Goal: Task Accomplishment & Management: Complete application form

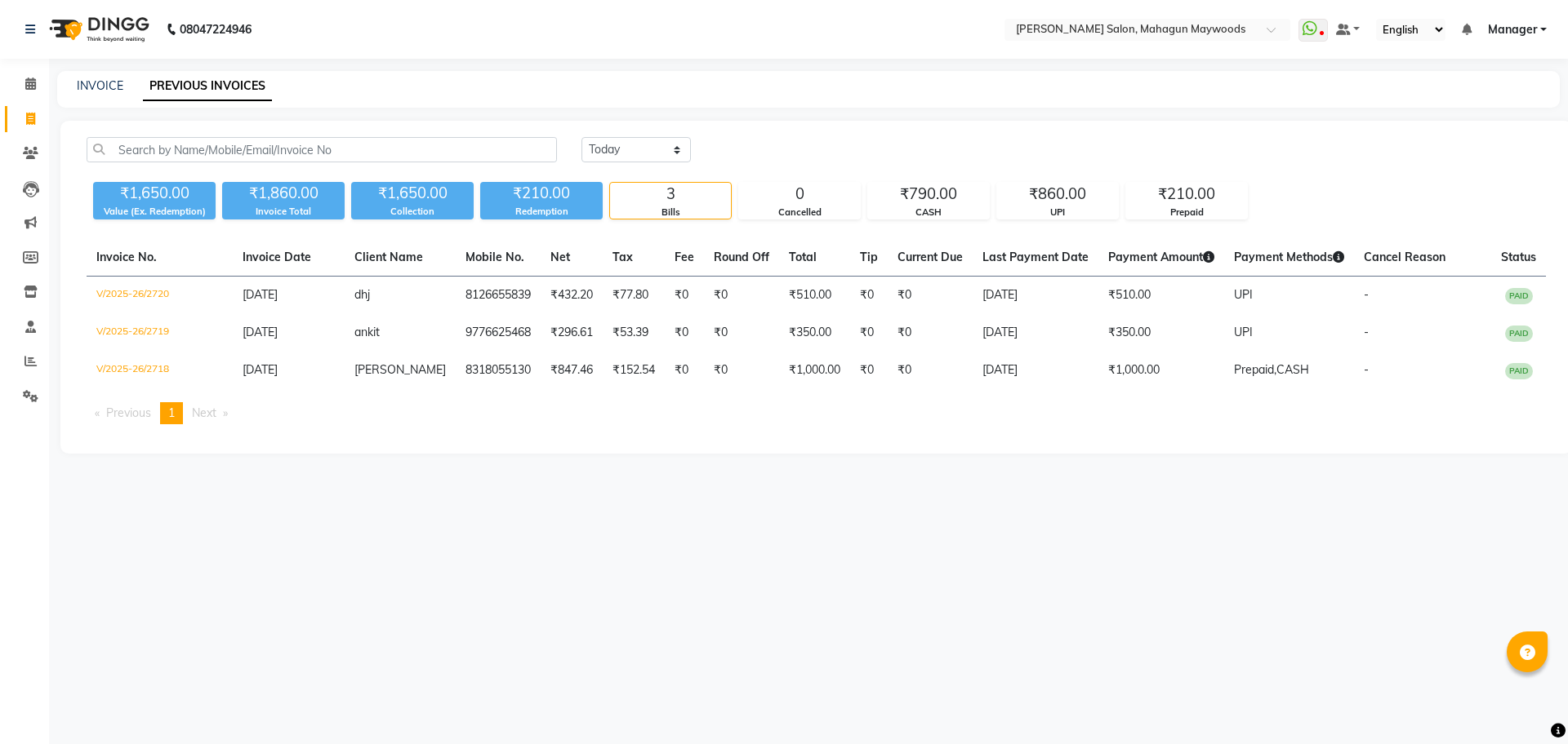
click at [18, 107] on link "Invoice" at bounding box center [24, 119] width 39 height 27
select select "service"
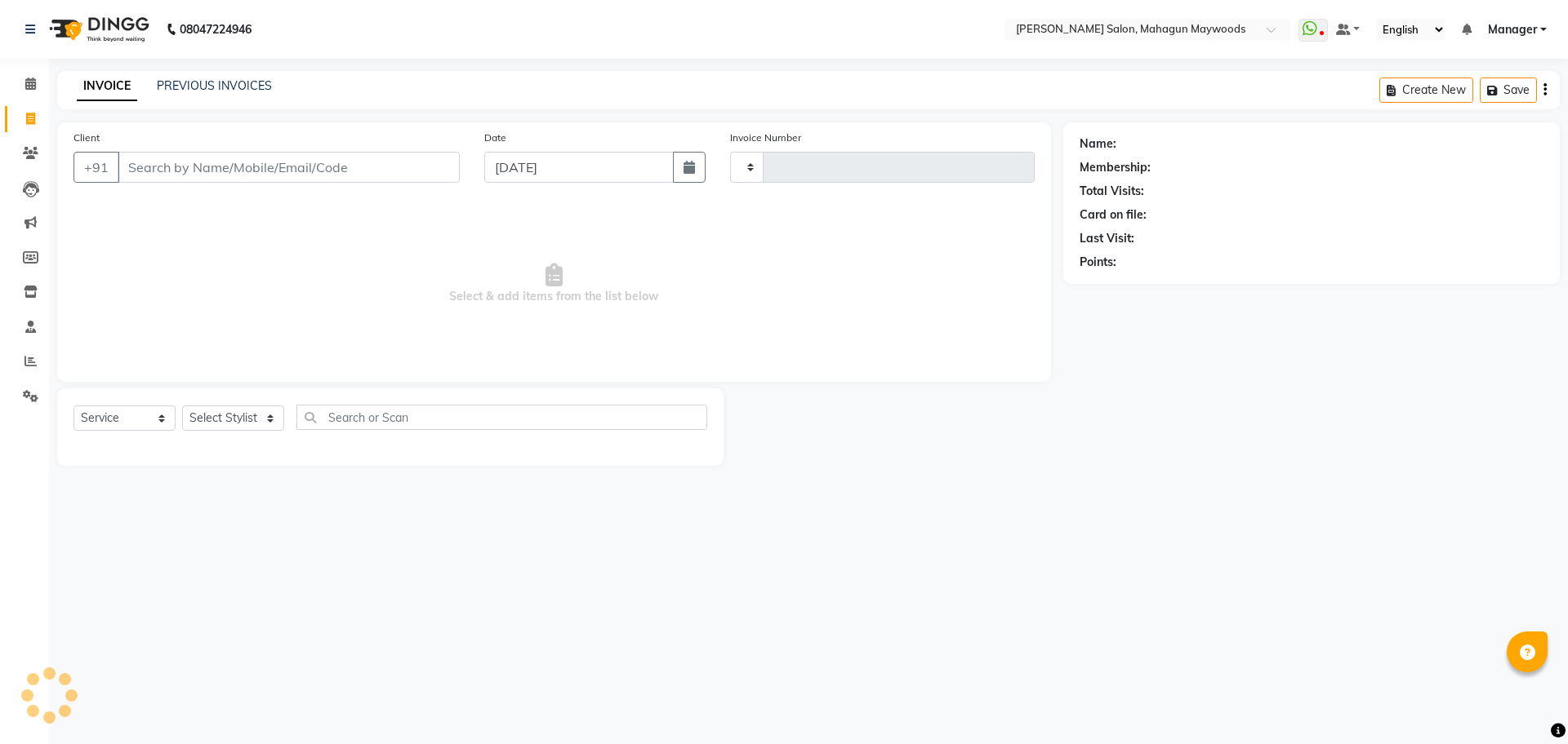
type input "2721"
click at [230, 161] on input "Client" at bounding box center [289, 167] width 342 height 31
select select "6425"
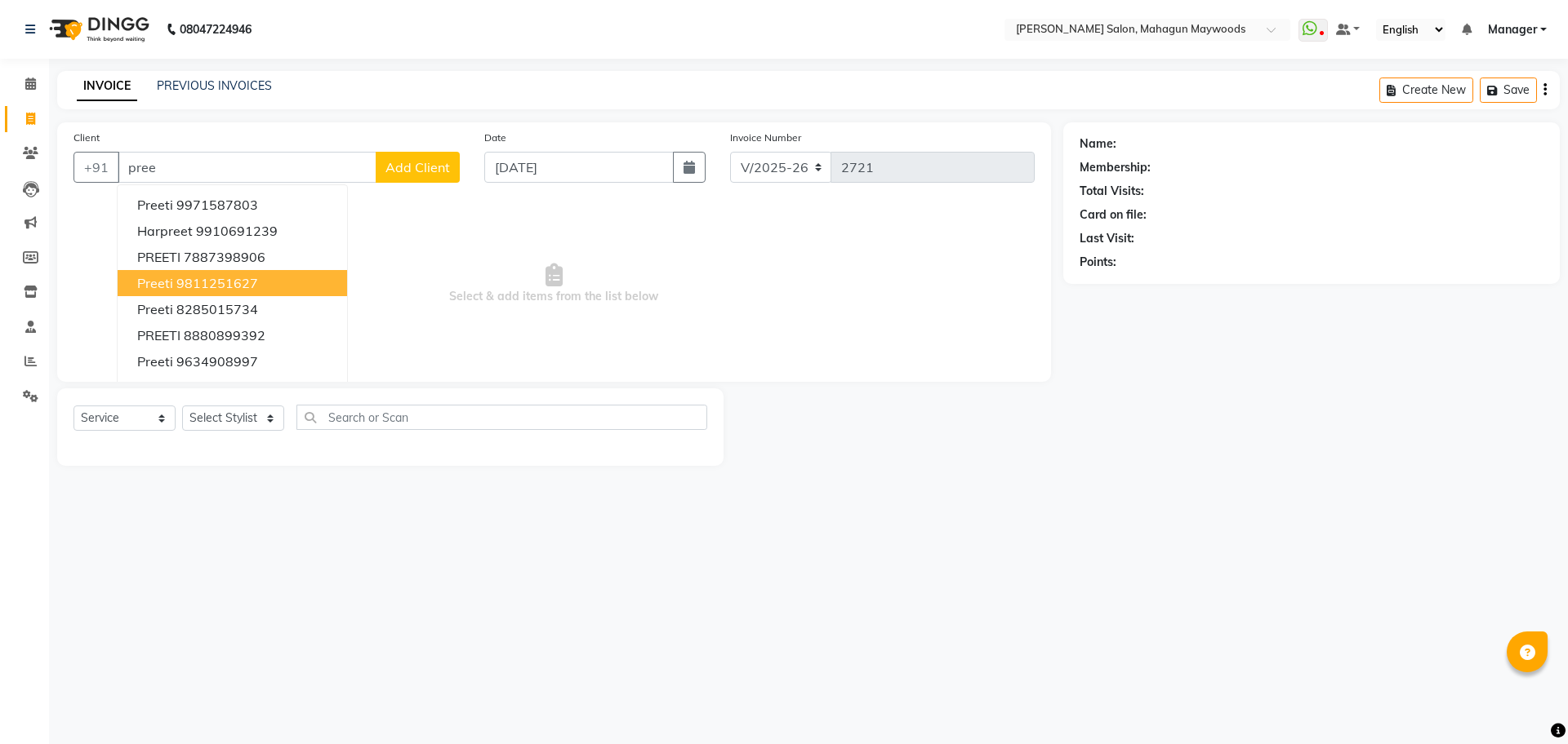
click at [241, 275] on ngb-highlight "9811251627" at bounding box center [217, 284] width 82 height 17
type input "9811251627"
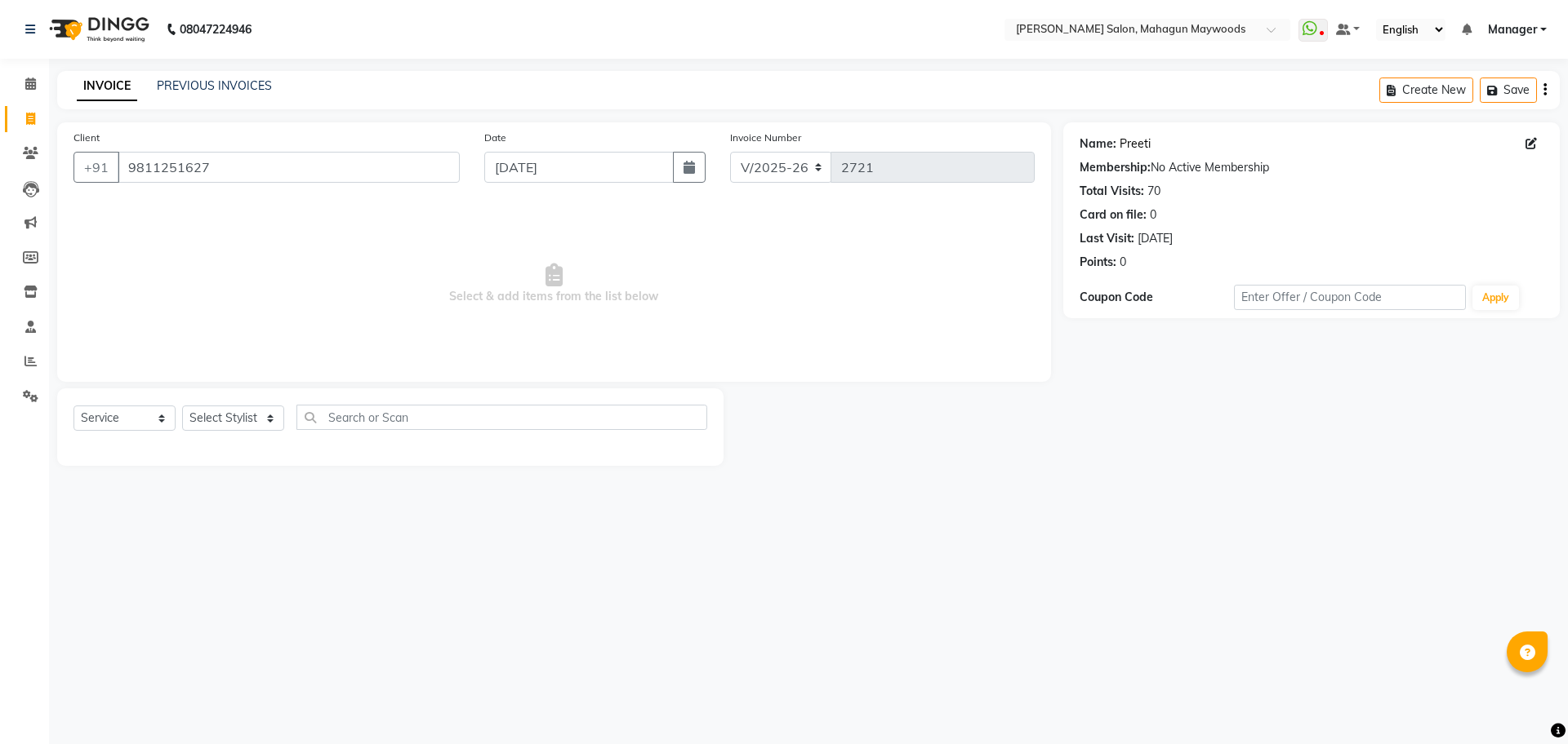
click at [1129, 141] on link "Preeti" at bounding box center [1134, 143] width 31 height 18
click at [229, 422] on select "Select Stylist Aarti [PERSON_NAME] Manager Pranshant [PERSON_NAME] V Admin" at bounding box center [233, 418] width 102 height 25
select select "48623"
click at [182, 405] on select "Select Stylist Aarti [PERSON_NAME] Manager Pranshant [PERSON_NAME] V Admin" at bounding box center [233, 418] width 102 height 25
click at [349, 426] on input "text" at bounding box center [502, 417] width 411 height 25
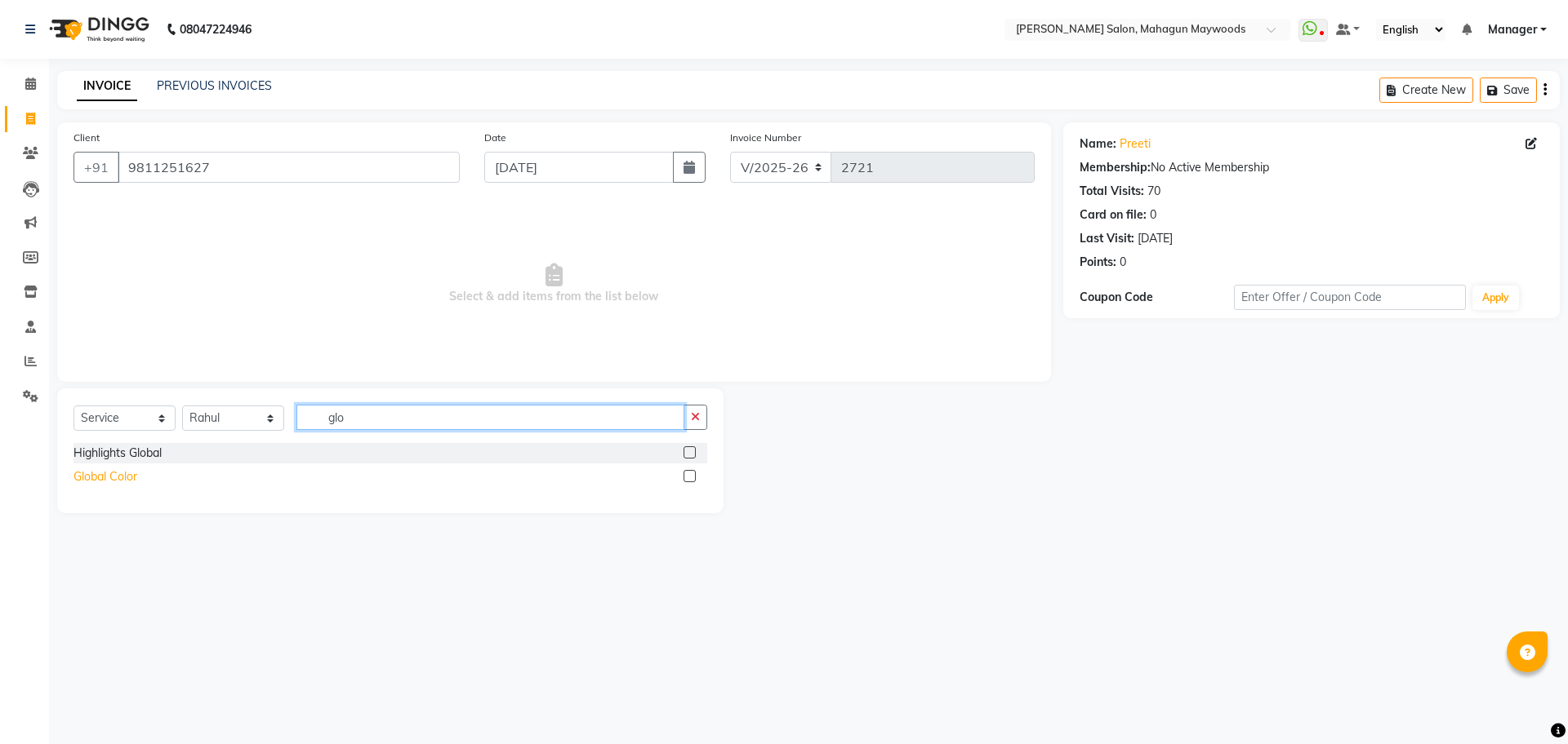
type input "glo"
click at [94, 473] on div "Global Color" at bounding box center [105, 477] width 63 height 18
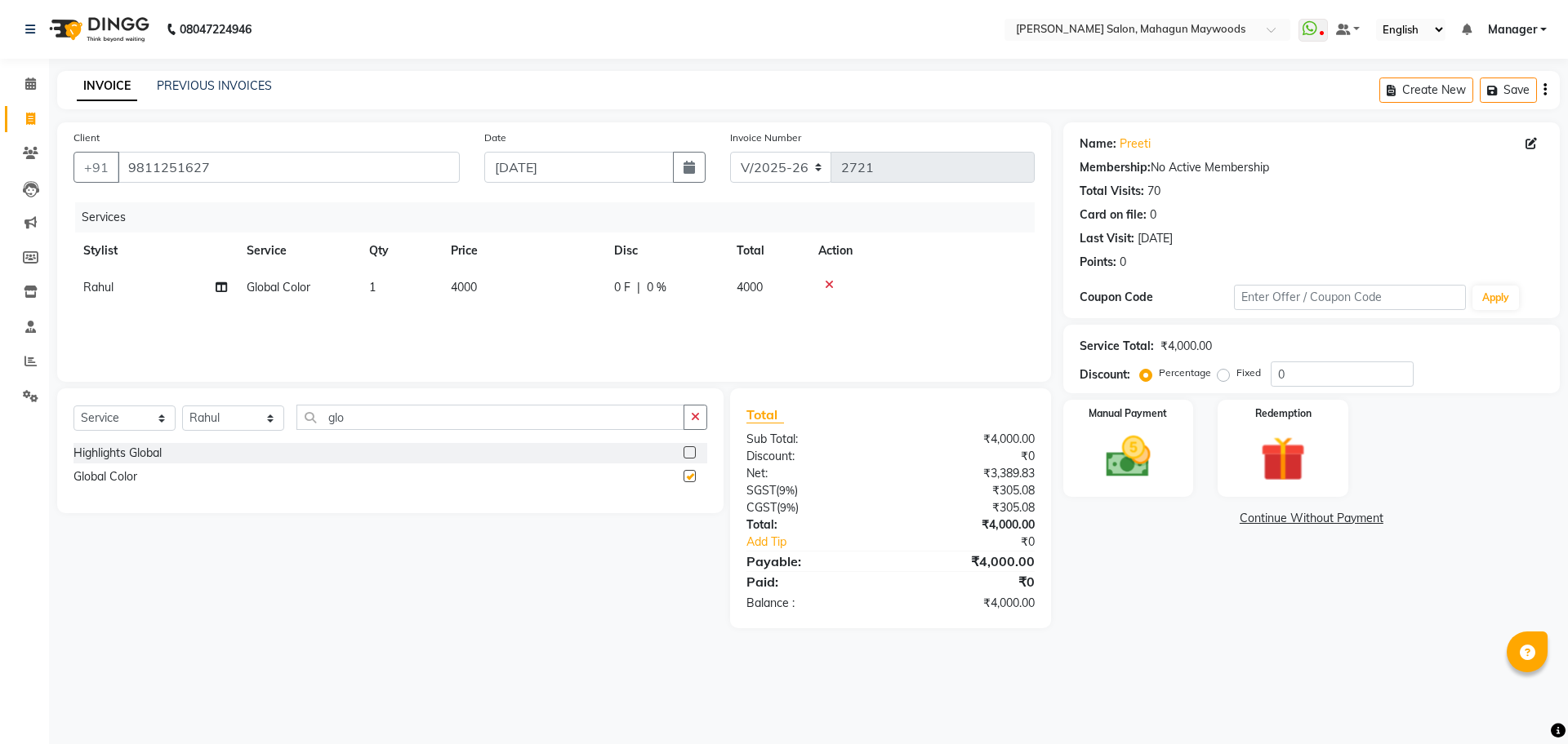
checkbox input "false"
click at [245, 414] on select "Select Stylist Aarti [PERSON_NAME] Manager Pranshant [PERSON_NAME] V Admin" at bounding box center [233, 418] width 102 height 25
select select "48625"
click at [182, 405] on select "Select Stylist Aarti [PERSON_NAME] Manager Pranshant [PERSON_NAME] V Admin" at bounding box center [233, 418] width 102 height 25
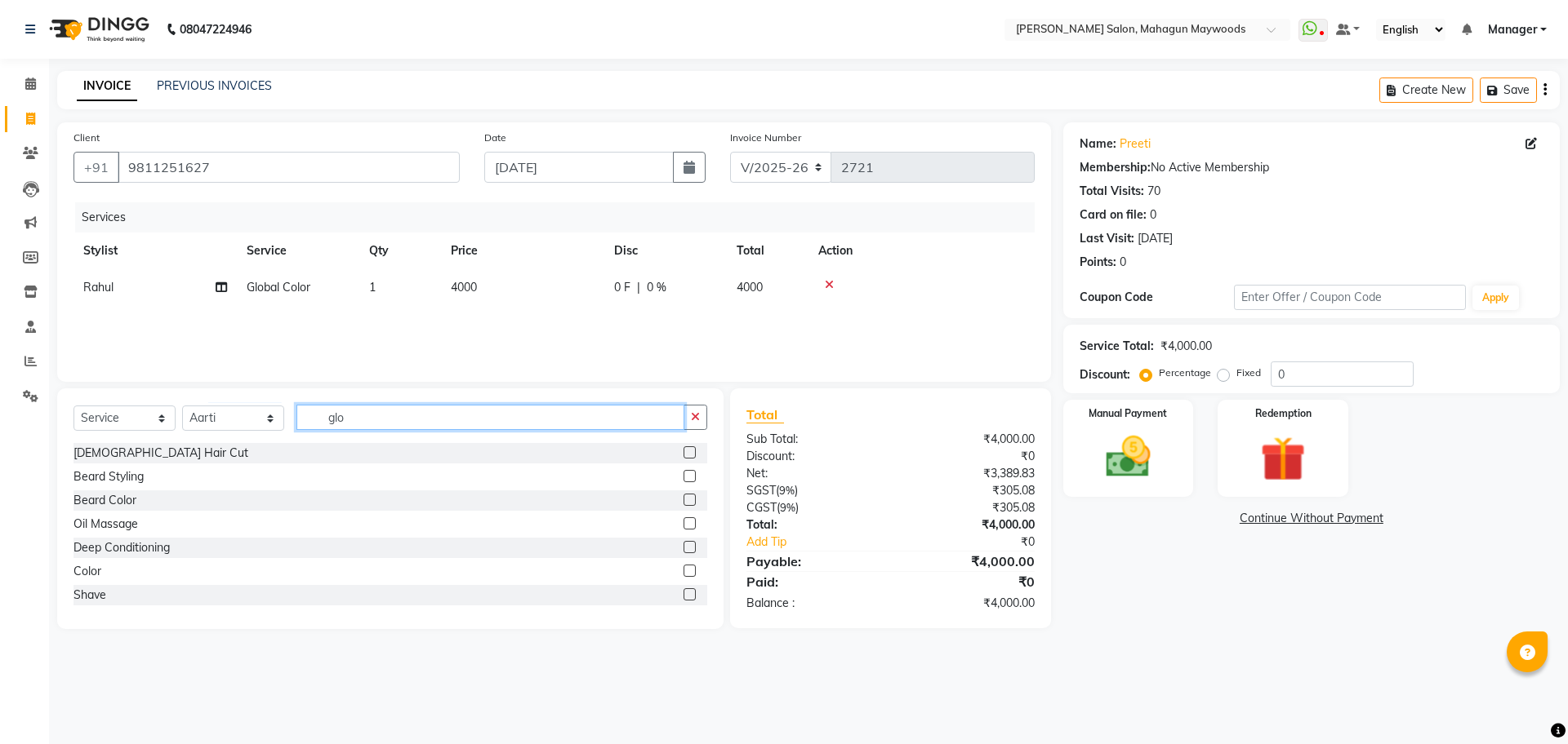
click at [390, 426] on input "glo" at bounding box center [490, 417] width 388 height 25
type input "g"
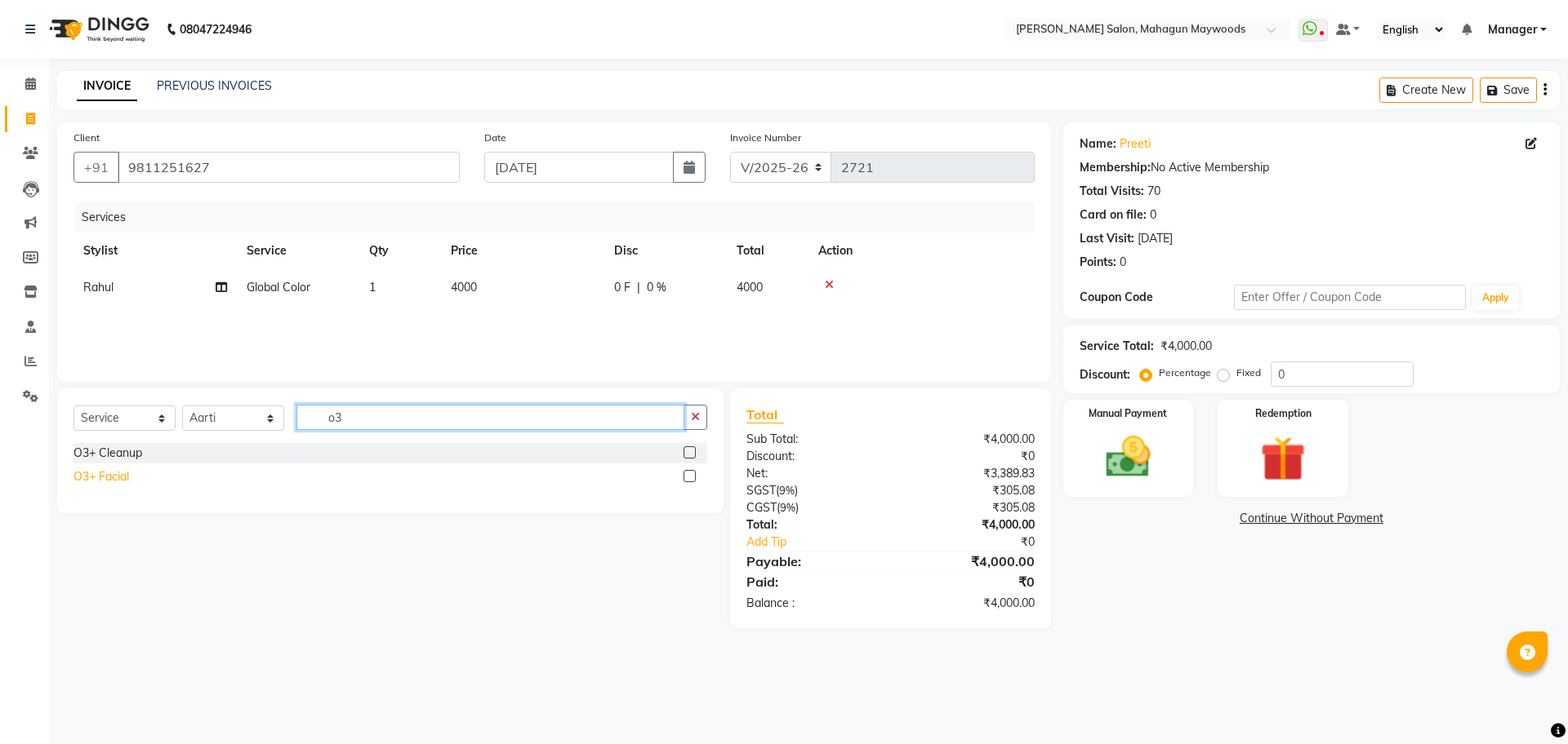
type input "o3"
click at [114, 475] on div "O3+ Facial" at bounding box center [101, 477] width 56 height 18
checkbox input "false"
click at [455, 326] on span "3000" at bounding box center [463, 324] width 26 height 15
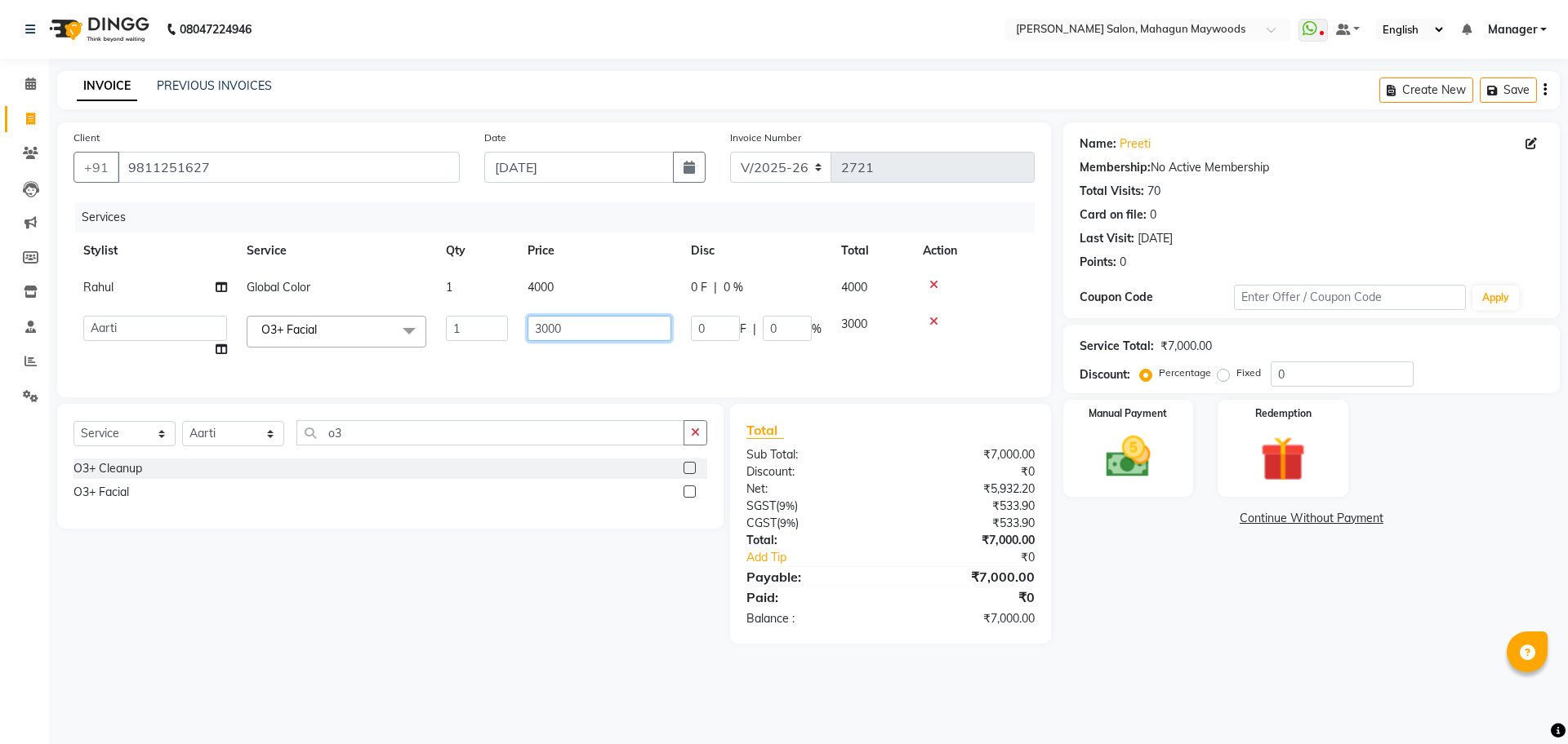
drag, startPoint x: 559, startPoint y: 329, endPoint x: 567, endPoint y: 391, distance: 62.5
click at [559, 331] on input "3000" at bounding box center [599, 329] width 144 height 25
type input "3500"
click at [366, 440] on div "Select Service Product Membership Package Voucher Prepaid Gift Card Select Styl…" at bounding box center [390, 440] width 633 height 38
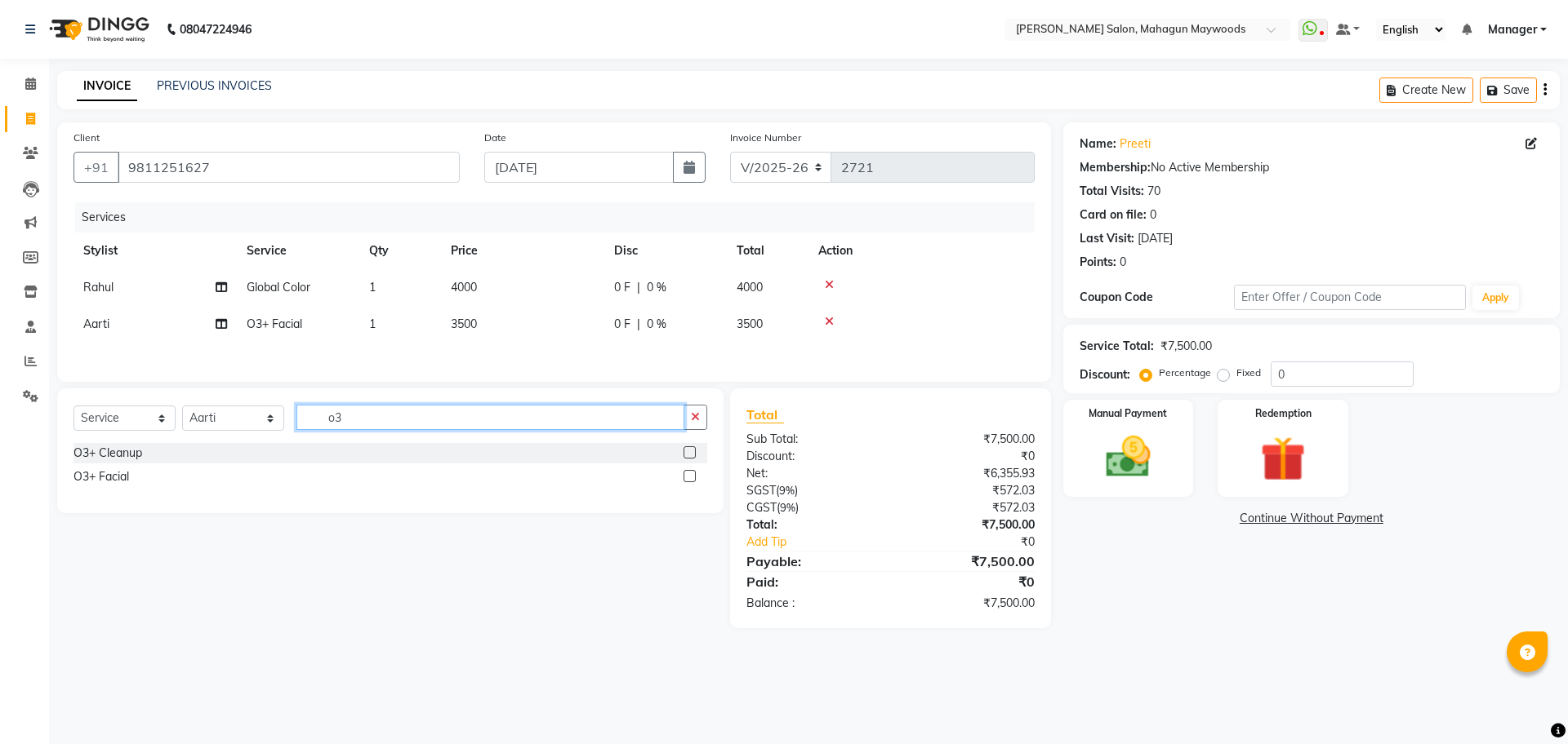
type input "o"
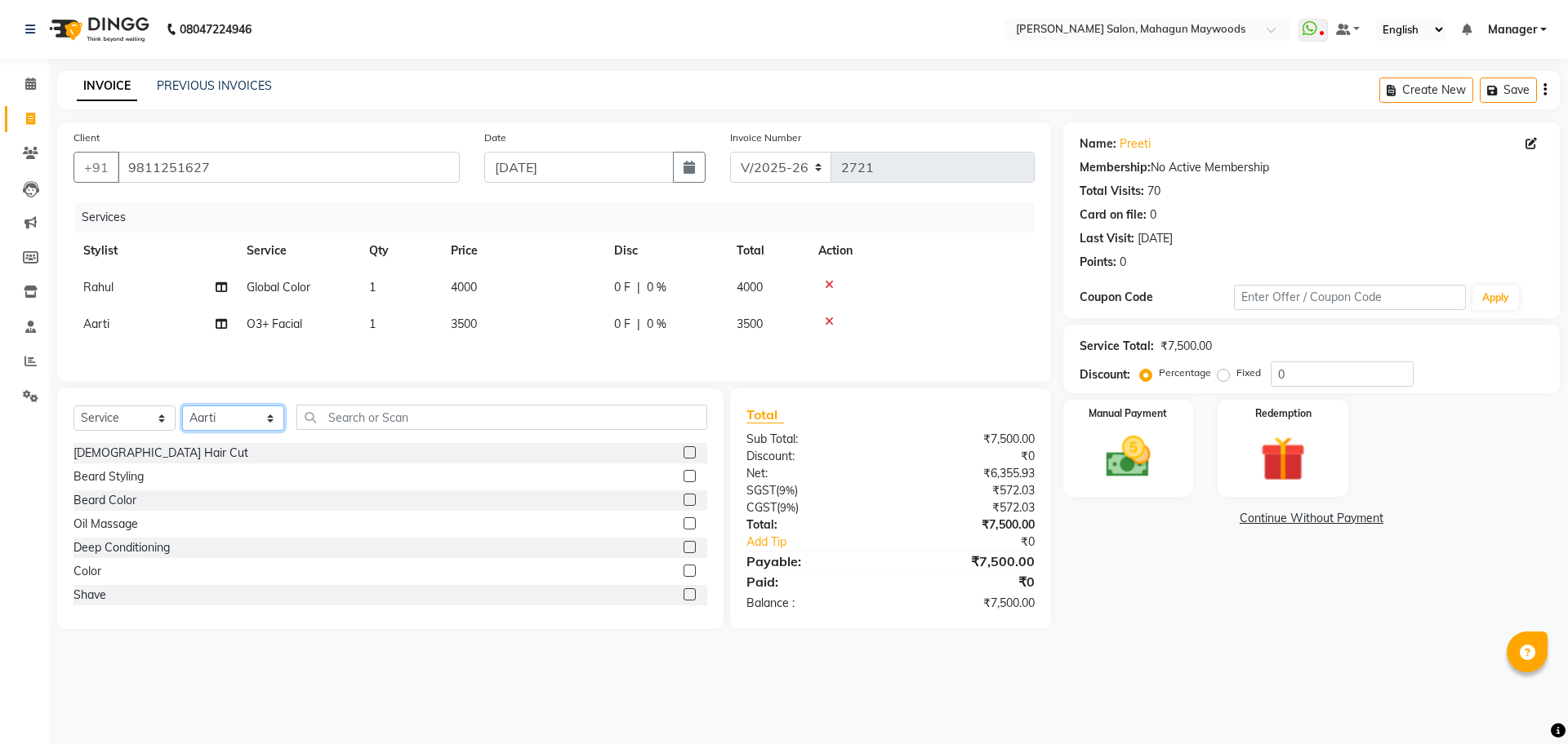
drag, startPoint x: 213, startPoint y: 418, endPoint x: 233, endPoint y: 435, distance: 26.2
click at [213, 418] on select "Select Stylist Aarti [PERSON_NAME] Manager Pranshant [PERSON_NAME] V Admin" at bounding box center [233, 418] width 102 height 25
select select "67672"
click at [182, 411] on select "Select Stylist Aarti [PERSON_NAME] Manager Pranshant [PERSON_NAME] V Admin" at bounding box center [233, 418] width 102 height 25
click at [381, 422] on input "text" at bounding box center [502, 417] width 411 height 25
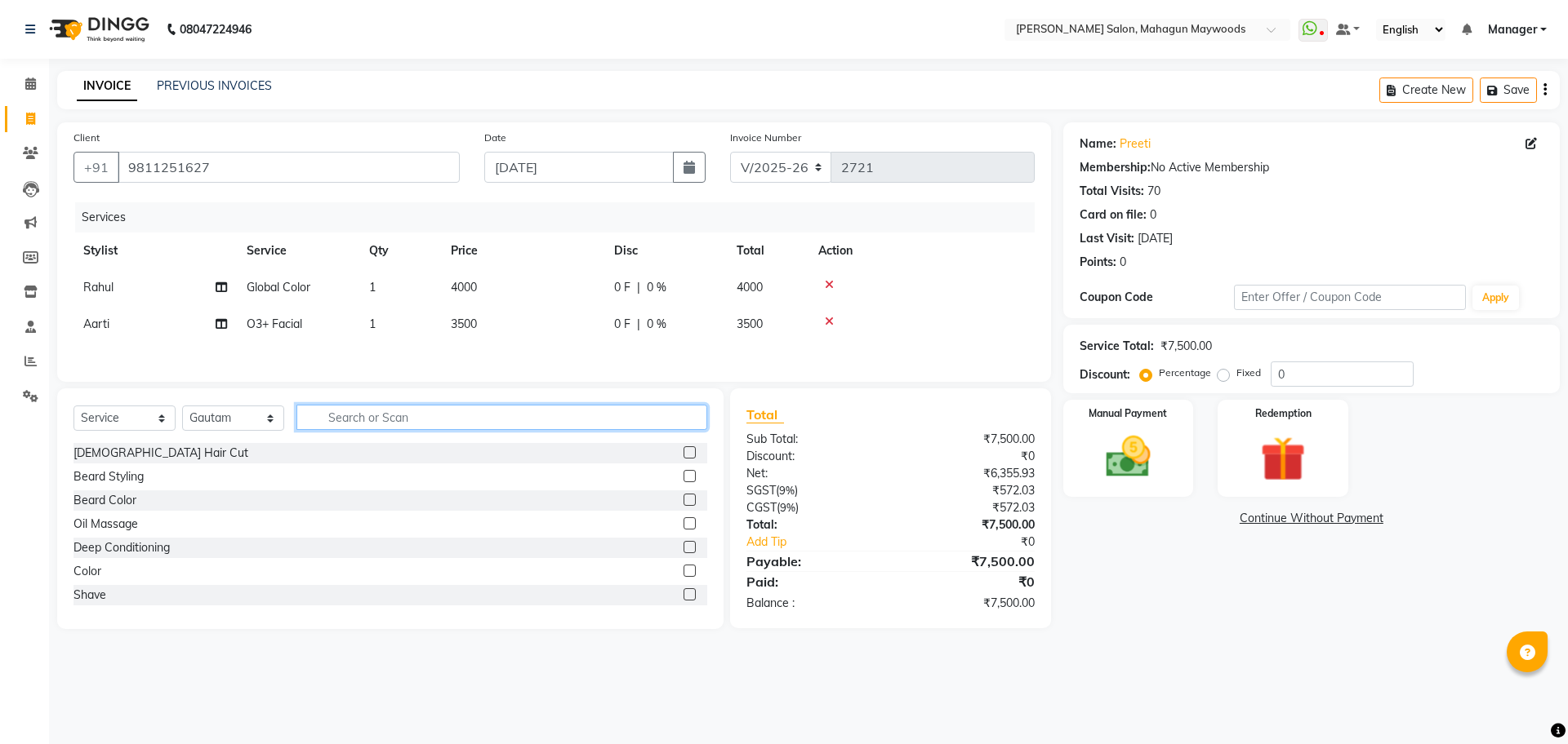
type input "t"
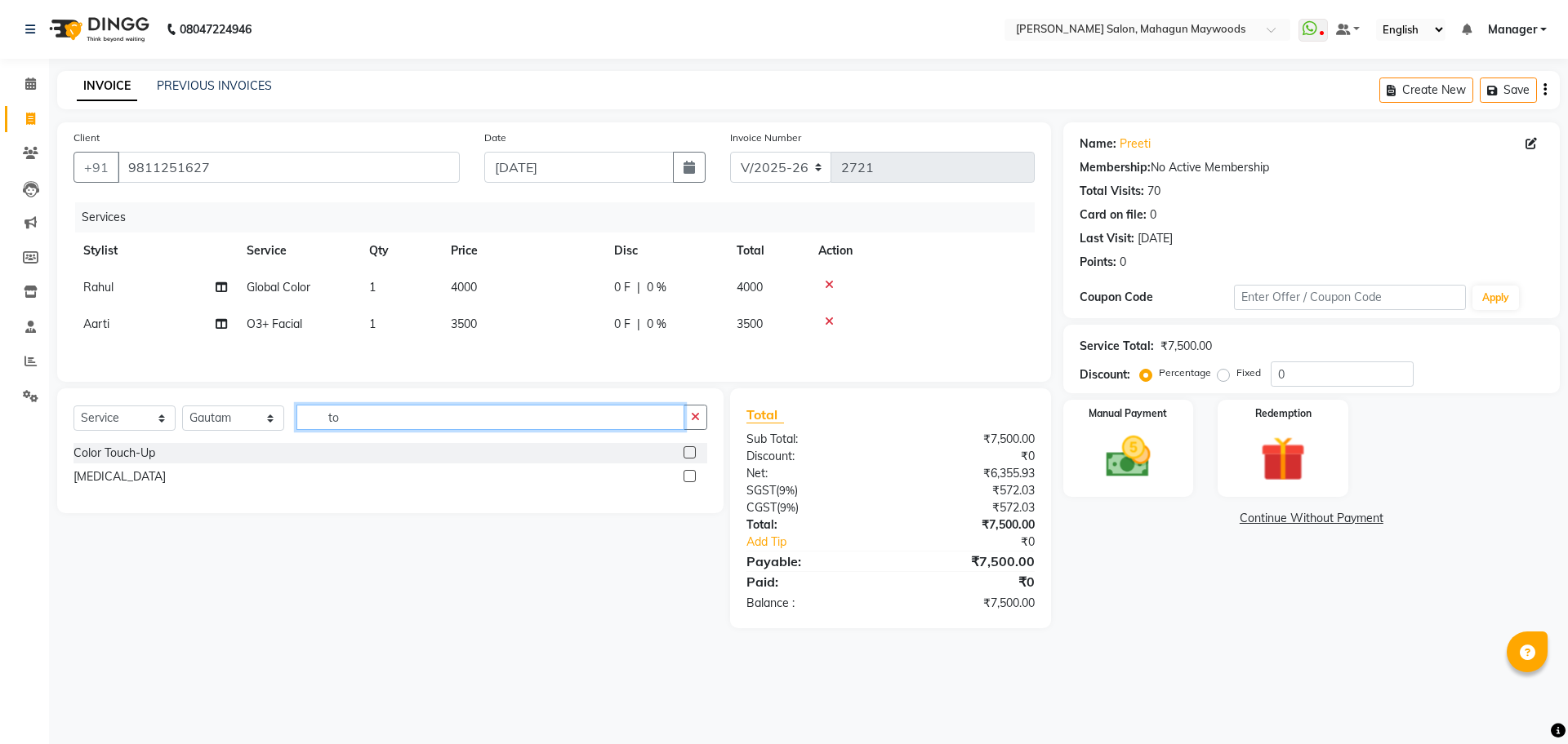
type input "t"
type input "e"
type input "p"
type input "man"
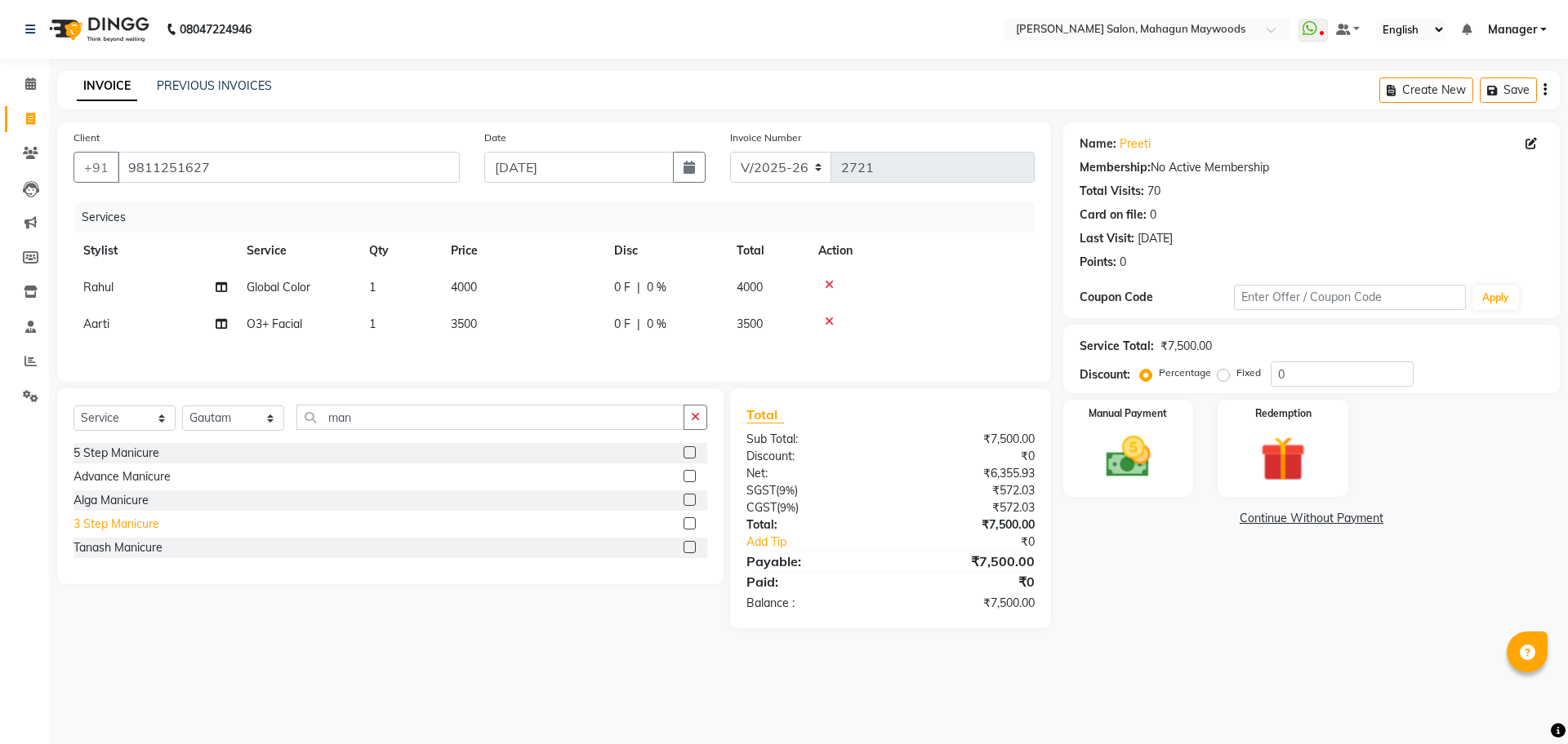
click at [155, 527] on div "3 Step Manicure" at bounding box center [116, 524] width 86 height 18
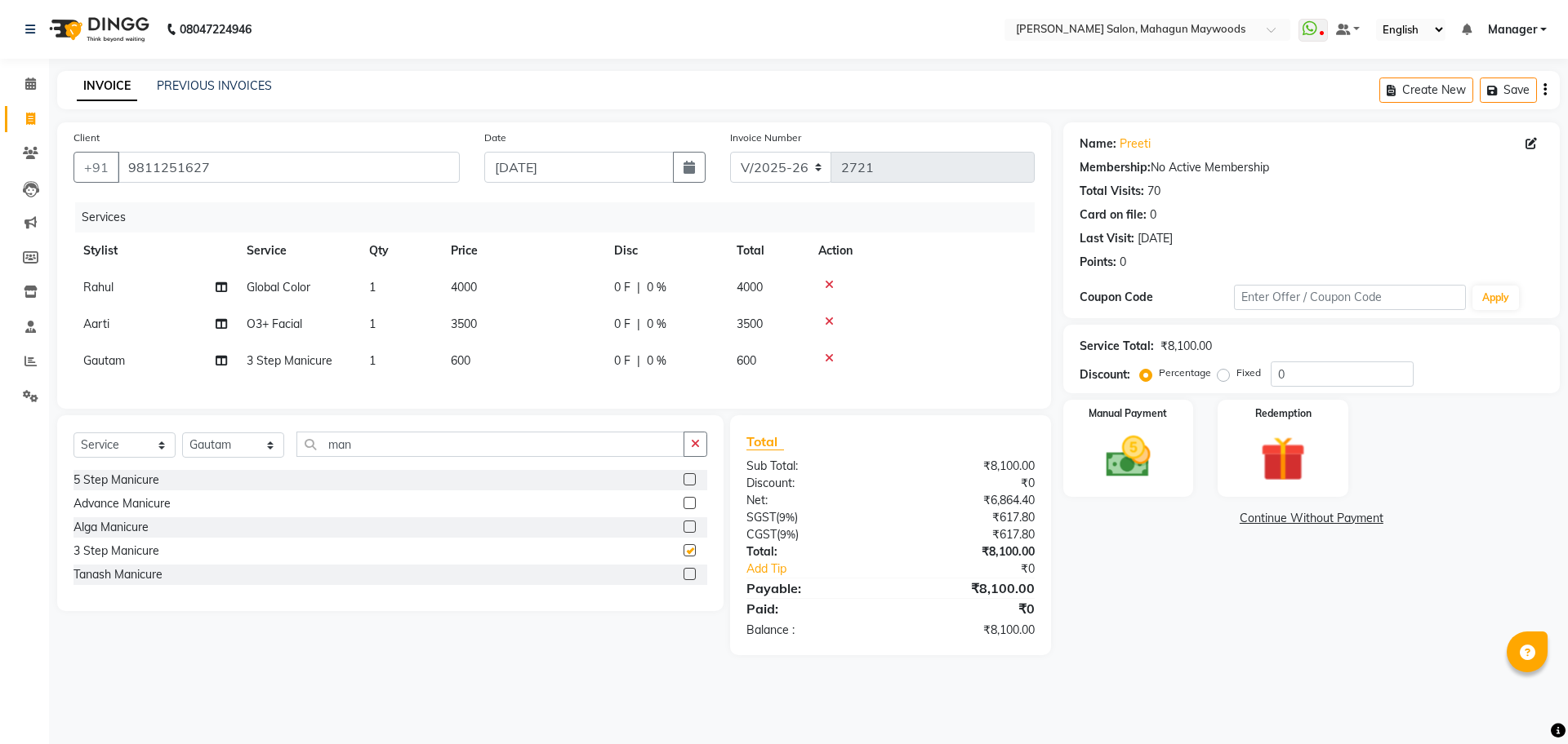
checkbox input "false"
click at [458, 360] on span "600" at bounding box center [460, 361] width 19 height 15
select select "67672"
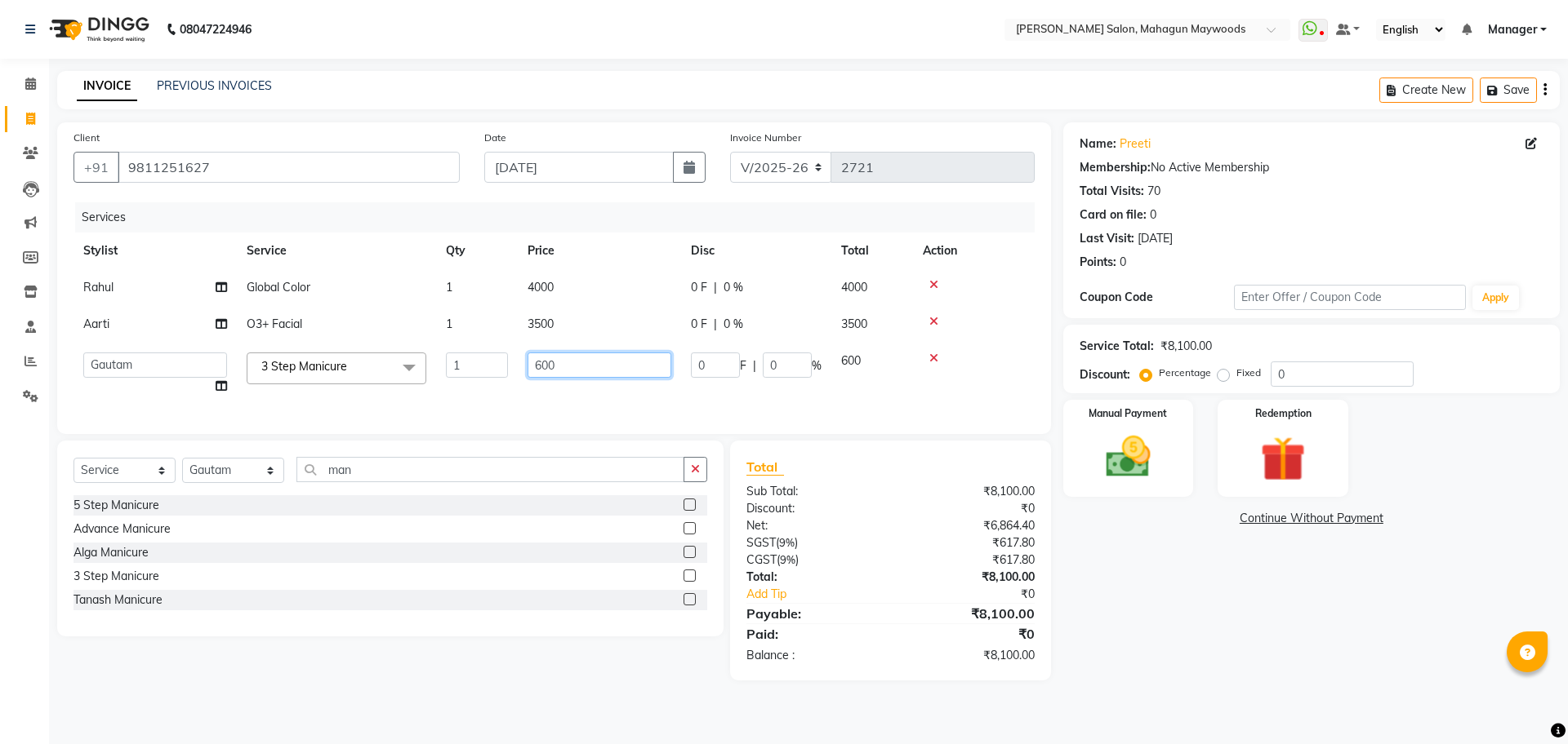
drag, startPoint x: 540, startPoint y: 360, endPoint x: 555, endPoint y: 431, distance: 72.6
click at [540, 364] on input "600" at bounding box center [599, 365] width 144 height 25
type input "700"
click at [1200, 559] on div "Name: Preeti Membership: No Active Membership Total Visits: 70 Card on file: 0 …" at bounding box center [1318, 401] width 509 height 558
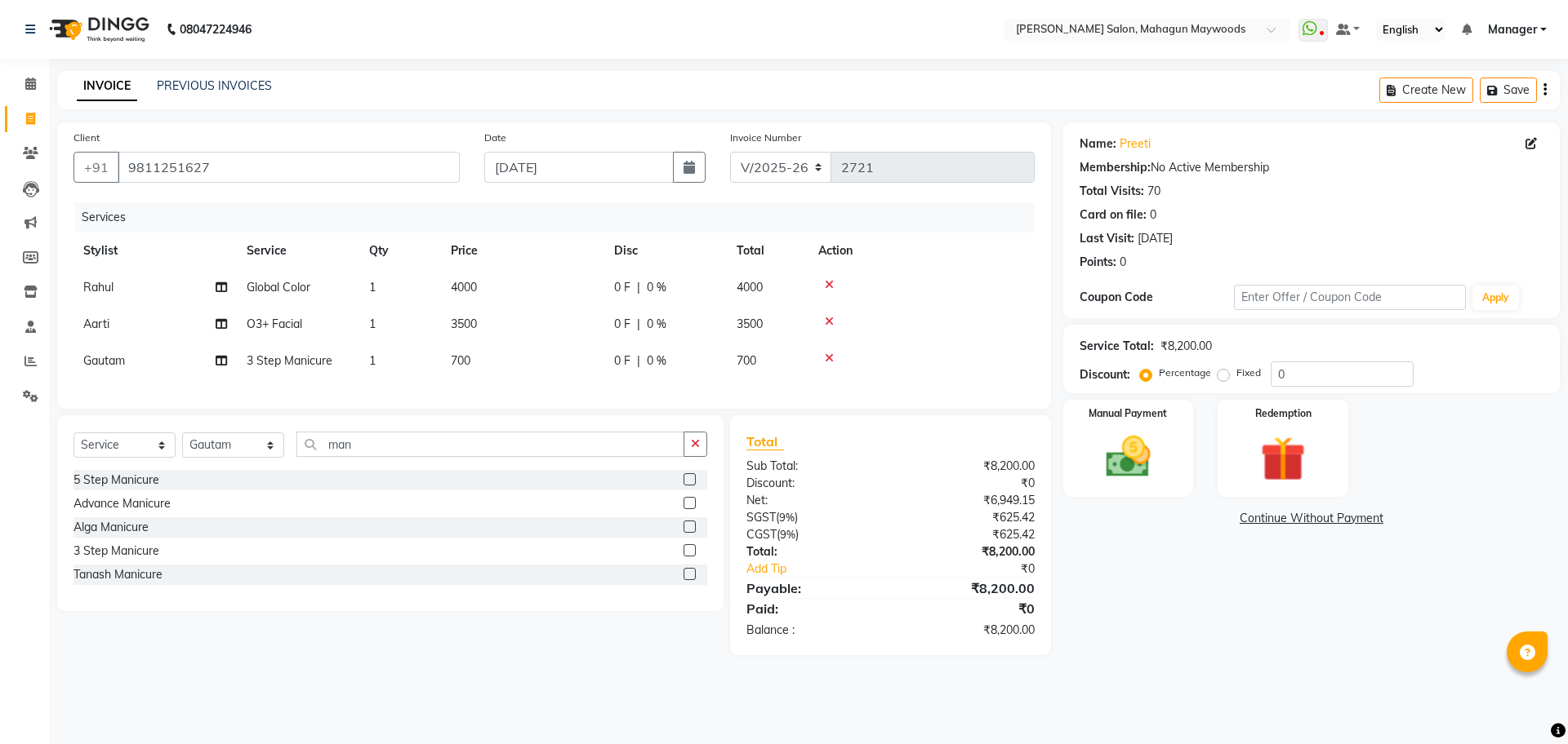
click at [455, 359] on span "700" at bounding box center [460, 361] width 19 height 15
select select "67672"
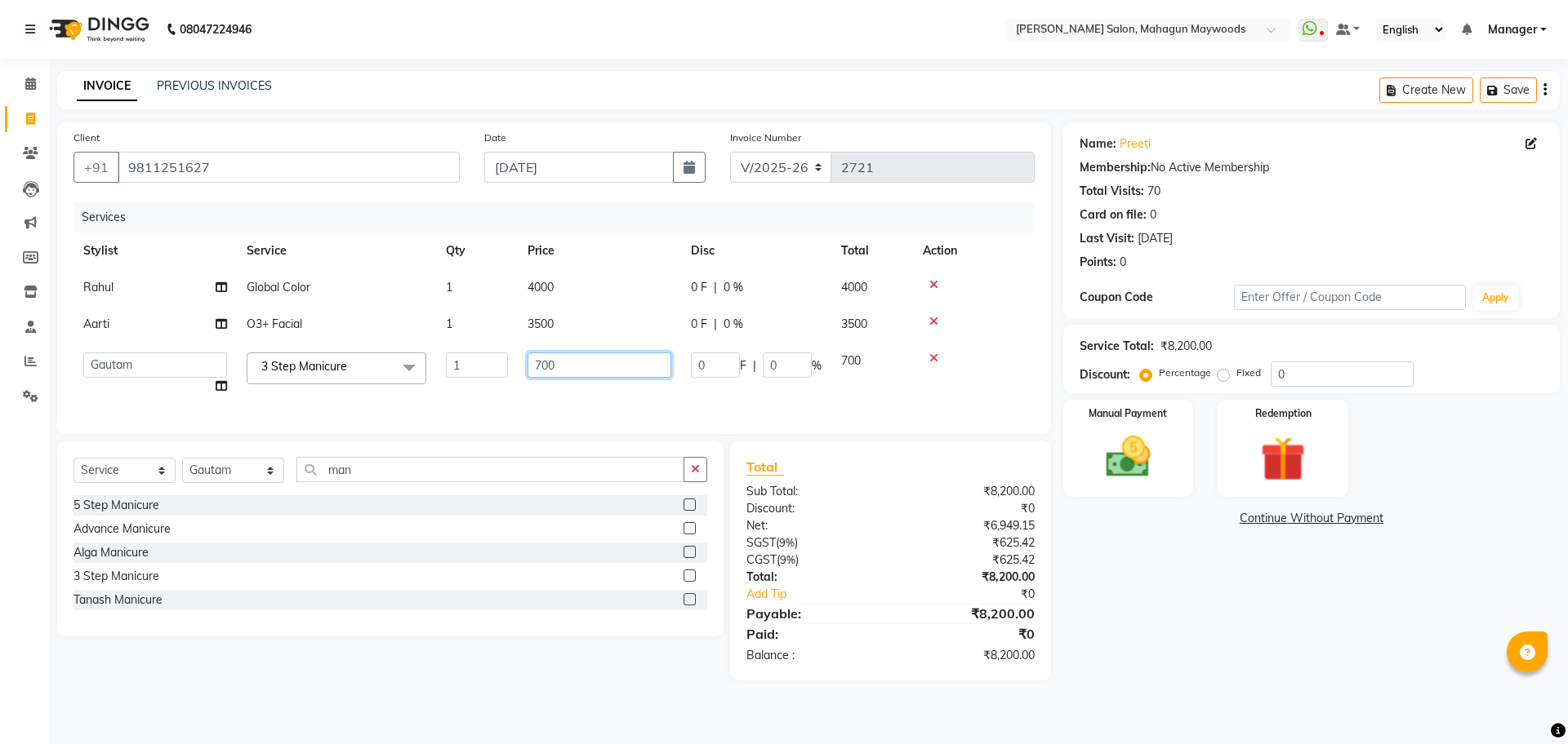
click at [542, 362] on input "700" at bounding box center [599, 365] width 144 height 25
type input "800"
click at [1152, 628] on div "Name: Preeti Membership: No Active Membership Total Visits: 70 Card on file: 0 …" at bounding box center [1318, 401] width 509 height 558
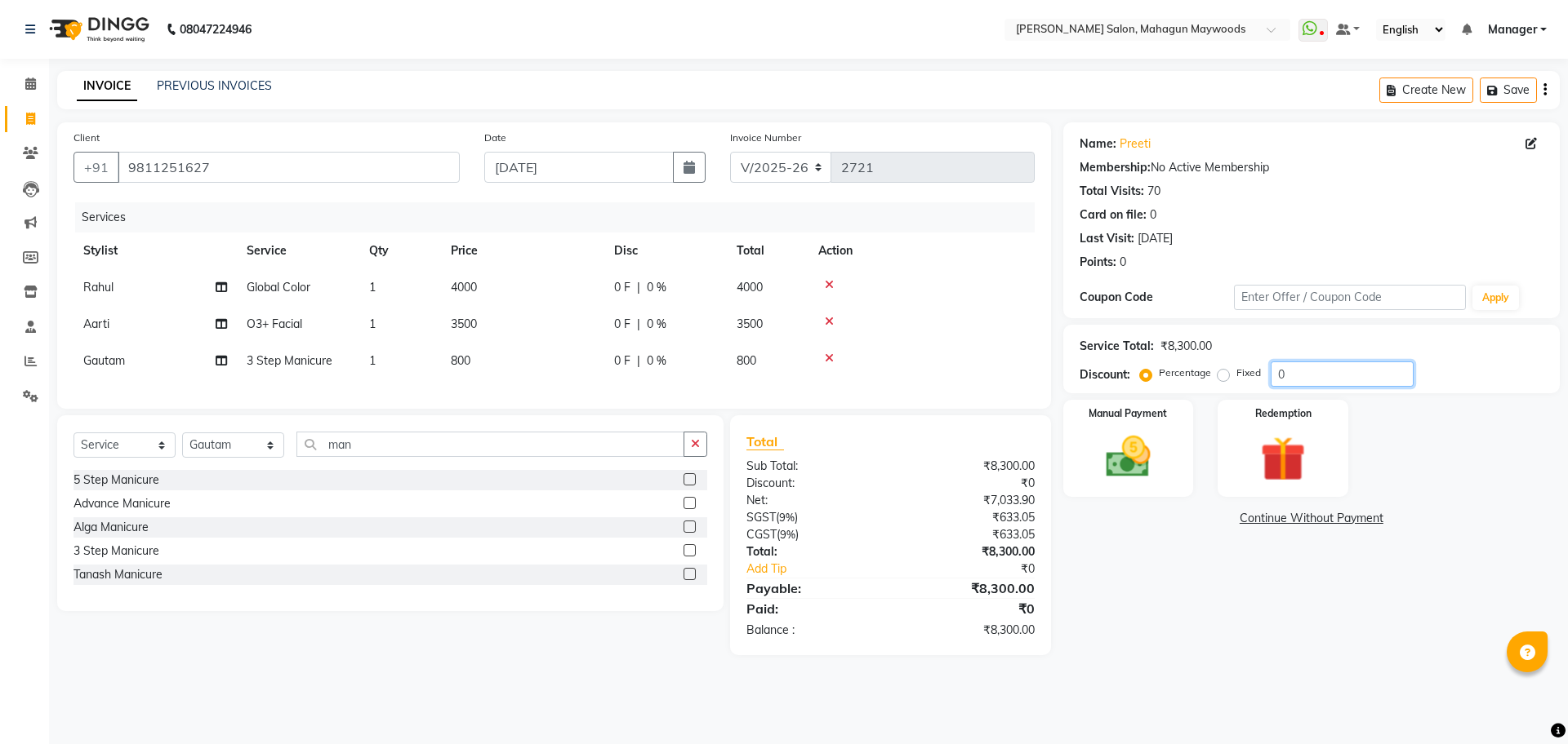
click at [1275, 373] on input "0" at bounding box center [1341, 374] width 143 height 25
type input "50"
click at [1235, 591] on div "Name: Preeti Membership: No Active Membership Total Visits: 70 Card on file: 0 …" at bounding box center [1318, 389] width 509 height 533
click at [1136, 470] on img at bounding box center [1127, 457] width 76 height 54
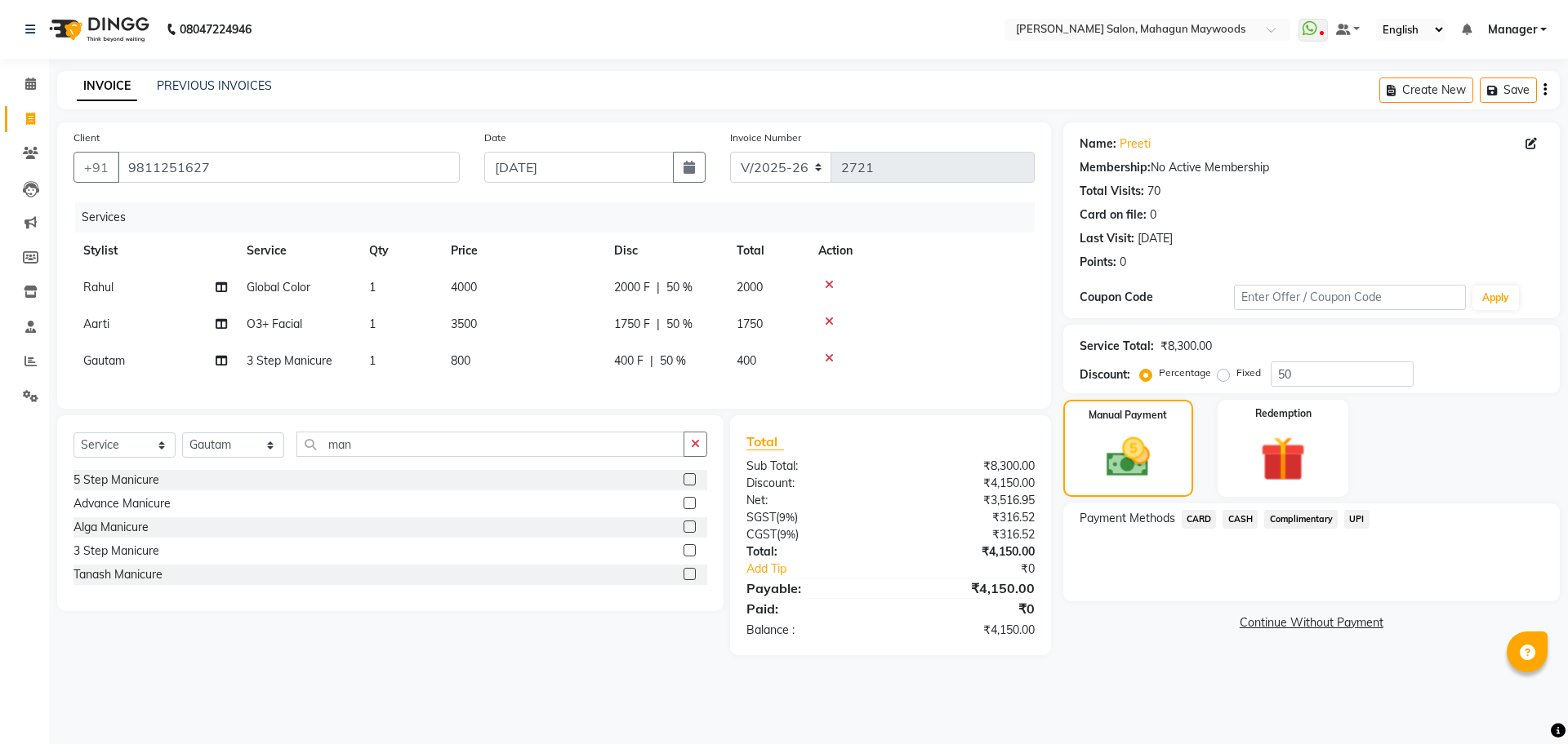
click at [1364, 515] on span "UPI" at bounding box center [1356, 520] width 25 height 19
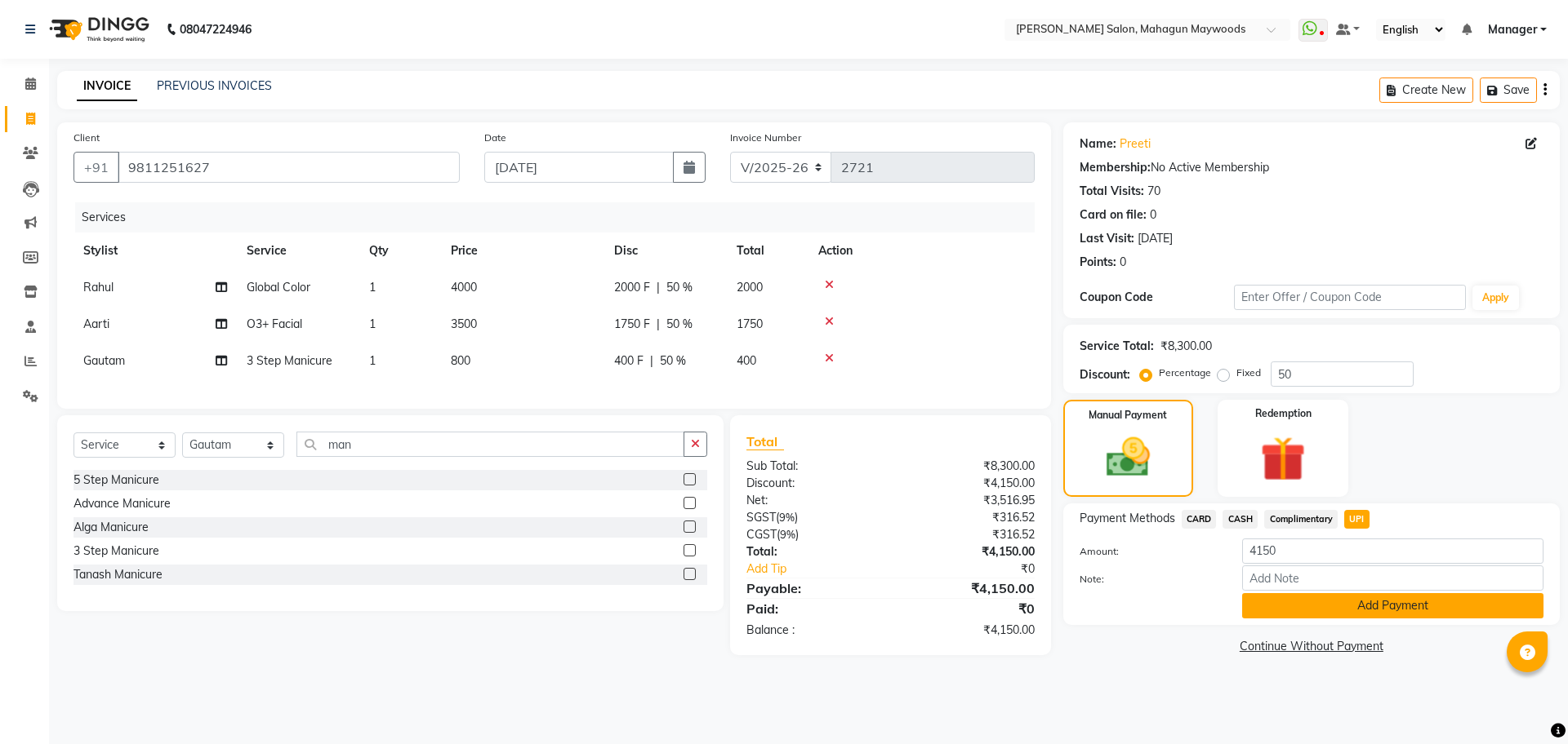
click at [1345, 608] on button "Add Payment" at bounding box center [1392, 606] width 301 height 25
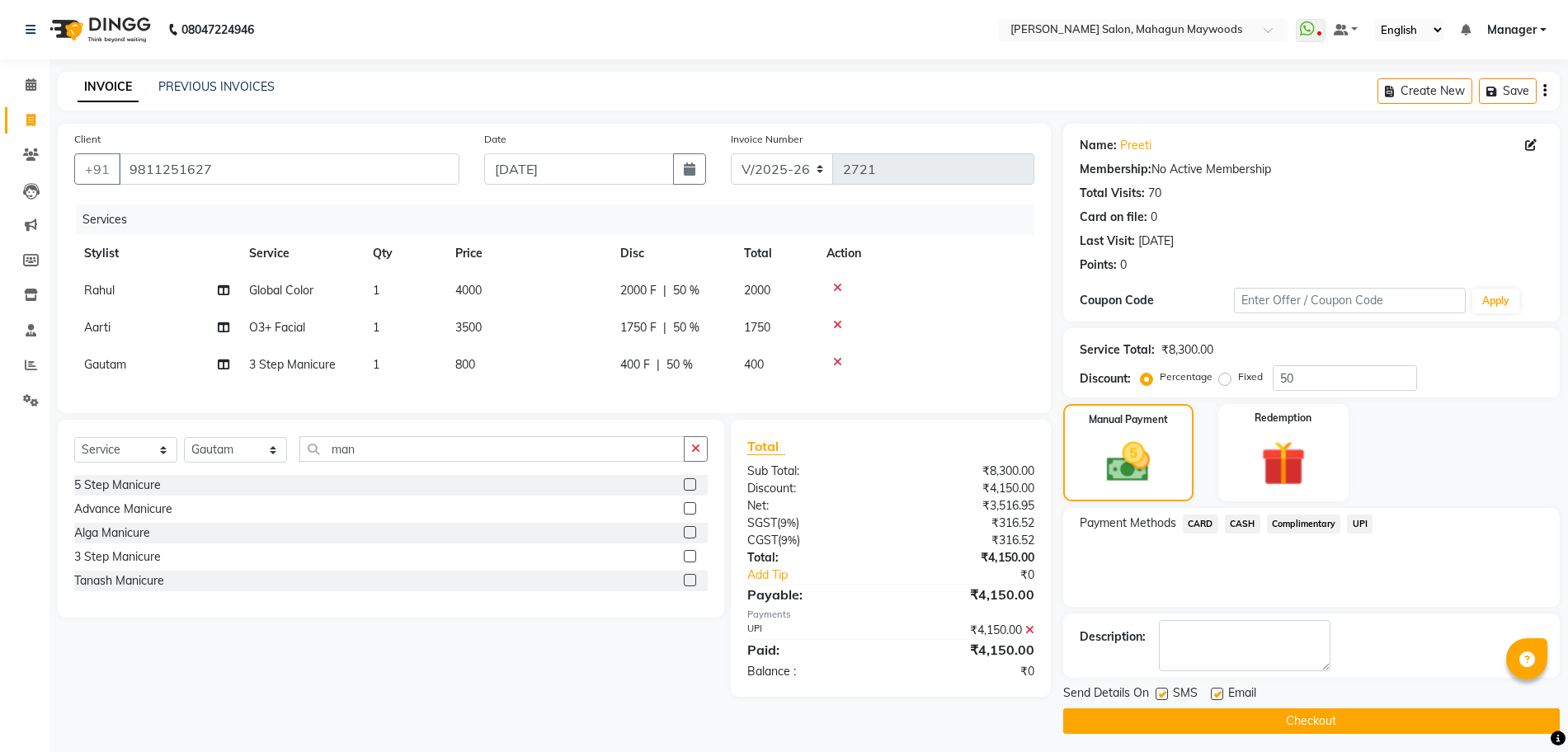
click at [1270, 716] on button "Checkout" at bounding box center [1311, 721] width 497 height 25
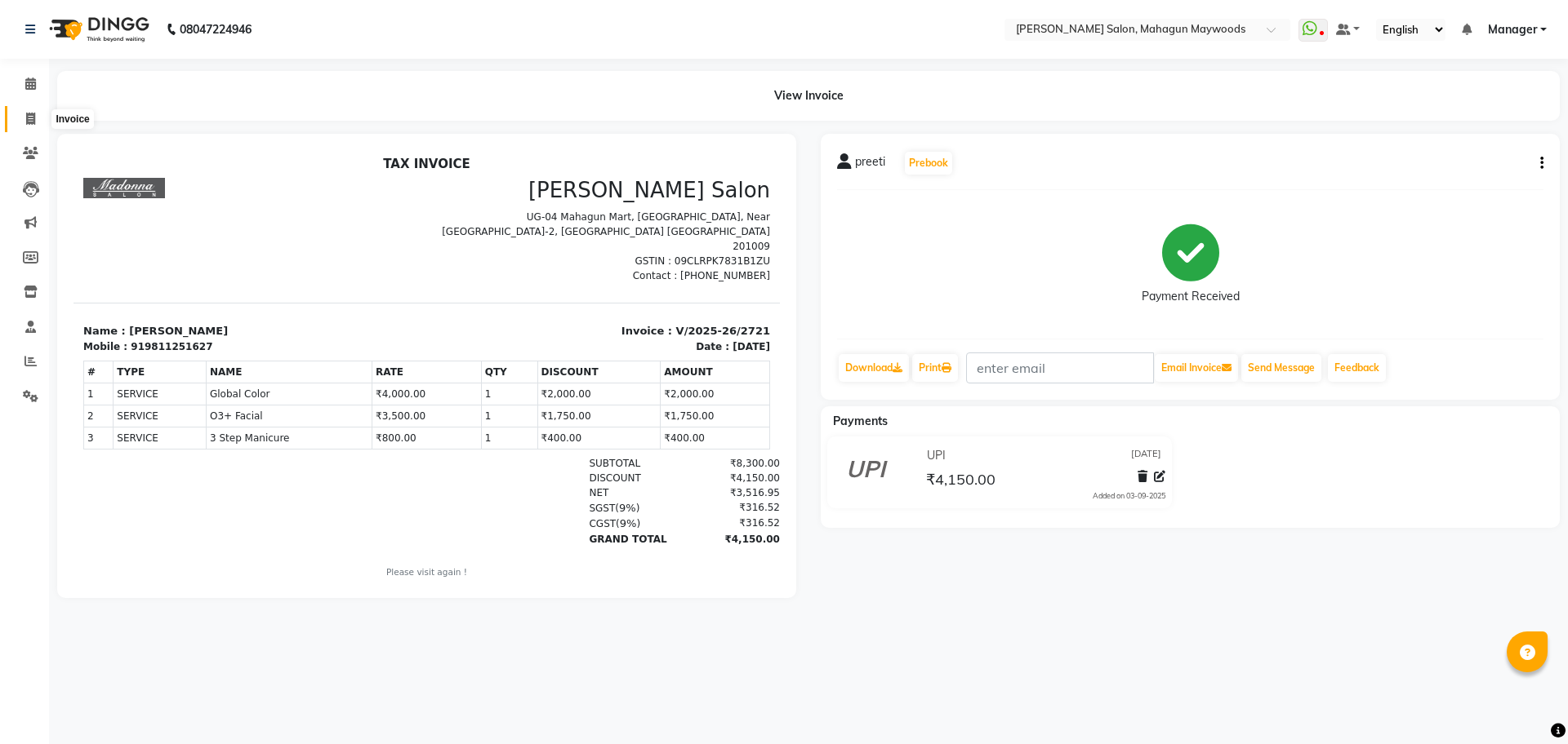
click at [22, 119] on span at bounding box center [31, 119] width 28 height 19
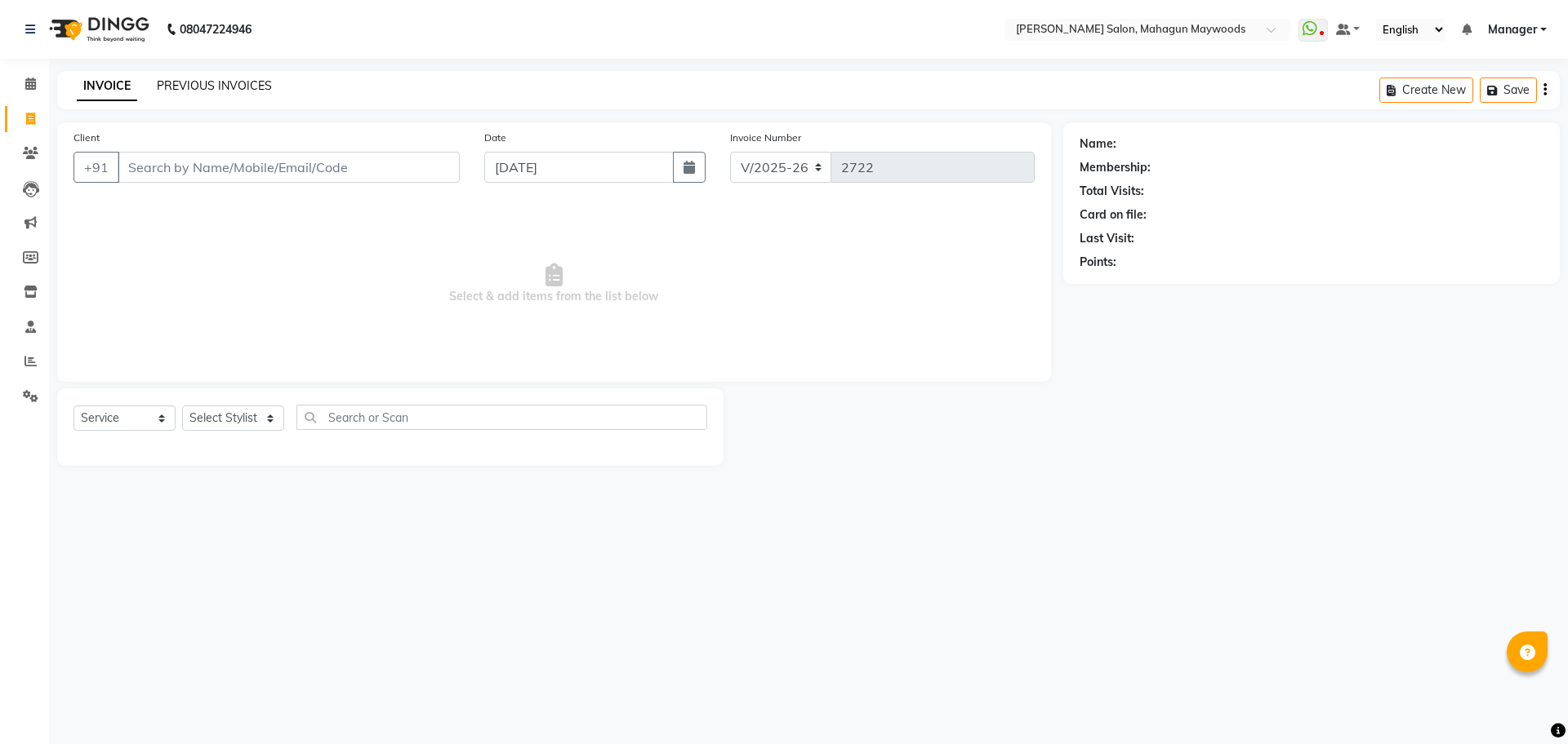
click at [208, 82] on link "PREVIOUS INVOICES" at bounding box center [214, 86] width 115 height 15
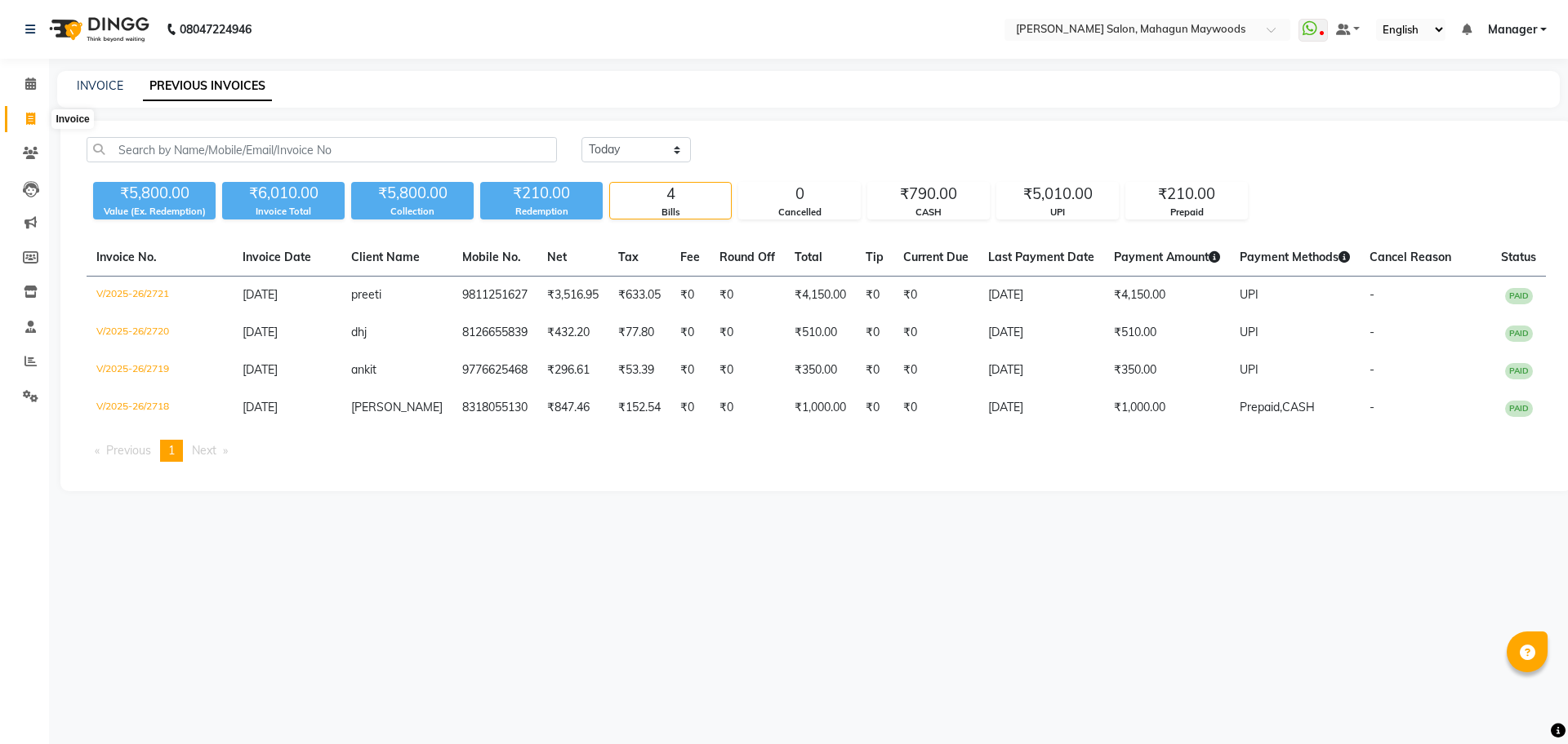
click at [33, 125] on span at bounding box center [31, 119] width 28 height 19
select select "service"
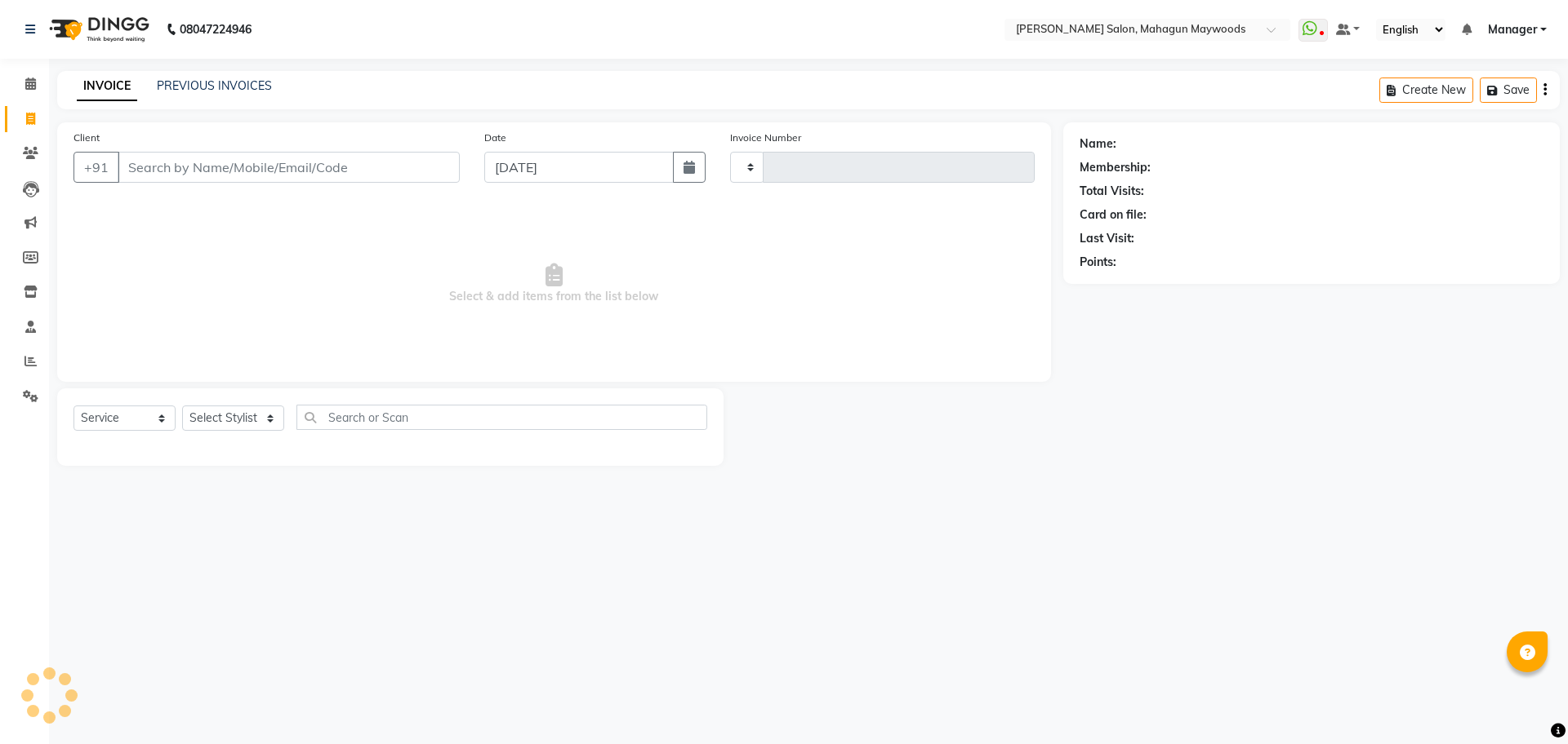
click at [141, 173] on input "Client" at bounding box center [289, 167] width 342 height 31
type input "2722"
select select "6425"
click at [154, 168] on input "Client" at bounding box center [289, 167] width 342 height 31
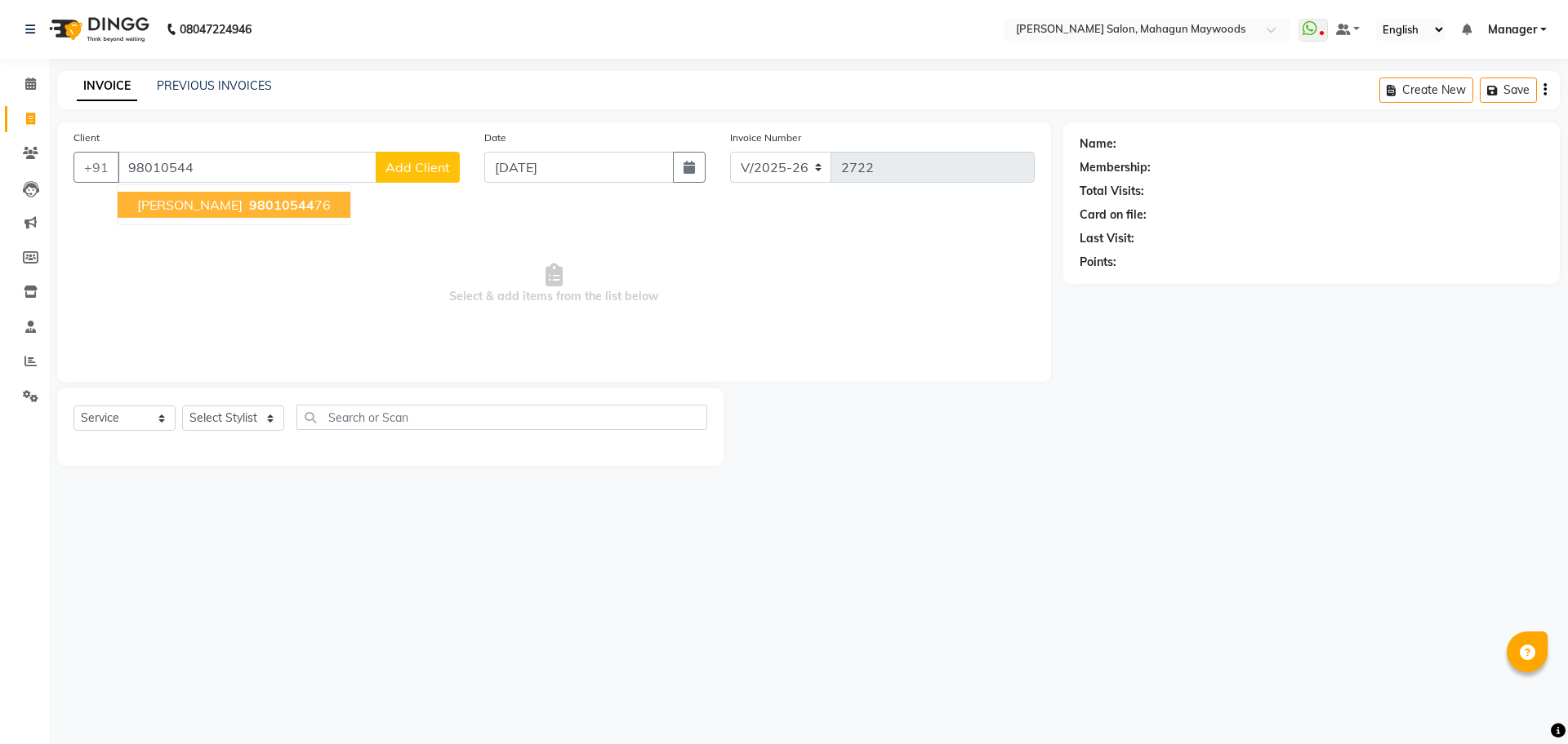
click at [174, 194] on button "Raj 98010544 76" at bounding box center [234, 204] width 233 height 26
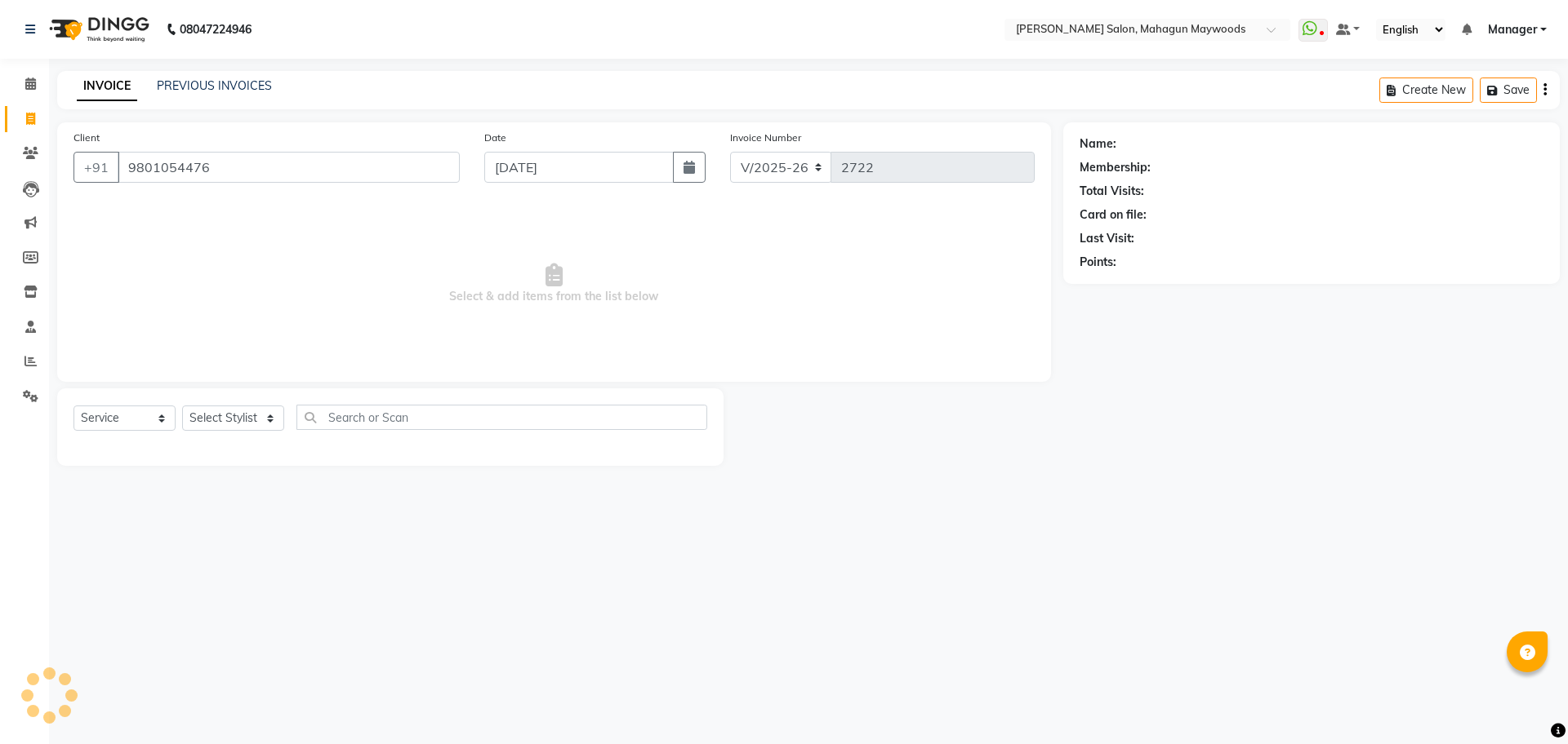
type input "9801054476"
drag, startPoint x: 235, startPoint y: 415, endPoint x: 239, endPoint y: 397, distance: 18.4
click at [235, 415] on select "Select Stylist Aarti [PERSON_NAME] Manager Pranshant [PERSON_NAME] V Admin" at bounding box center [233, 418] width 102 height 25
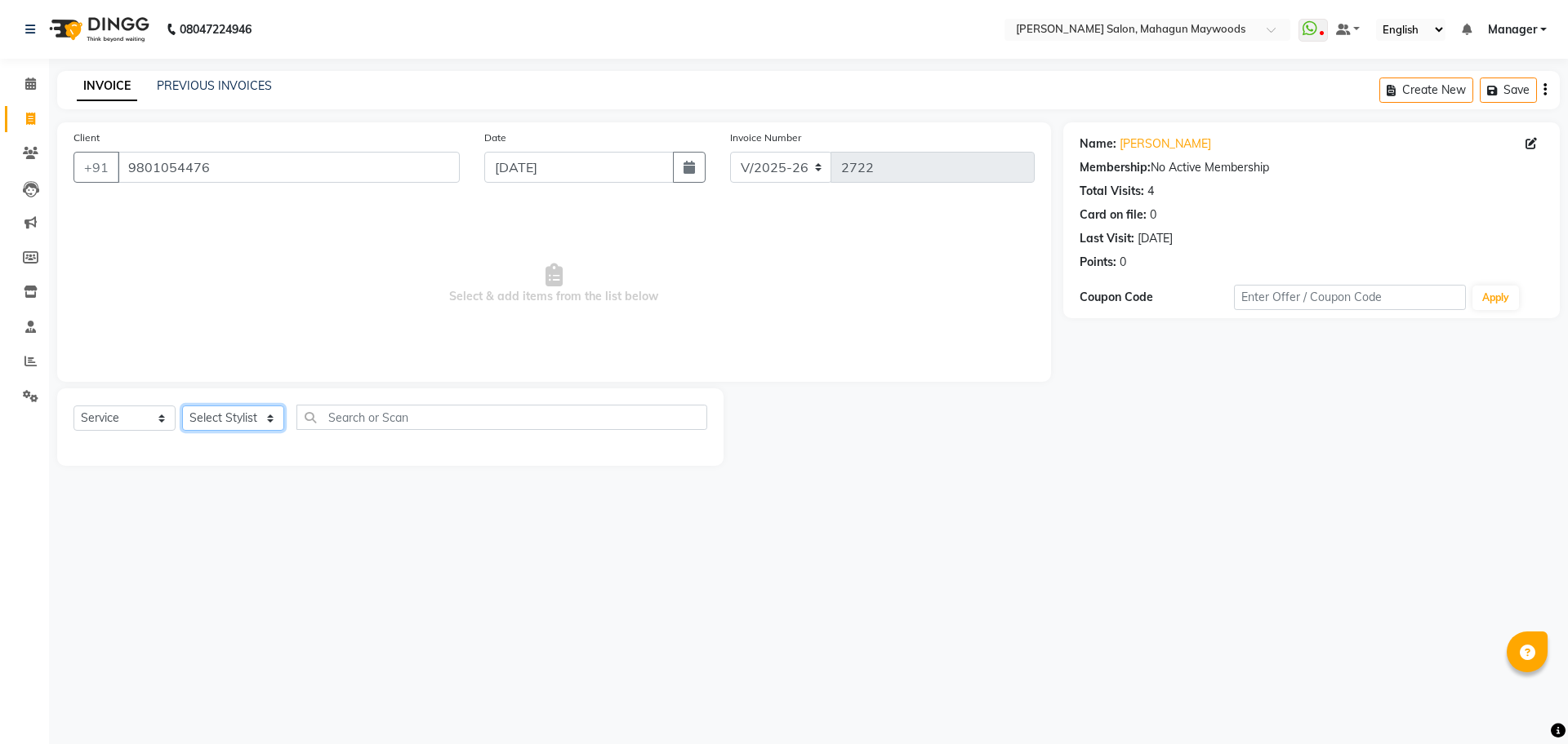
select select "48623"
click at [182, 405] on select "Select Stylist Aarti [PERSON_NAME] Manager Pranshant [PERSON_NAME] V Admin" at bounding box center [233, 418] width 102 height 25
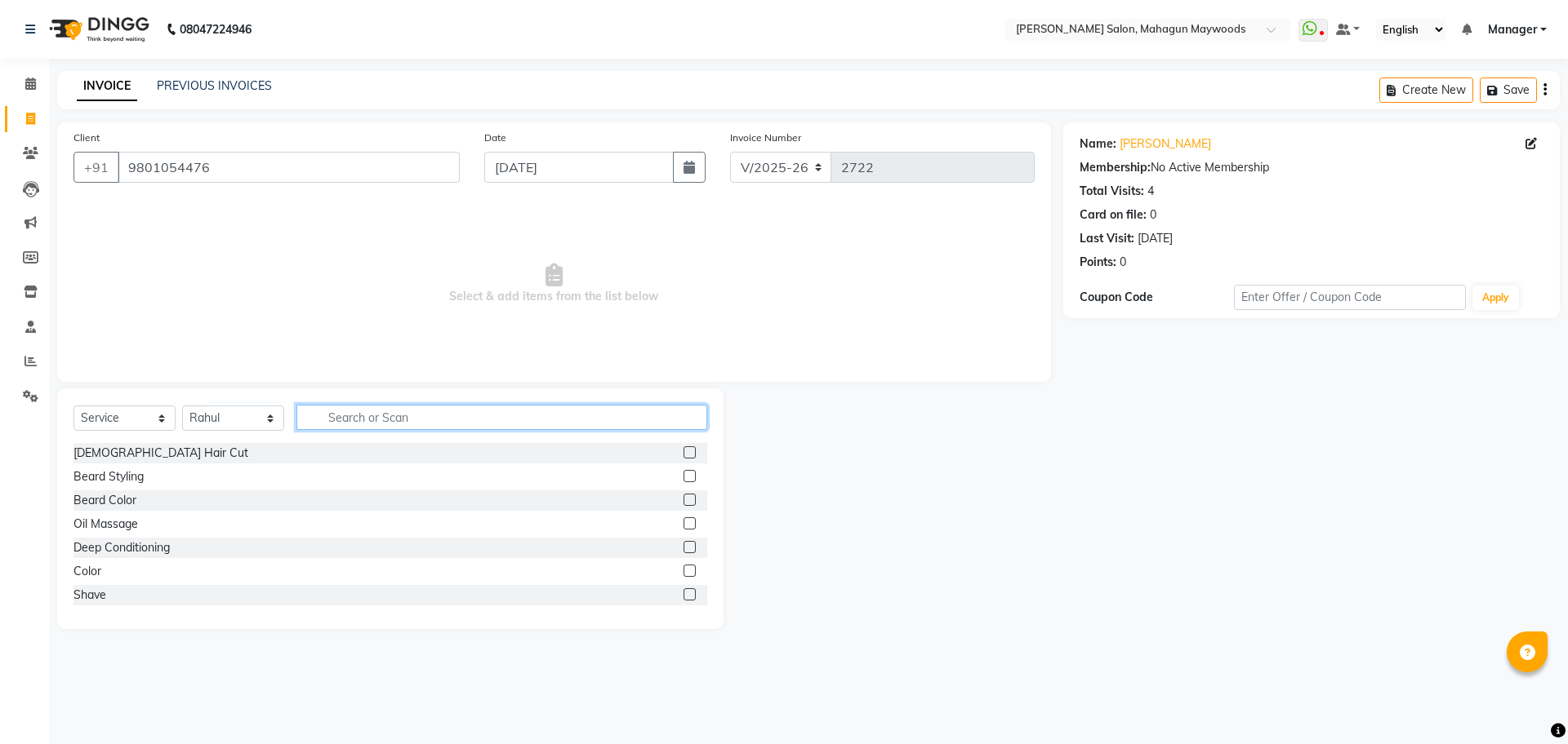
click at [359, 410] on input "text" at bounding box center [502, 417] width 411 height 25
type input "r"
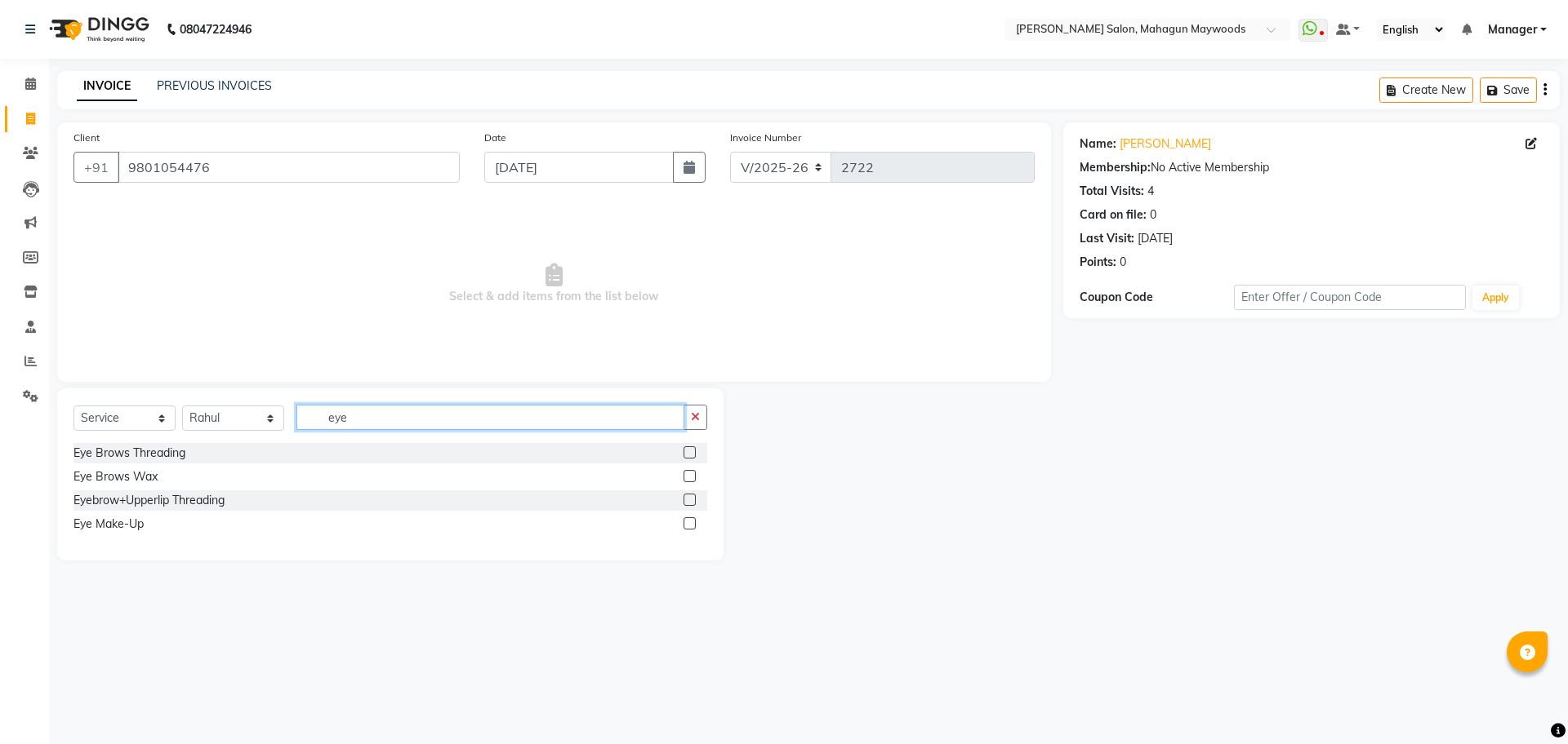
click at [423, 420] on input "eye" at bounding box center [490, 417] width 388 height 25
type input "e"
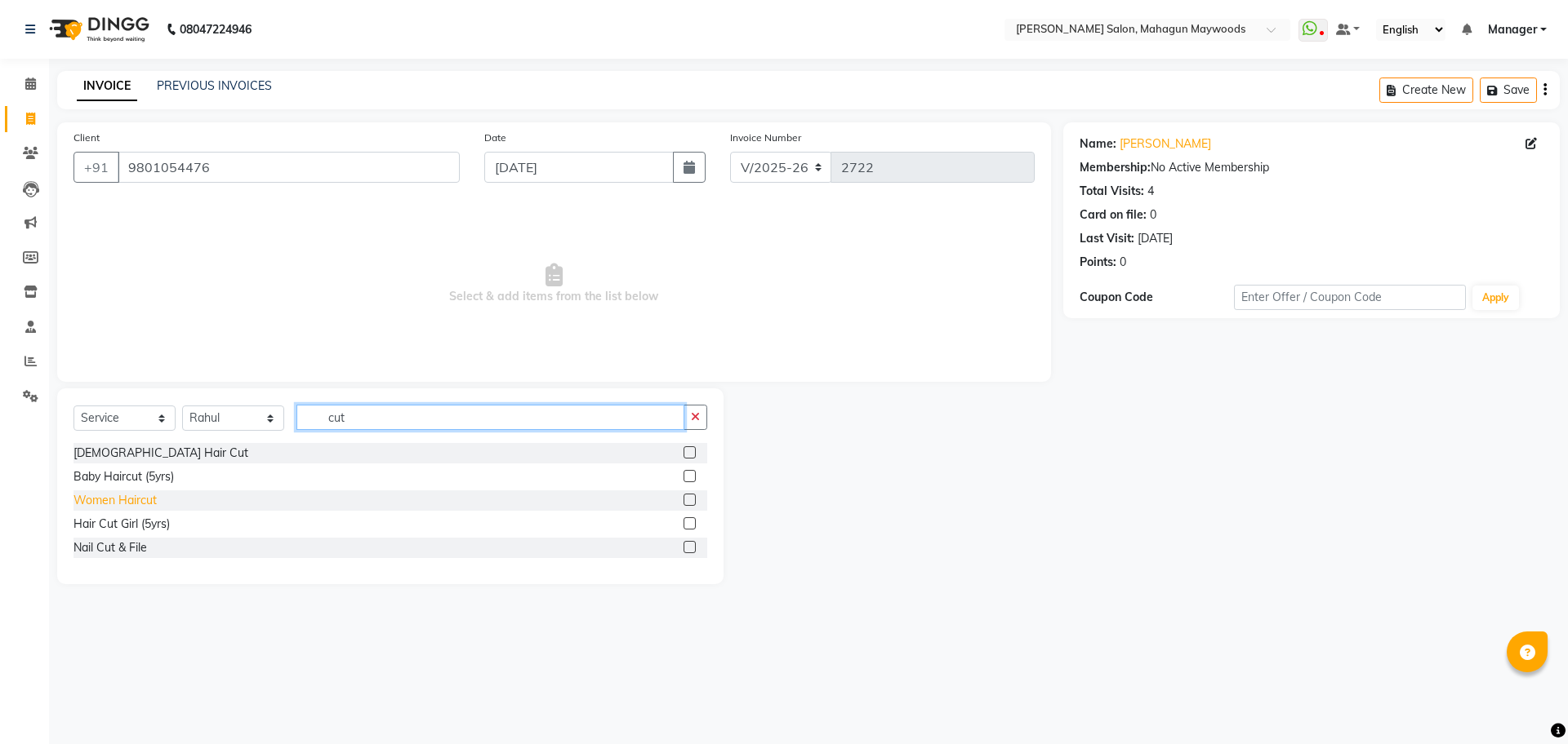
type input "cut"
click at [117, 500] on div "Women Haircut" at bounding box center [115, 500] width 83 height 18
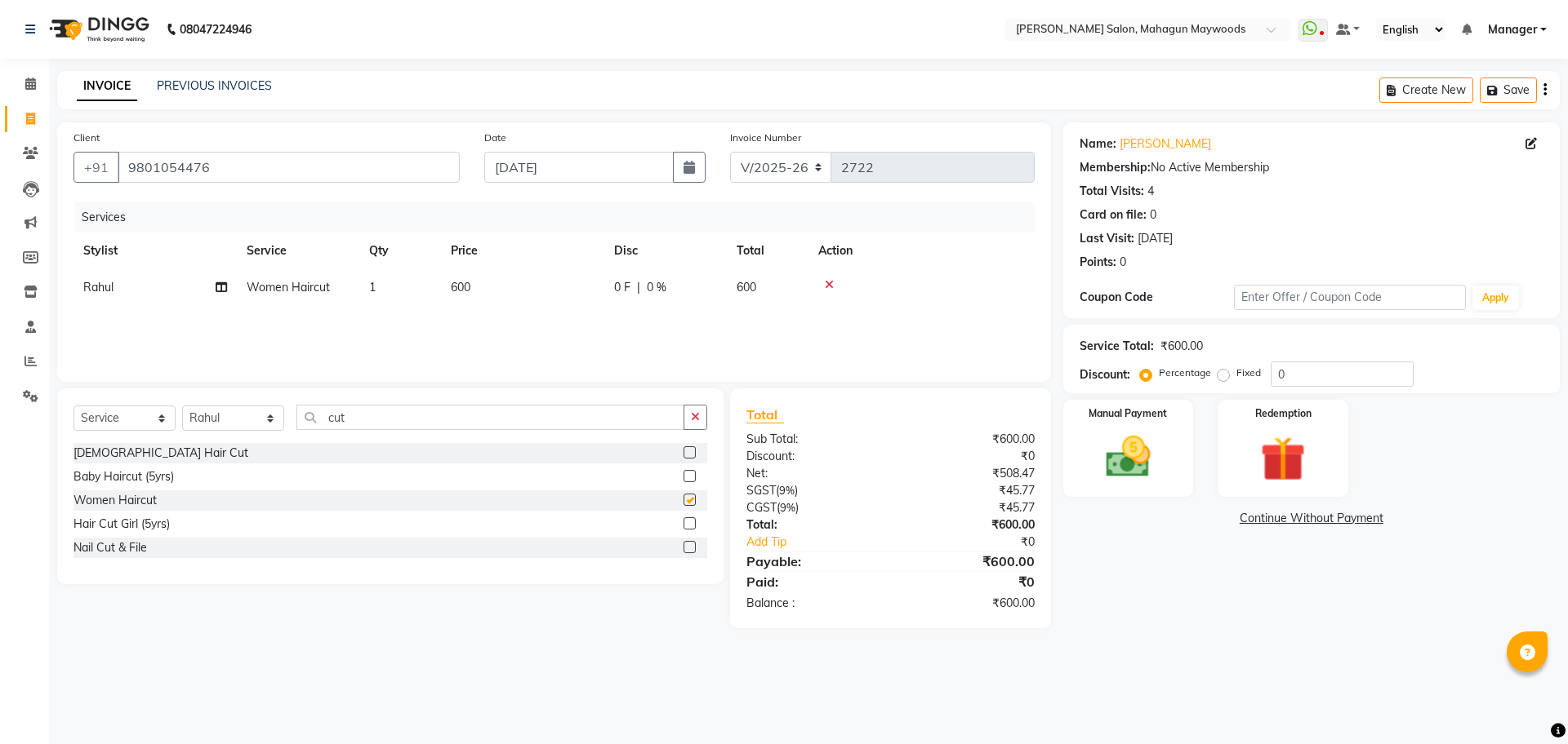
checkbox input "false"
click at [454, 285] on span "600" at bounding box center [460, 288] width 19 height 15
select select "48623"
click at [537, 297] on input "600" at bounding box center [599, 292] width 144 height 25
type input "400"
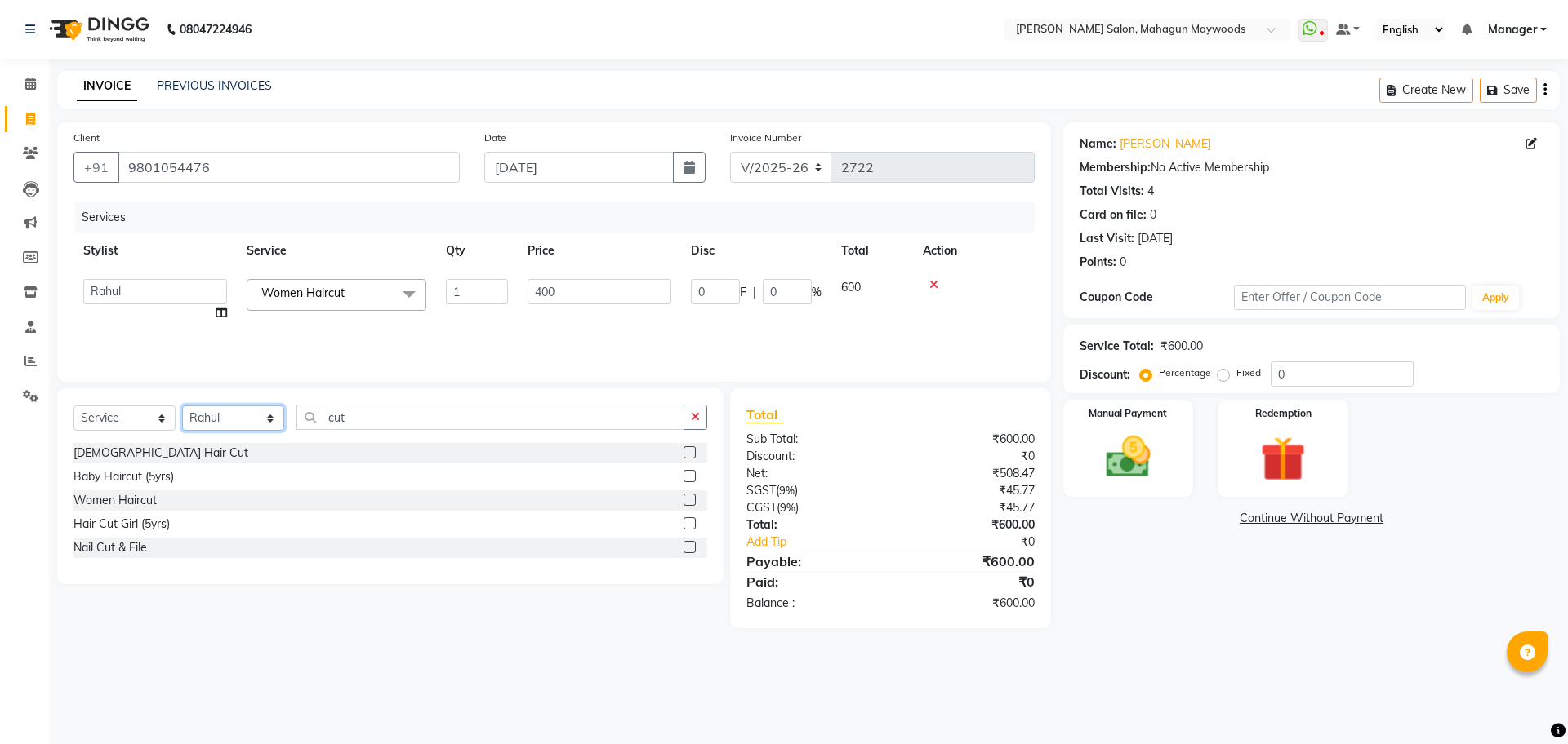
click at [229, 418] on select "Select Stylist Aarti [PERSON_NAME] Manager Pranshant [PERSON_NAME] V Admin" at bounding box center [233, 418] width 102 height 25
select select "48625"
click at [182, 405] on select "Select Stylist Aarti [PERSON_NAME] Manager Pranshant [PERSON_NAME] V Admin" at bounding box center [233, 418] width 102 height 25
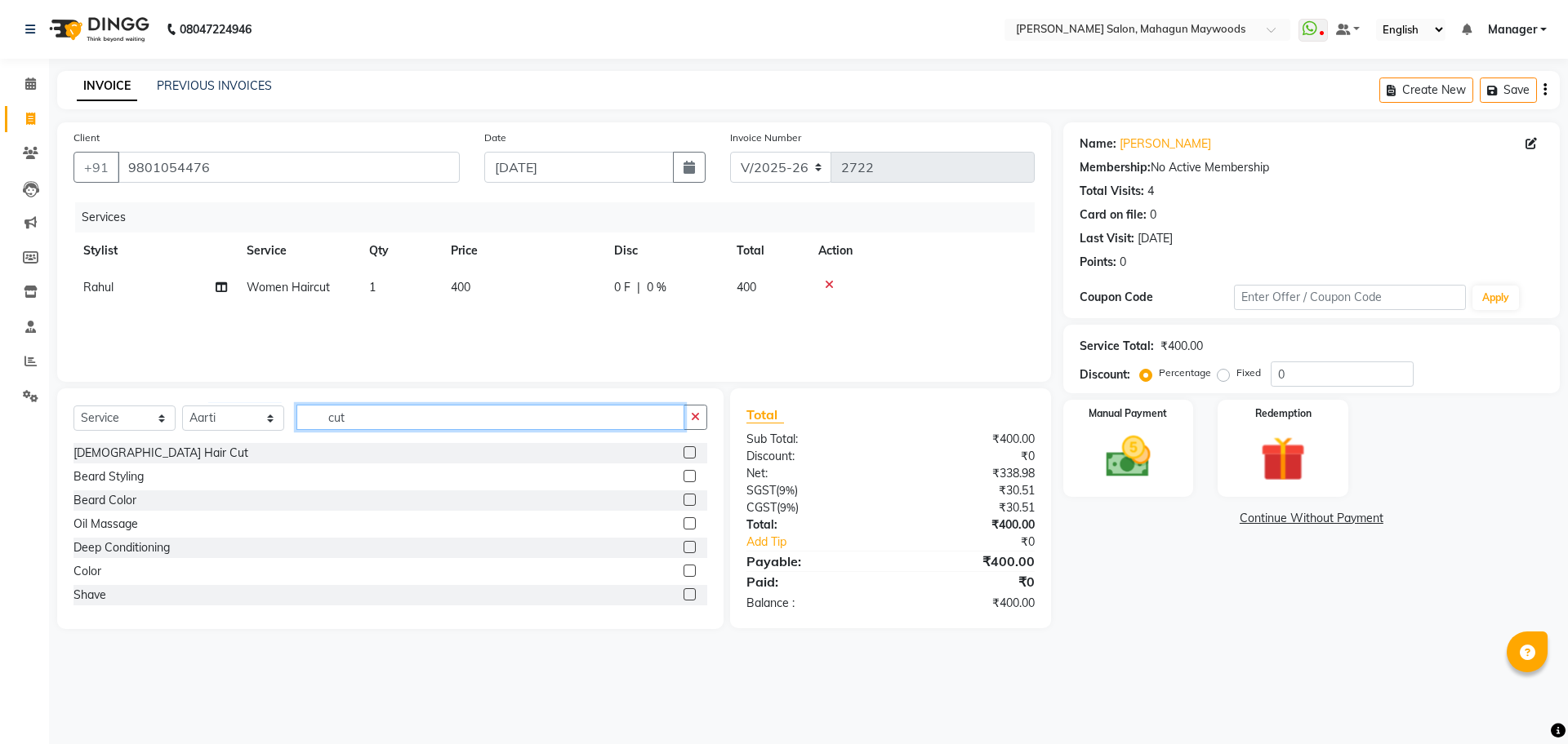
click at [356, 421] on input "cut" at bounding box center [490, 417] width 388 height 25
type input "c"
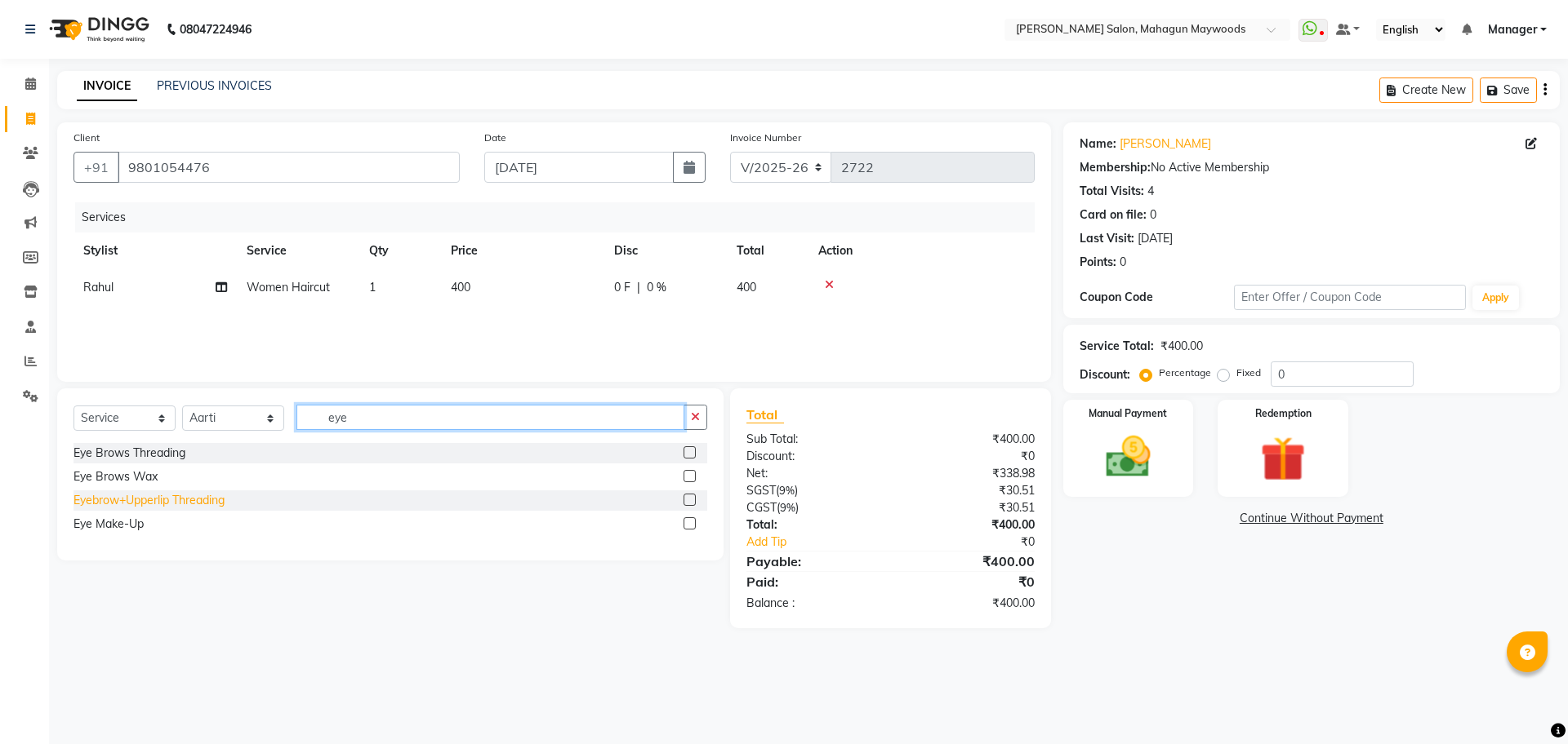
type input "eye"
click at [165, 498] on div "Eyebrow+Upperlip Threading" at bounding box center [149, 500] width 151 height 18
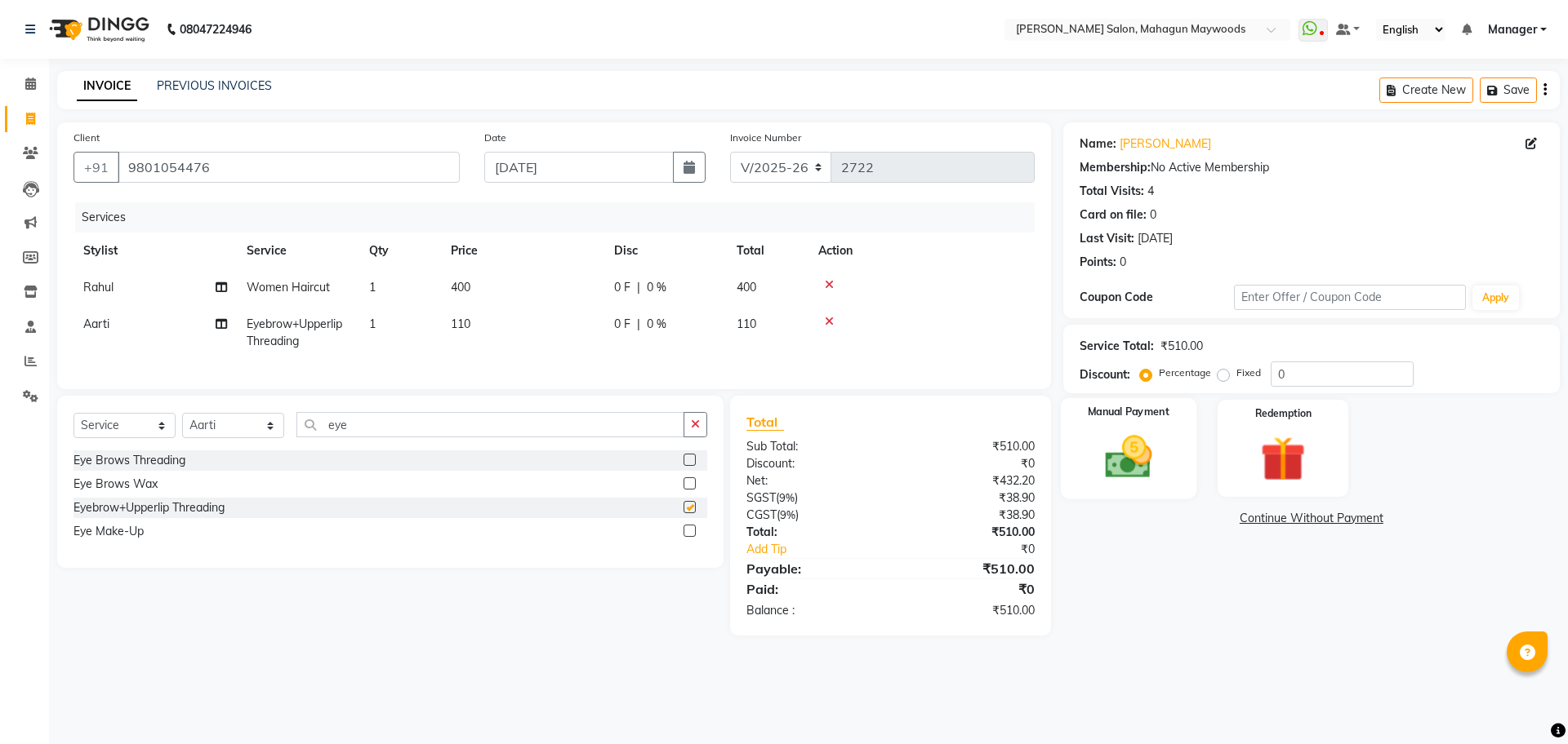
checkbox input "false"
click at [1166, 453] on img at bounding box center [1127, 457] width 76 height 54
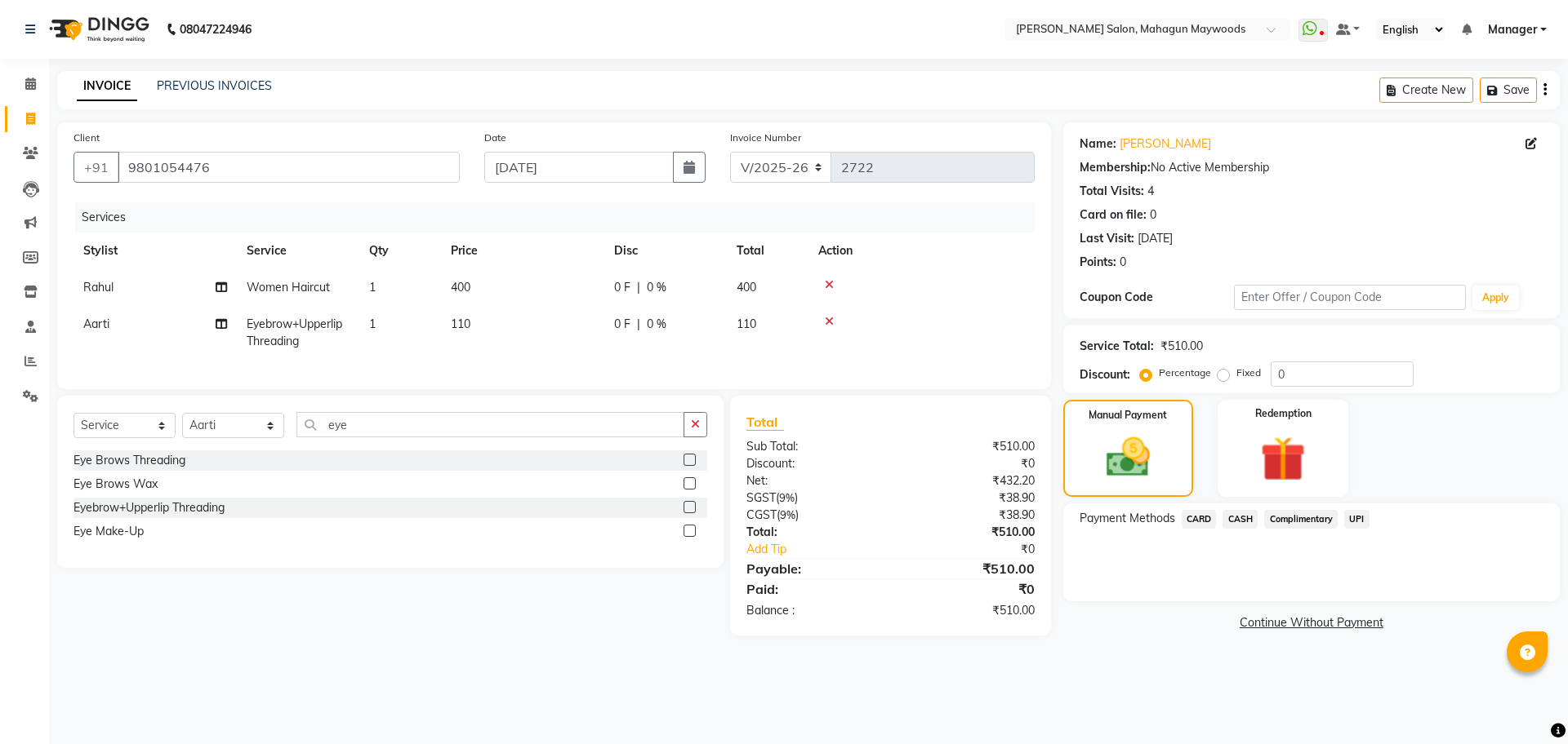
click at [1349, 510] on span "UPI" at bounding box center [1356, 520] width 25 height 19
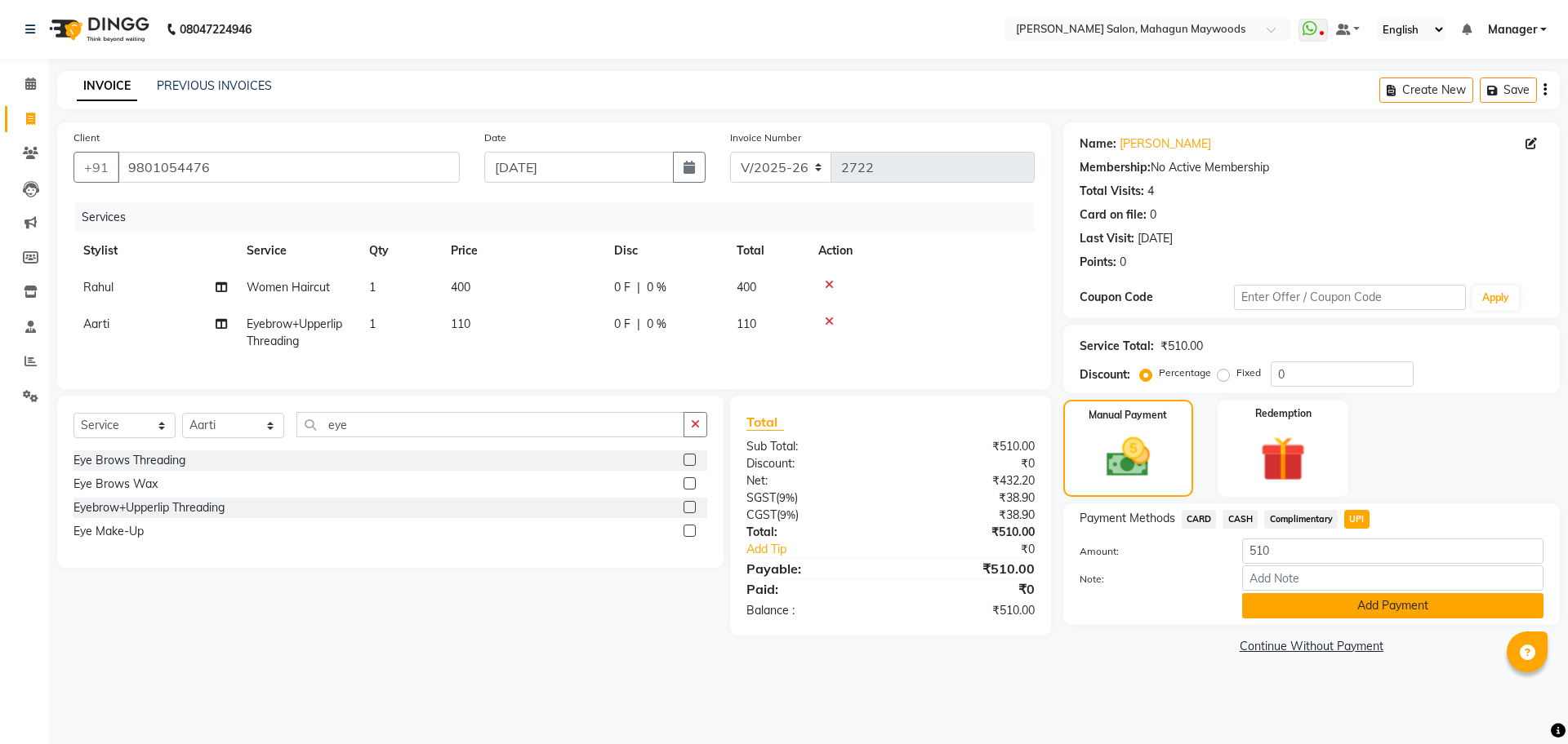
click at [1358, 606] on button "Add Payment" at bounding box center [1392, 606] width 301 height 25
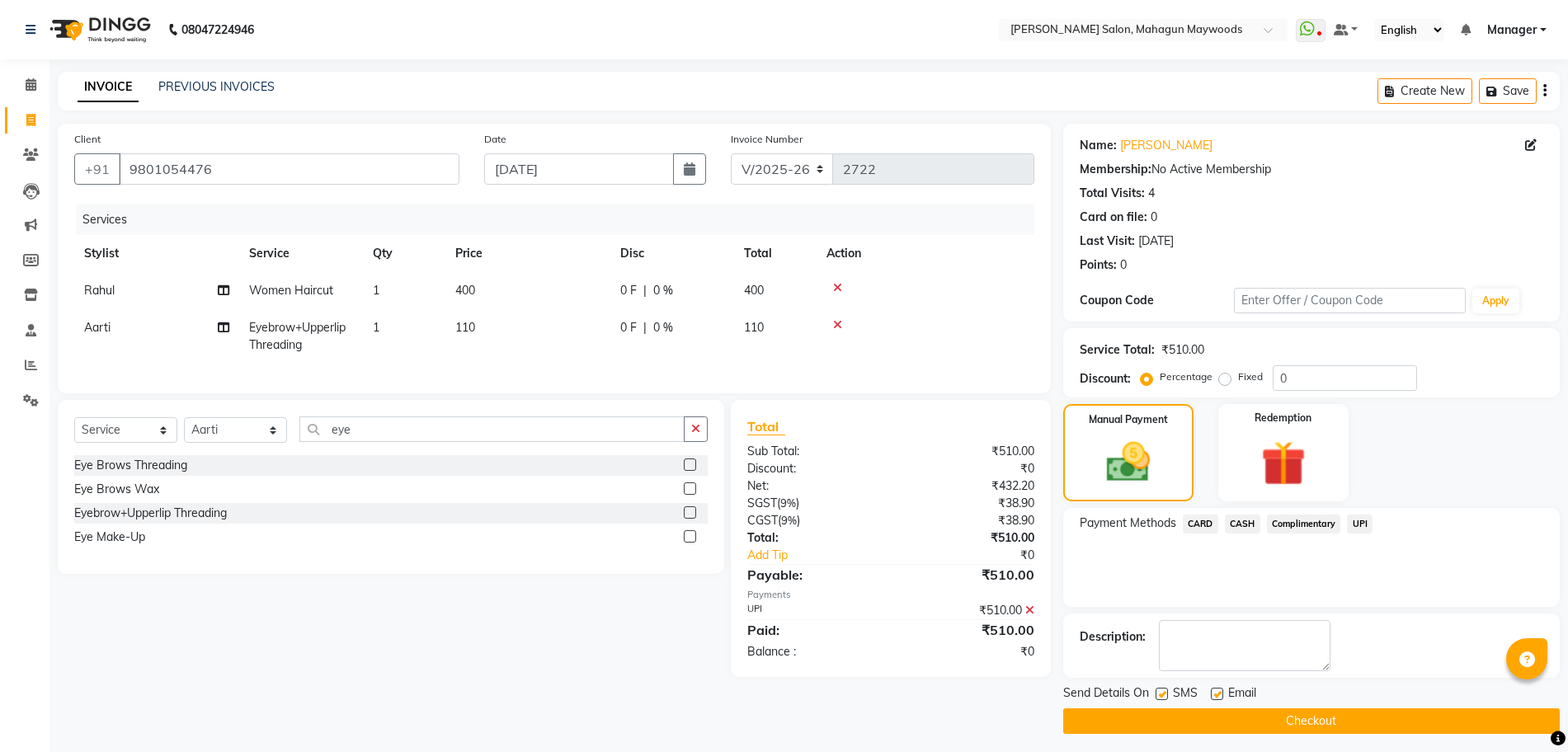
click at [1275, 727] on button "Checkout" at bounding box center [1311, 721] width 497 height 25
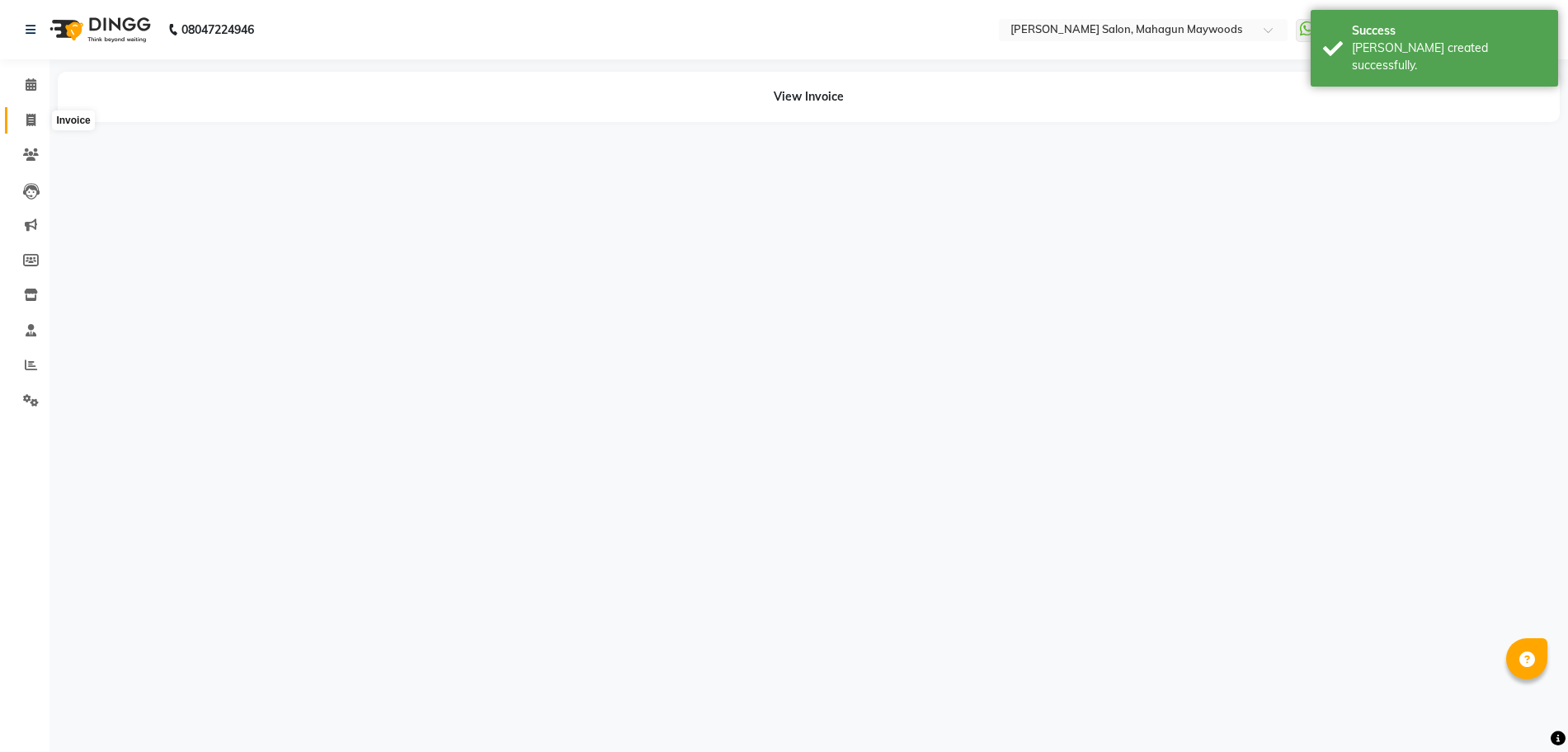
click at [23, 122] on span at bounding box center [31, 121] width 29 height 19
select select "service"
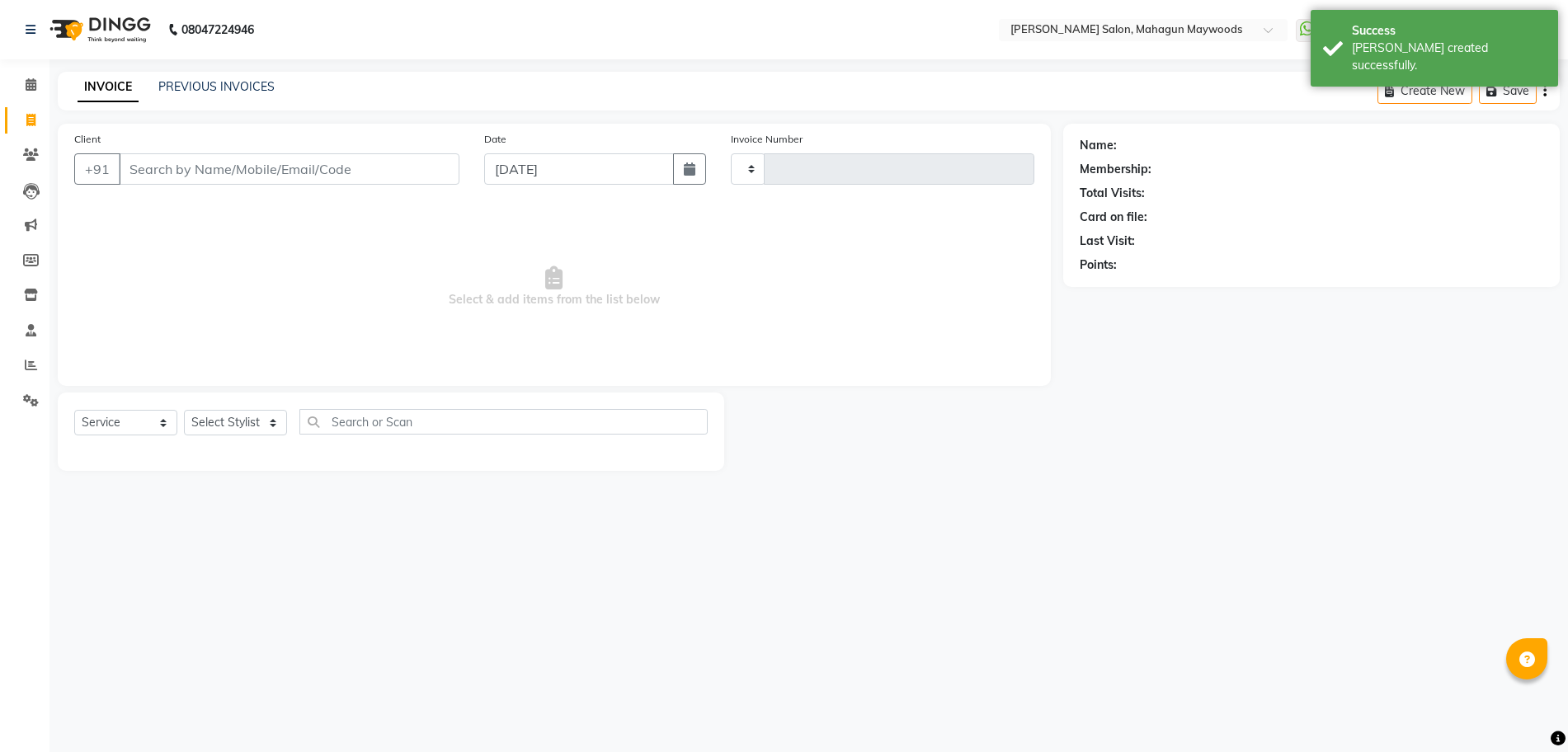
click at [233, 176] on input "Client" at bounding box center [289, 169] width 341 height 31
select select "6425"
type input "2723"
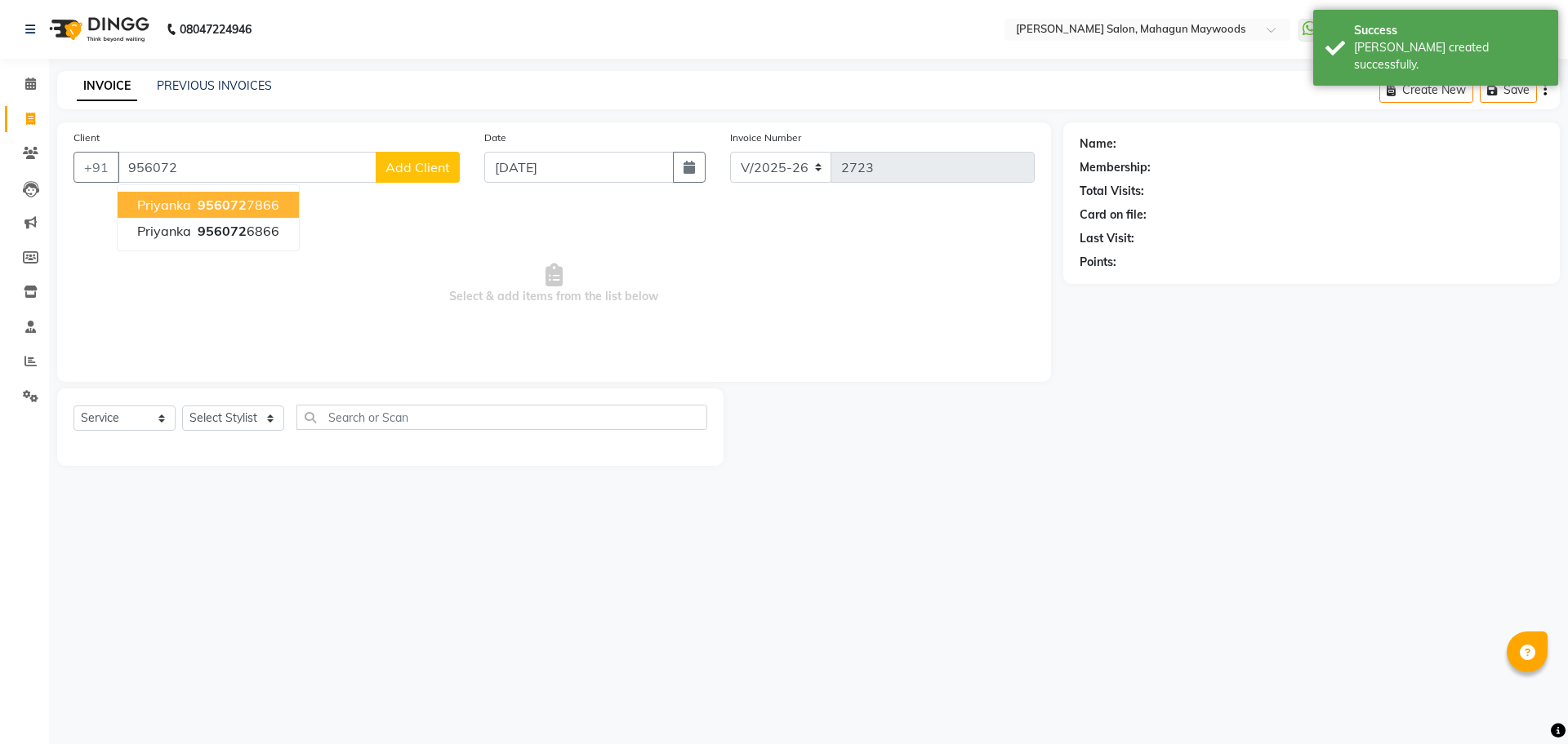
click at [249, 199] on ngb-highlight "956072 7866" at bounding box center [237, 205] width 85 height 17
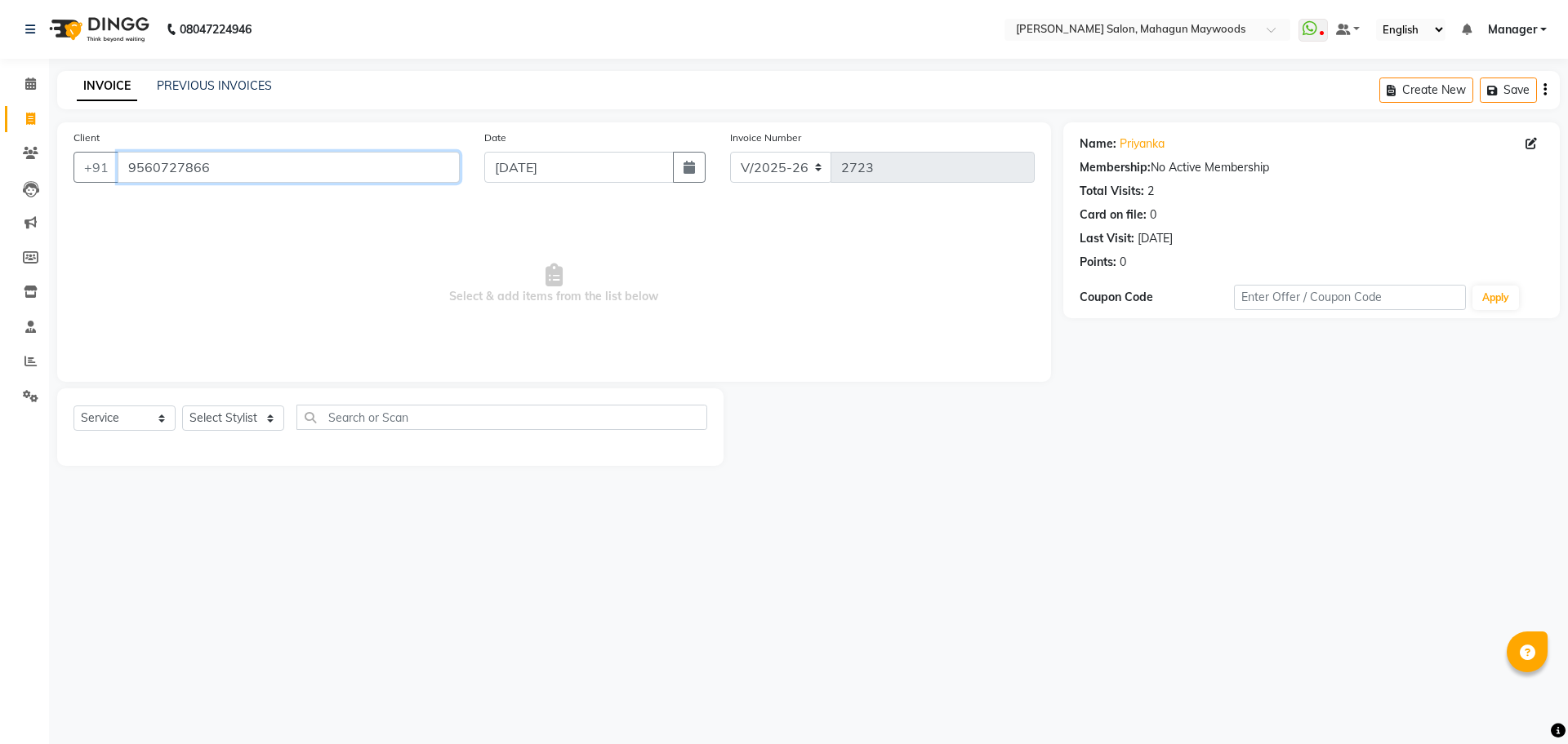
click at [245, 168] on input "9560727866" at bounding box center [289, 167] width 342 height 31
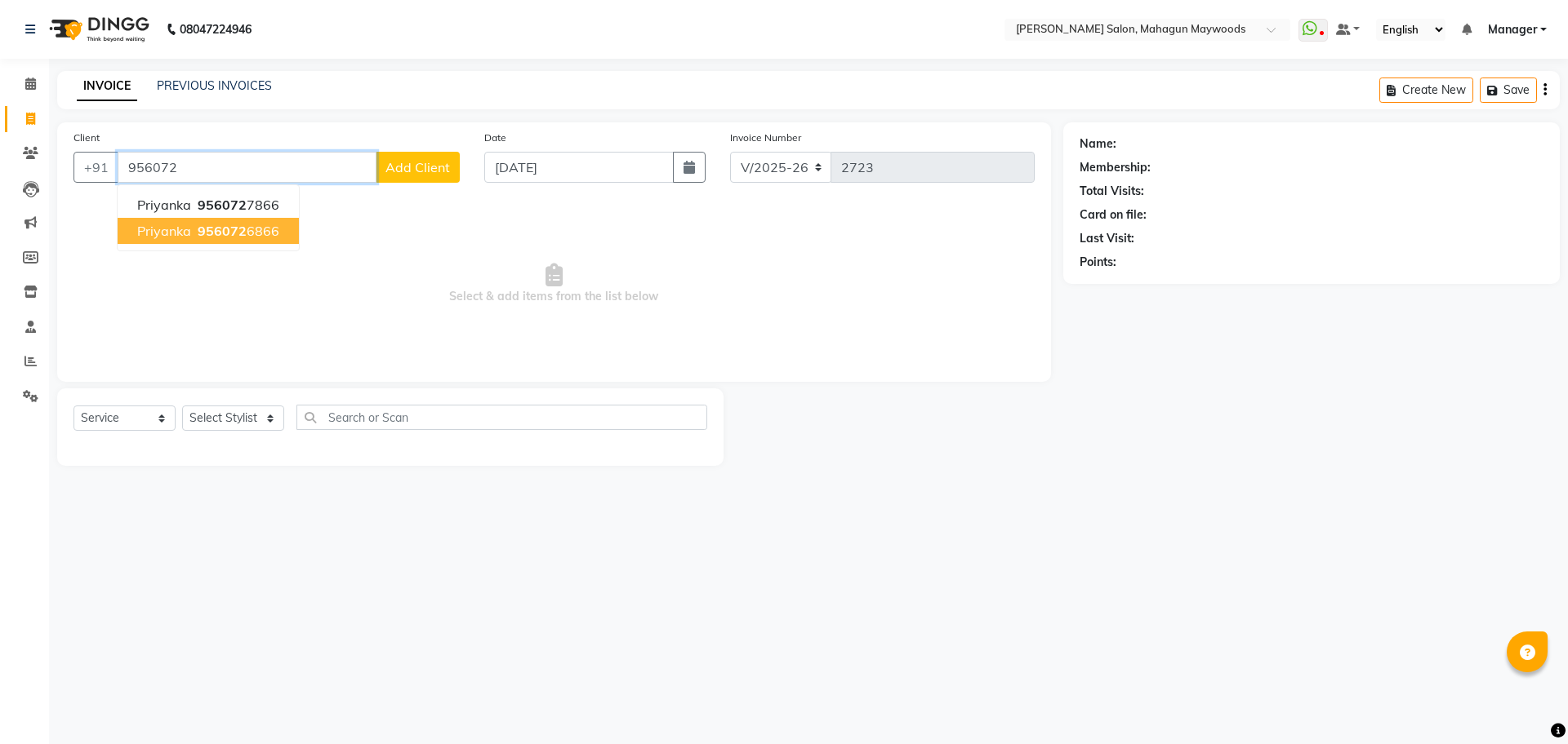
click at [251, 233] on ngb-highlight "956072 6866" at bounding box center [237, 231] width 85 height 17
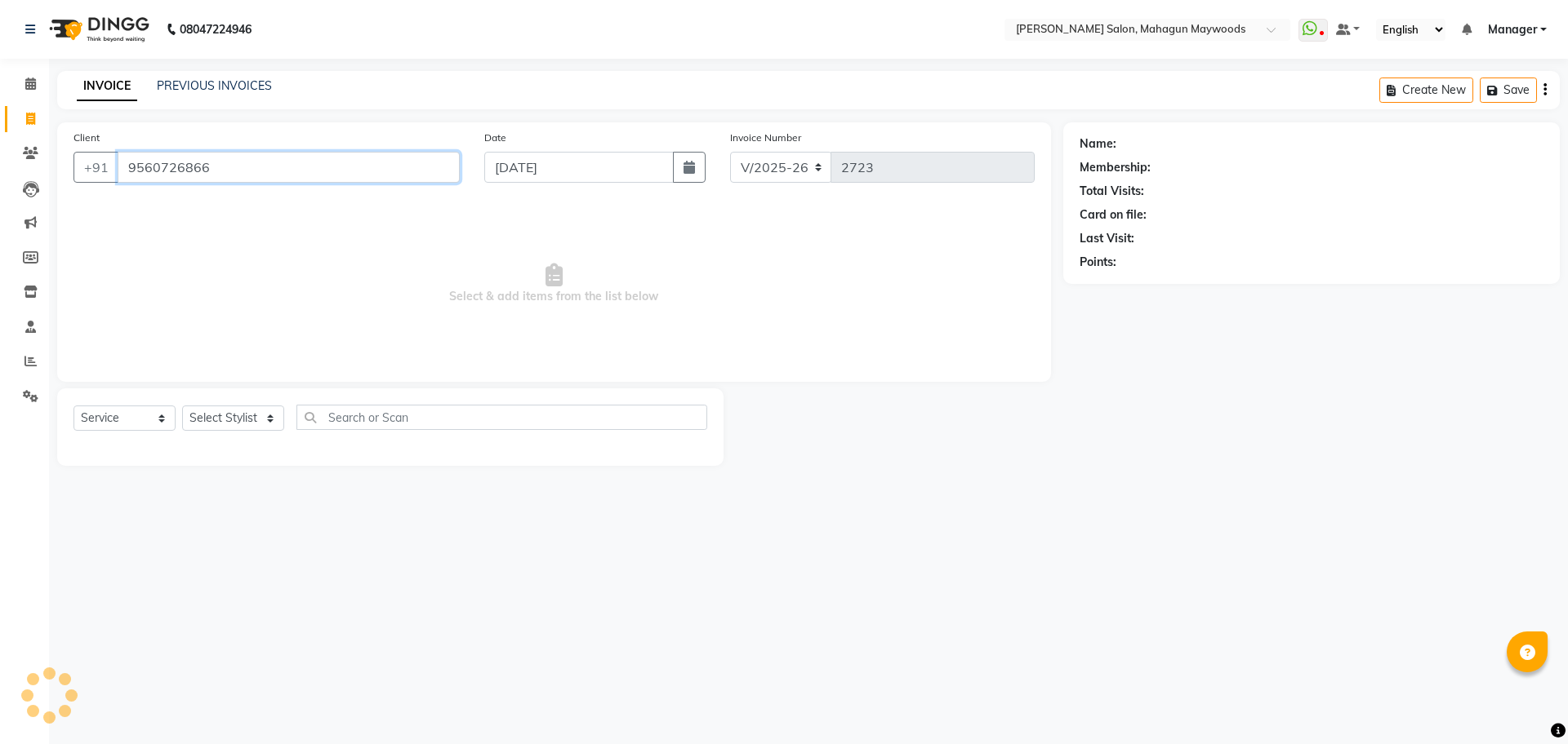
type input "9560726866"
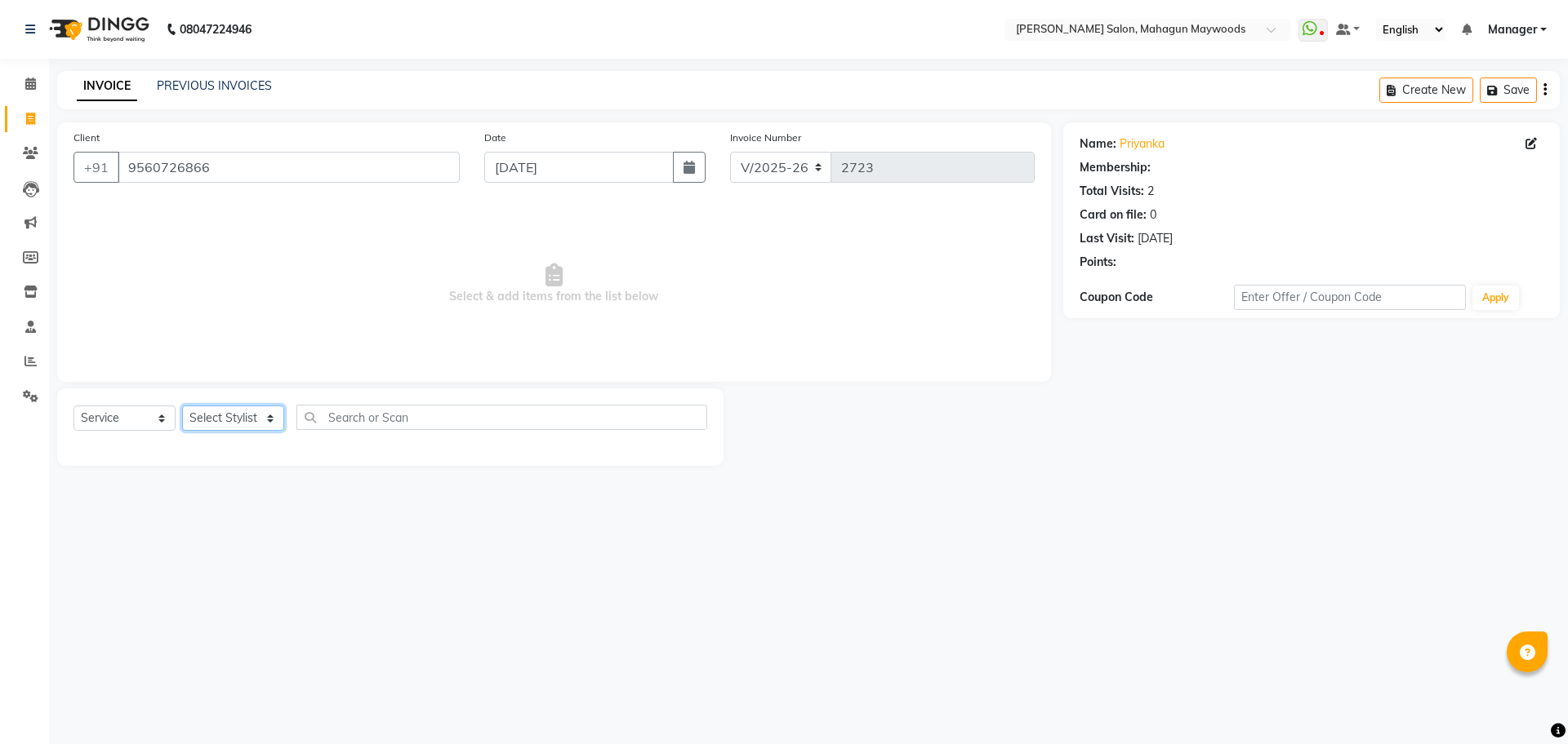
click at [262, 421] on select "Select Stylist Aarti [PERSON_NAME] Manager Pranshant [PERSON_NAME] V Admin" at bounding box center [233, 418] width 102 height 25
select select "48625"
click at [182, 405] on select "Select Stylist Aarti [PERSON_NAME] Manager Pranshant [PERSON_NAME] V Admin" at bounding box center [233, 418] width 102 height 25
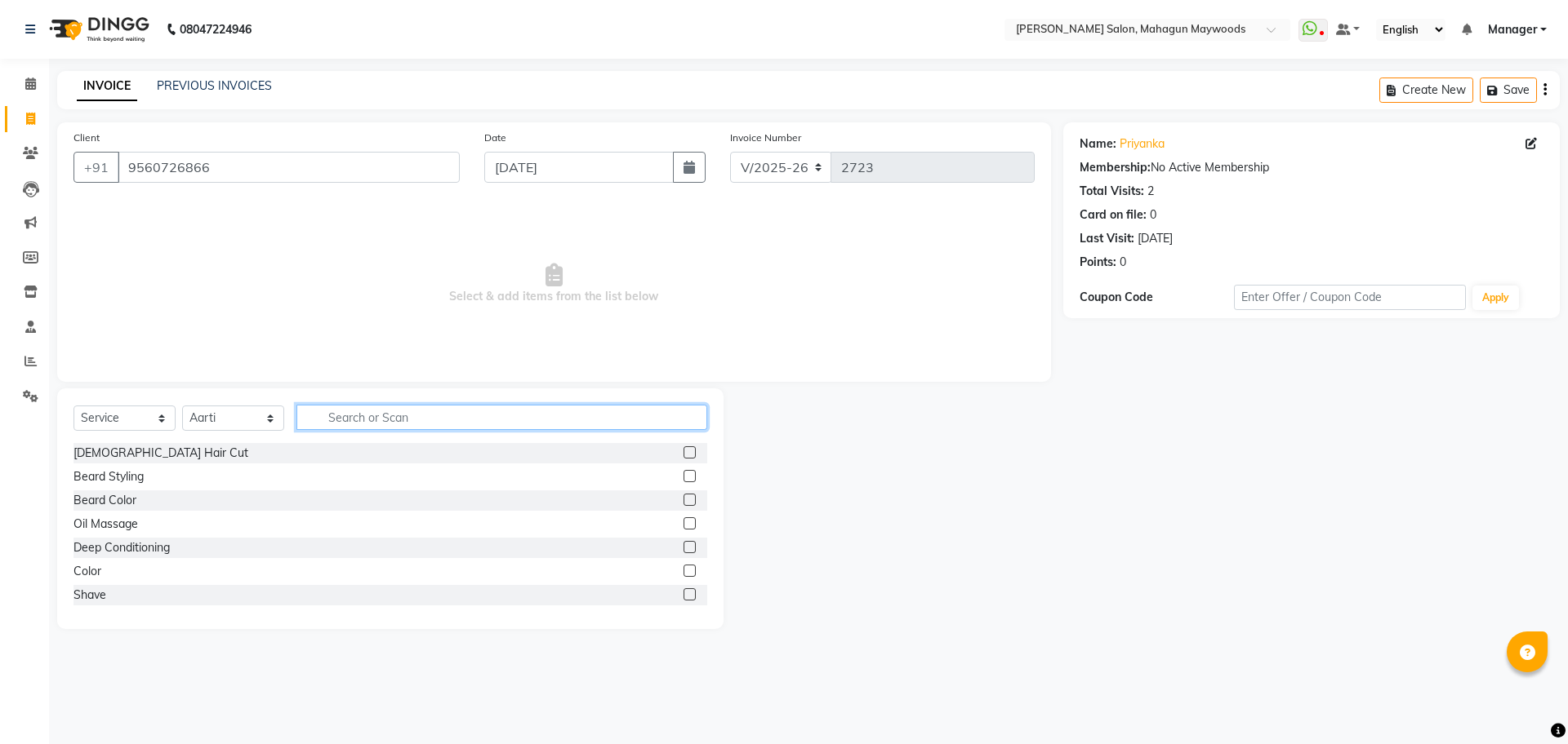
drag, startPoint x: 376, startPoint y: 424, endPoint x: 366, endPoint y: 399, distance: 26.9
click at [376, 419] on input "text" at bounding box center [502, 417] width 411 height 25
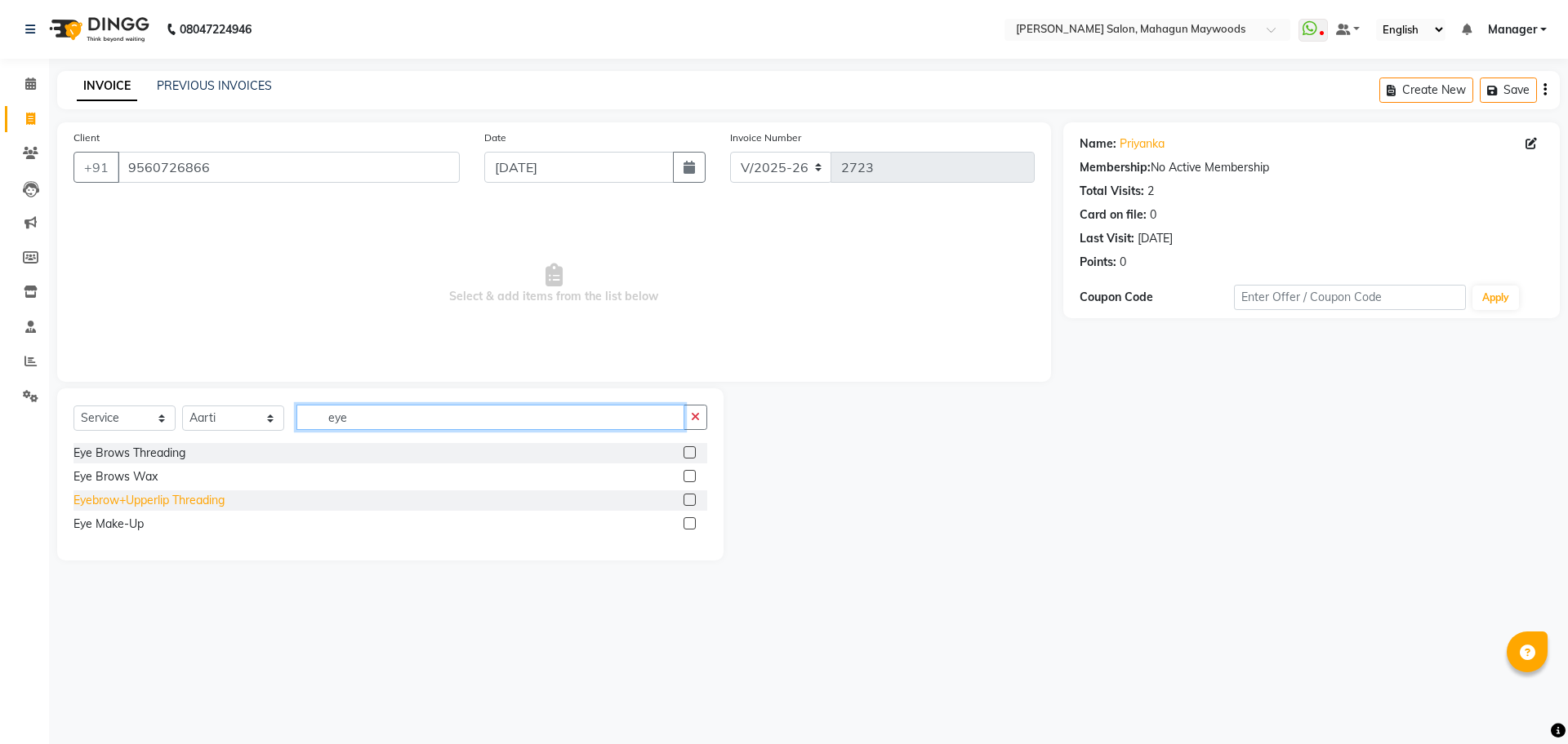
type input "eye"
click at [219, 500] on div "Eyebrow+Upperlip Threading" at bounding box center [149, 500] width 151 height 18
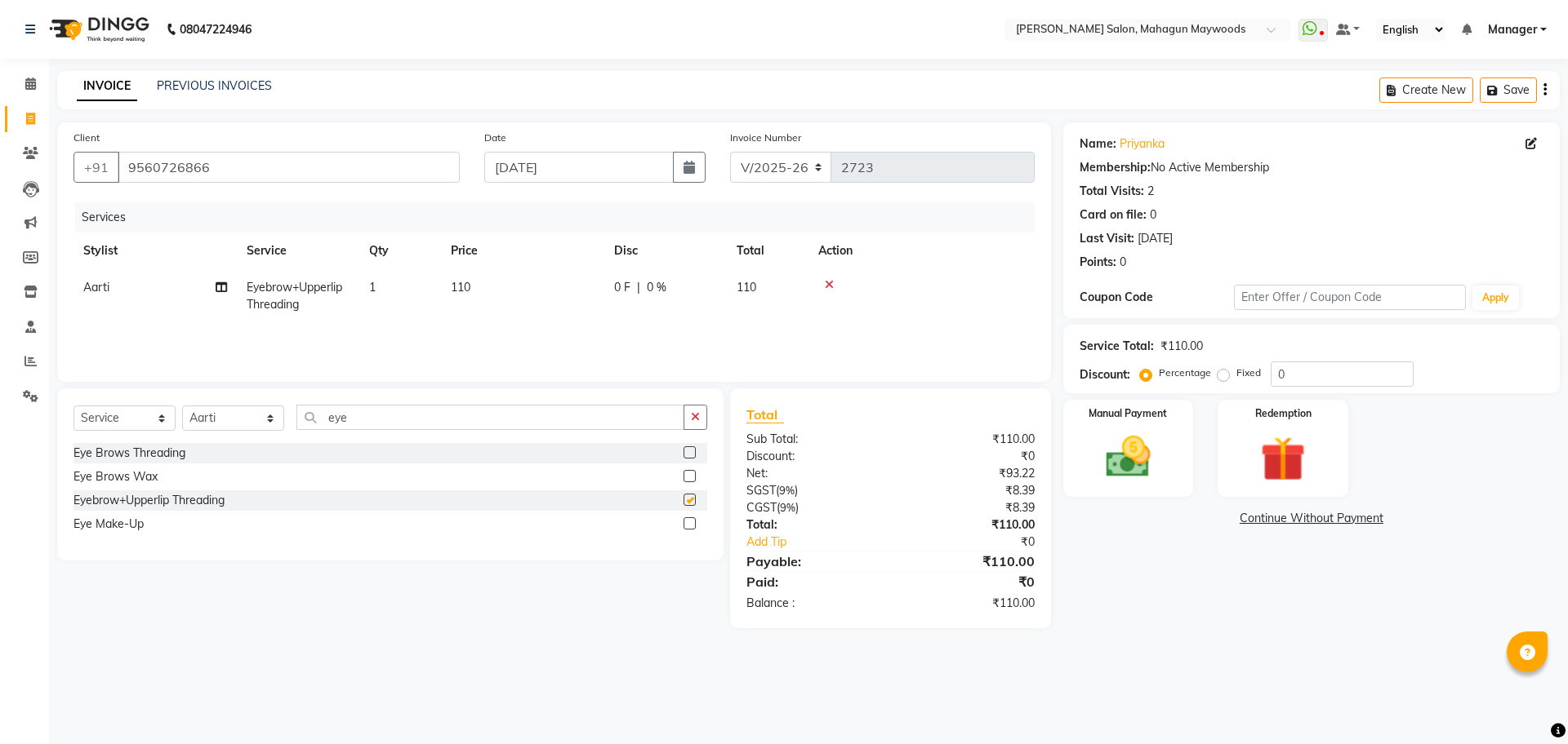
checkbox input "false"
click at [1132, 475] on img at bounding box center [1127, 457] width 76 height 54
drag, startPoint x: 1358, startPoint y: 514, endPoint x: 1319, endPoint y: 627, distance: 119.5
click at [1356, 516] on span "UPI" at bounding box center [1356, 520] width 25 height 19
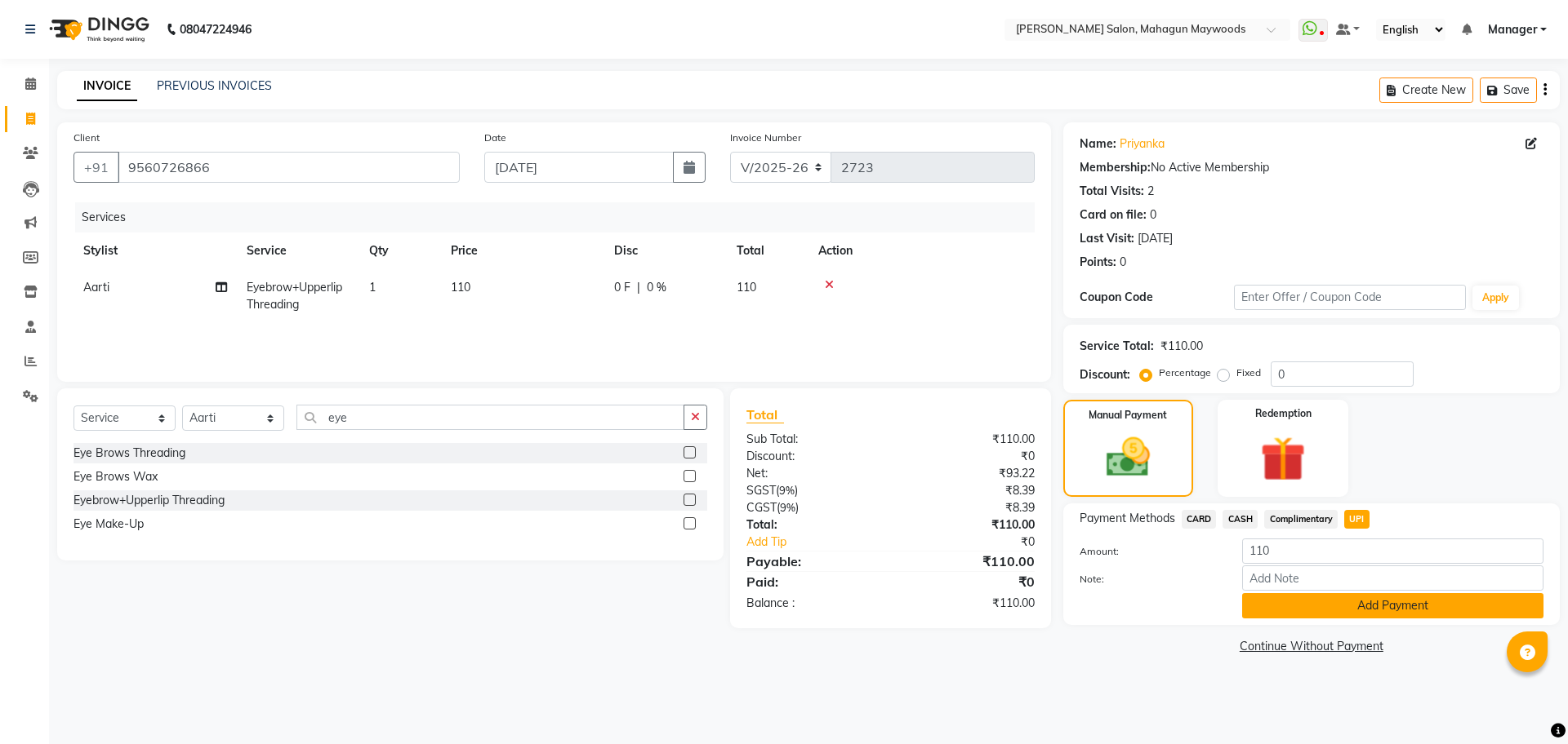
click at [1306, 600] on button "Add Payment" at bounding box center [1392, 606] width 301 height 25
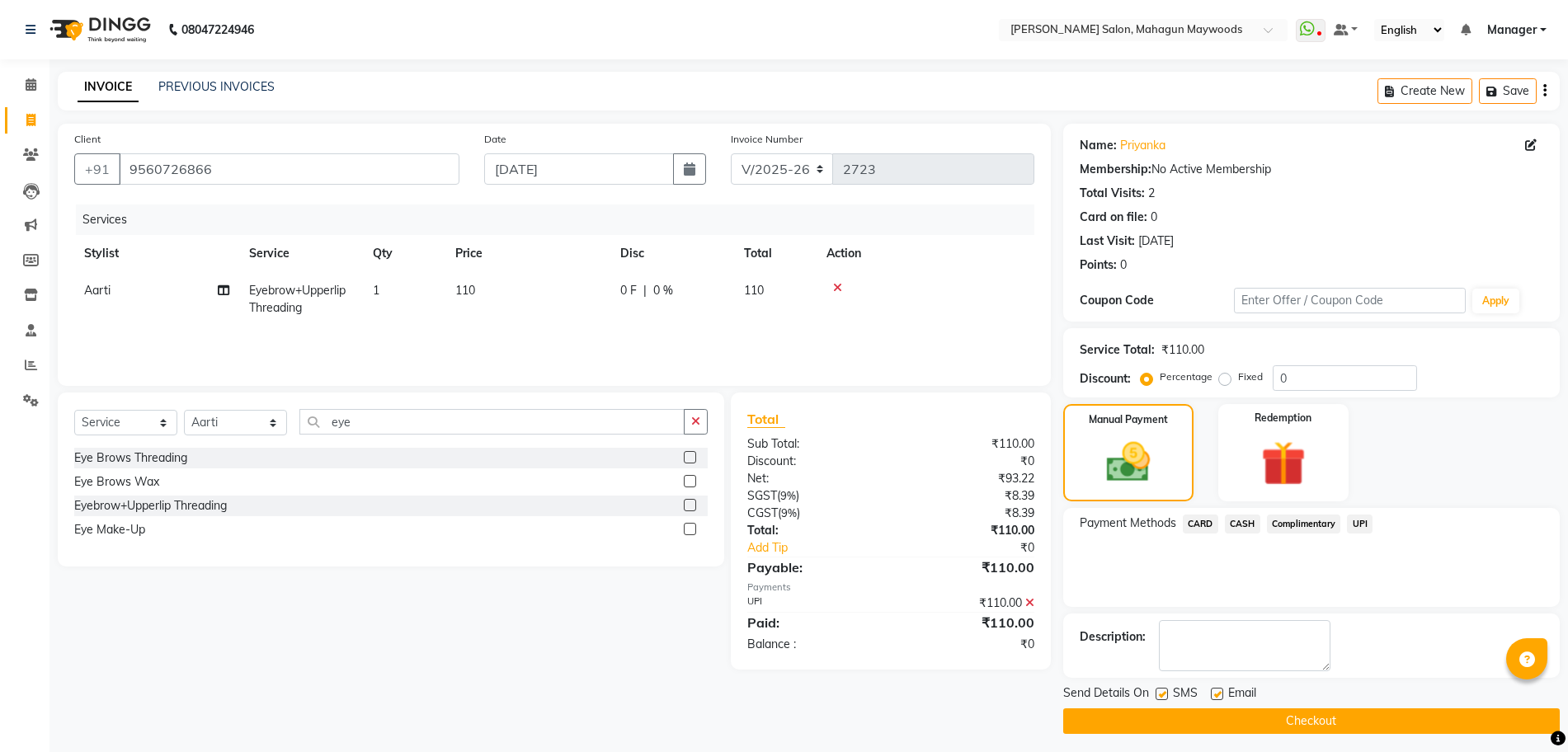
click at [1280, 715] on button "Checkout" at bounding box center [1311, 721] width 497 height 25
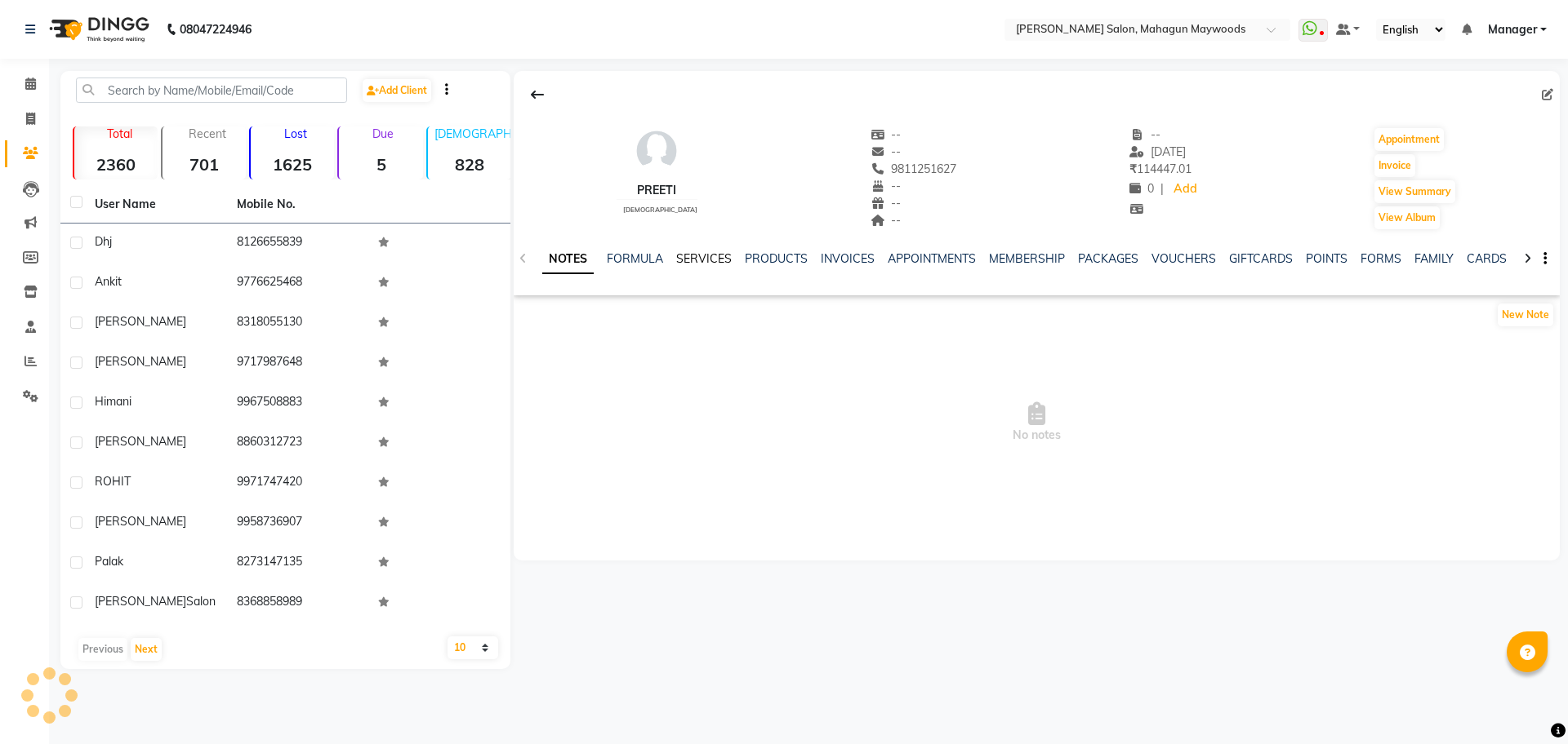
click at [682, 259] on link "SERVICES" at bounding box center [703, 259] width 56 height 15
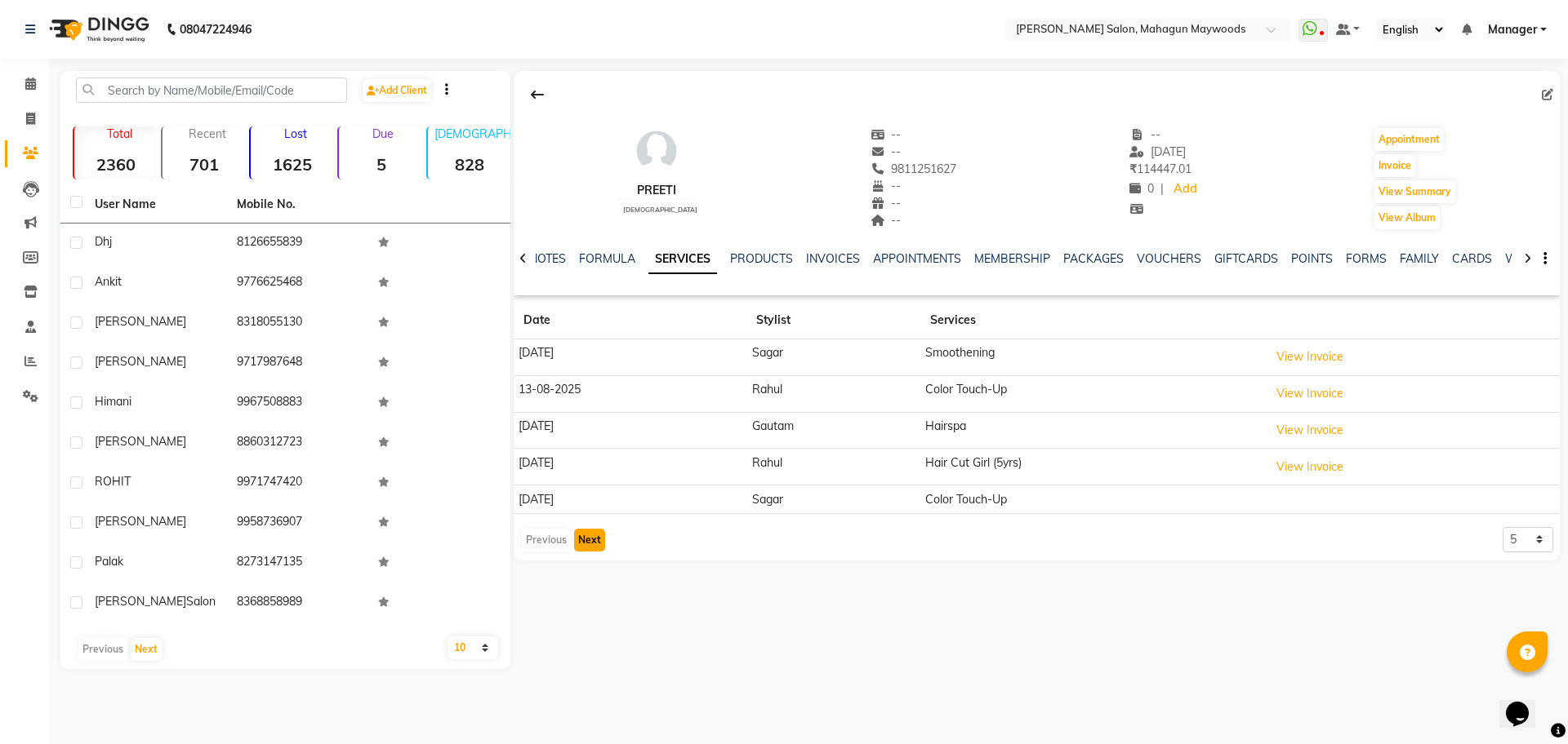
click at [597, 539] on button "Next" at bounding box center [589, 540] width 31 height 23
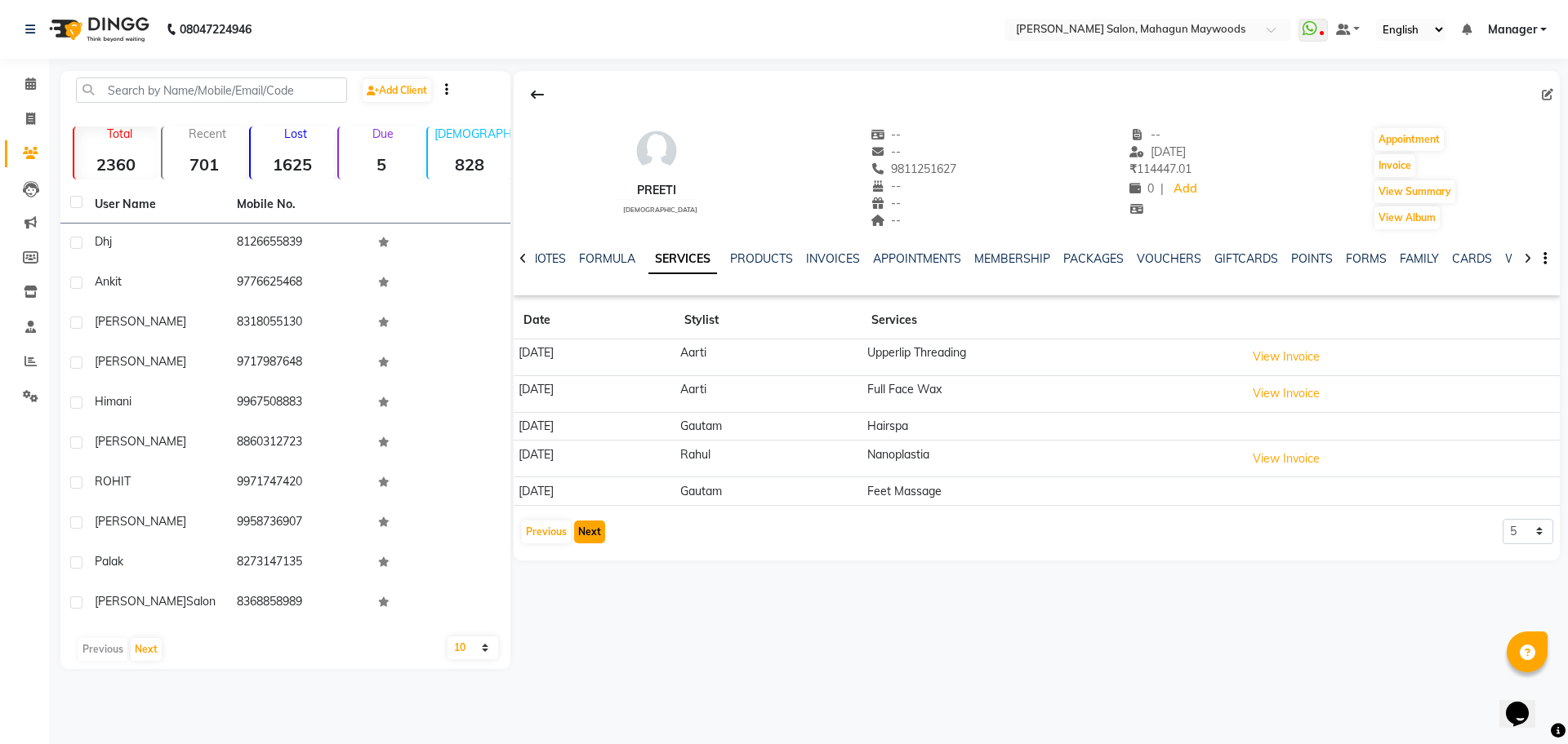
click at [586, 531] on button "Next" at bounding box center [589, 531] width 31 height 23
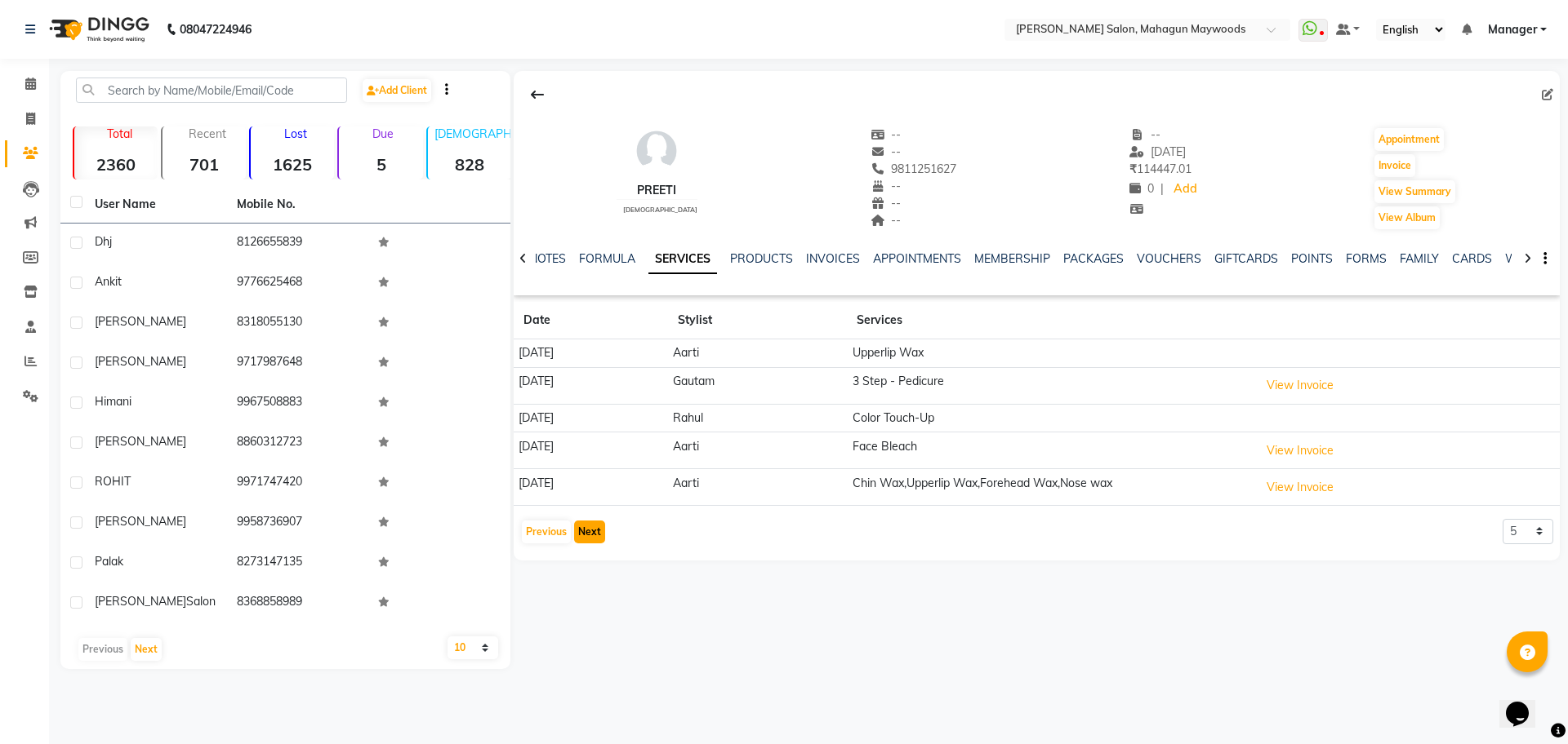
click at [597, 530] on button "Next" at bounding box center [589, 531] width 31 height 23
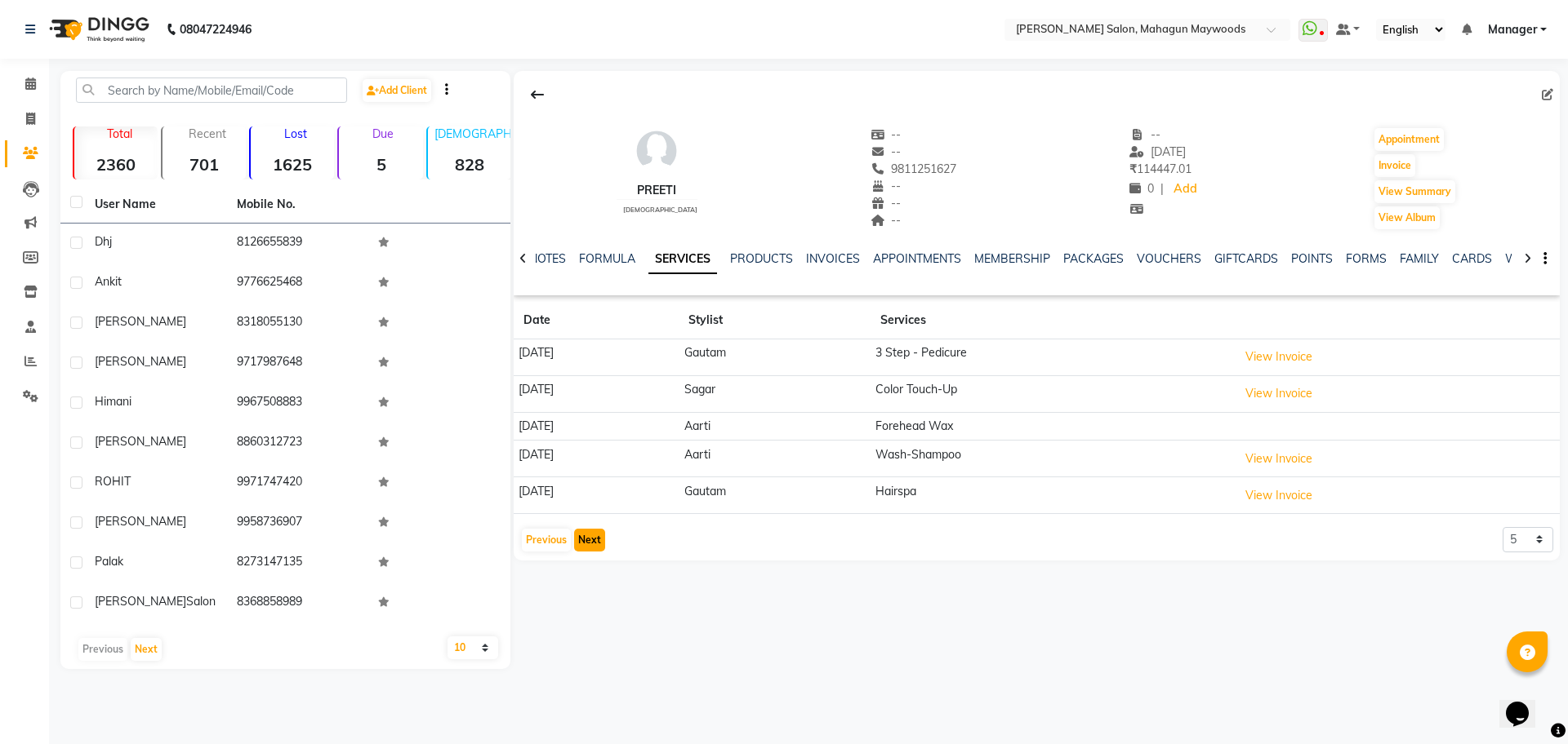
click at [590, 532] on button "Next" at bounding box center [589, 540] width 31 height 23
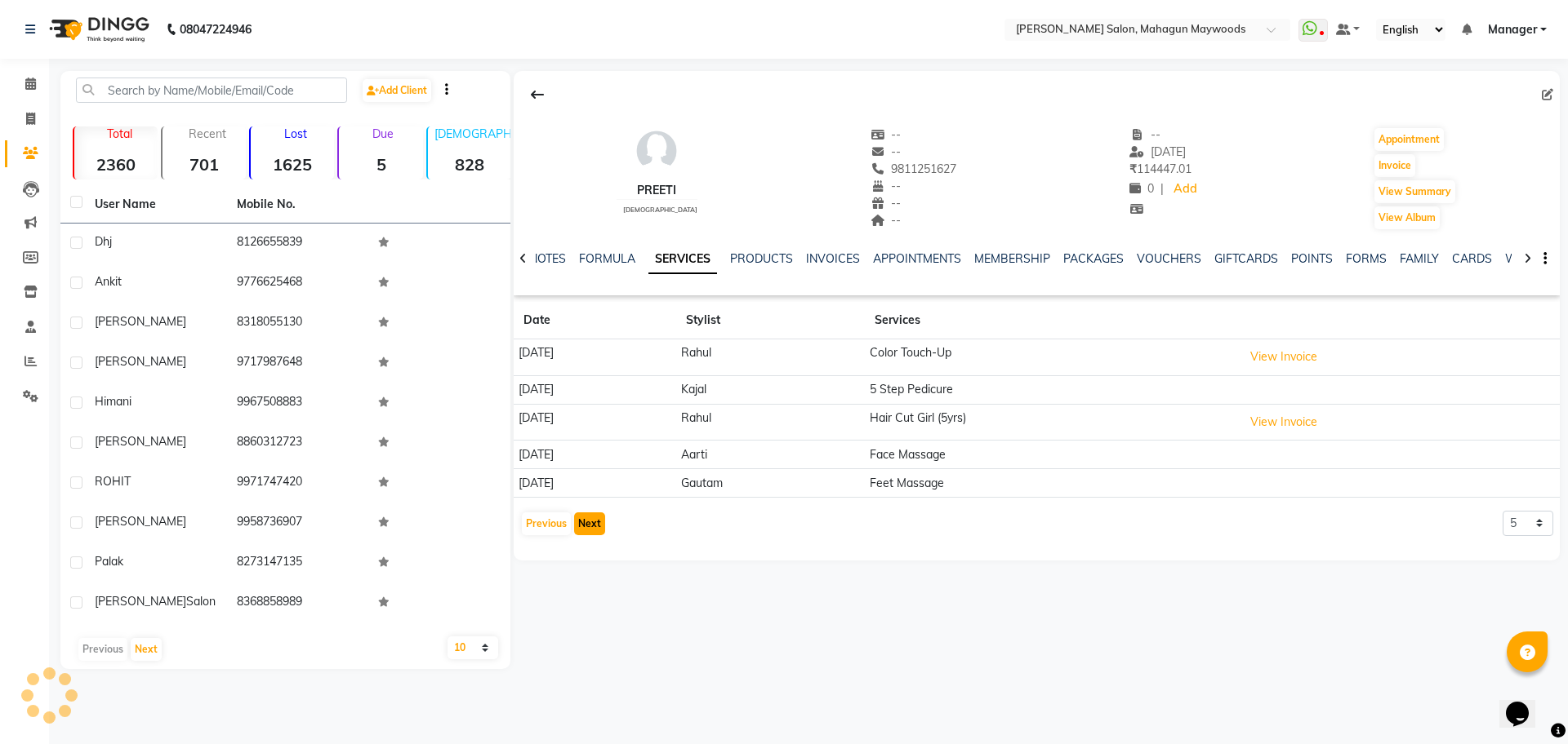
click at [578, 521] on button "Next" at bounding box center [589, 523] width 31 height 23
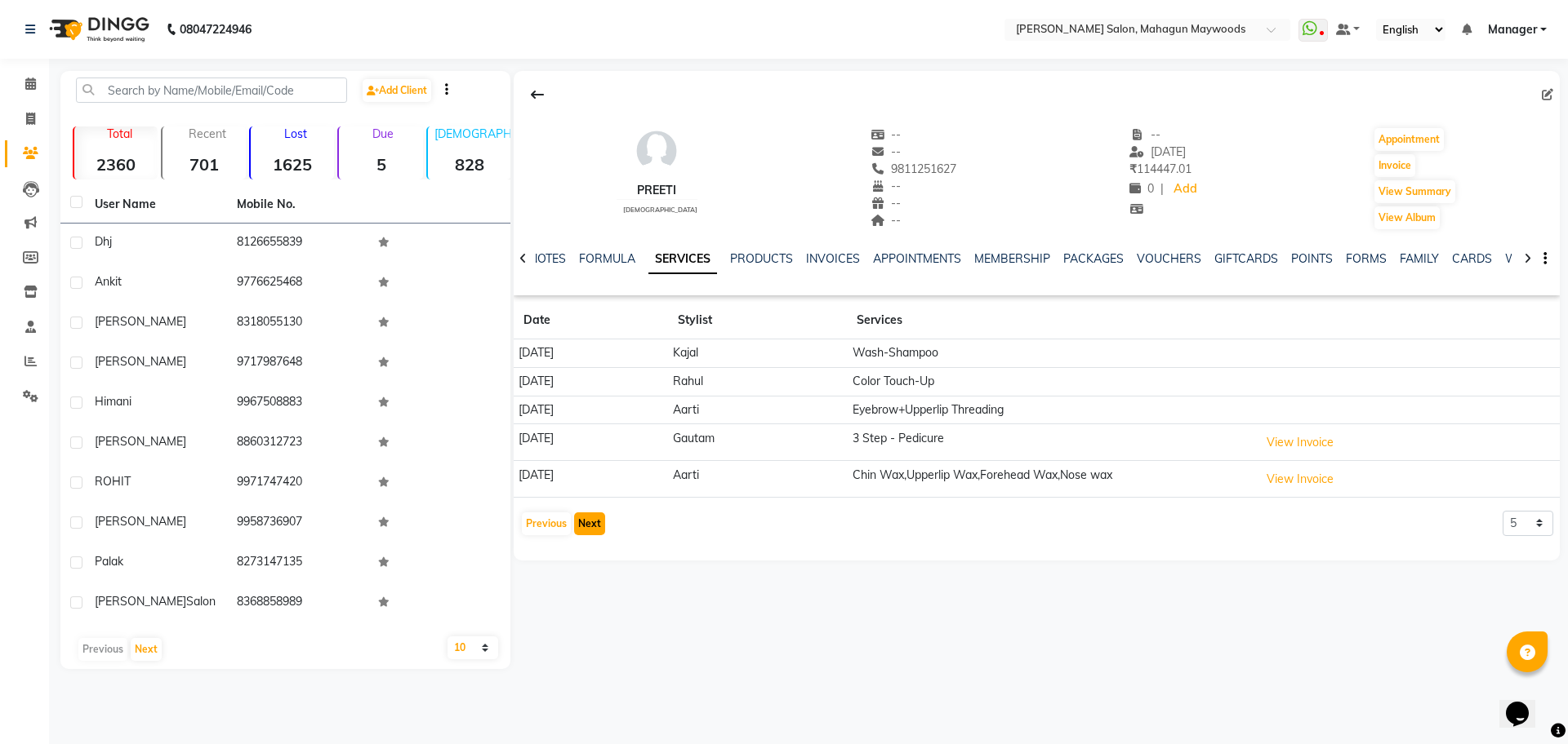
click at [587, 522] on button "Next" at bounding box center [589, 523] width 31 height 23
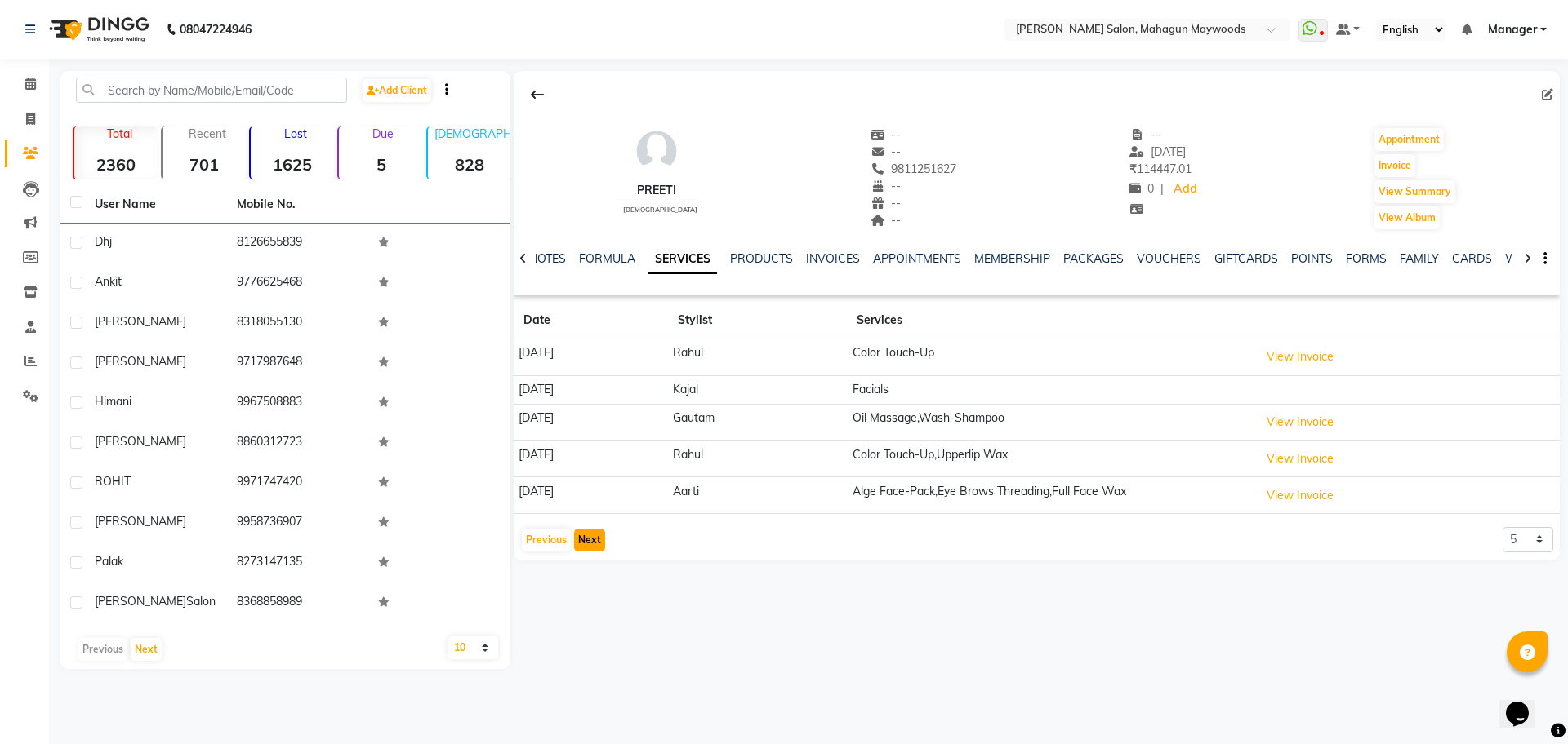
click at [589, 529] on button "Next" at bounding box center [589, 540] width 31 height 23
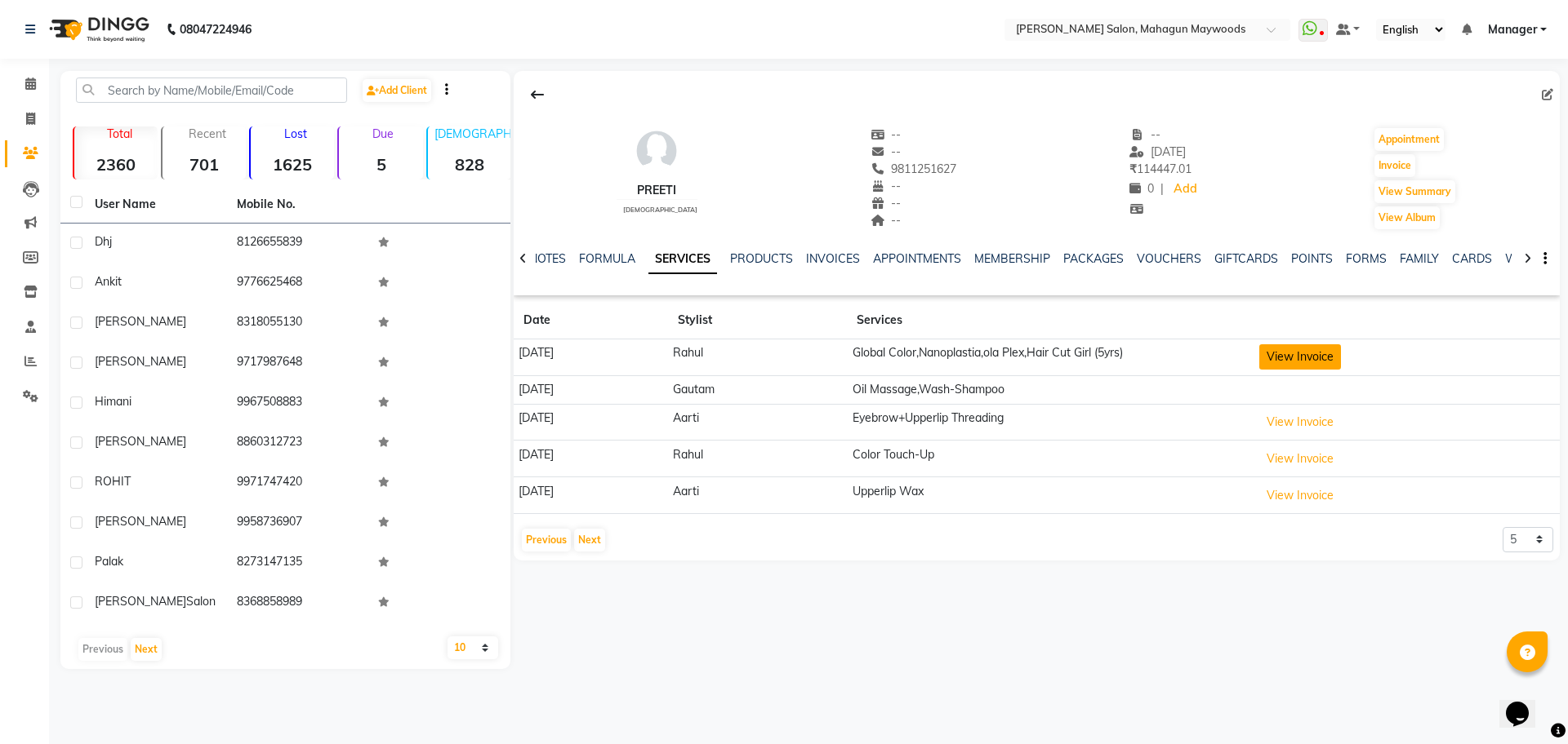
click at [1307, 360] on button "View Invoice" at bounding box center [1300, 357] width 82 height 25
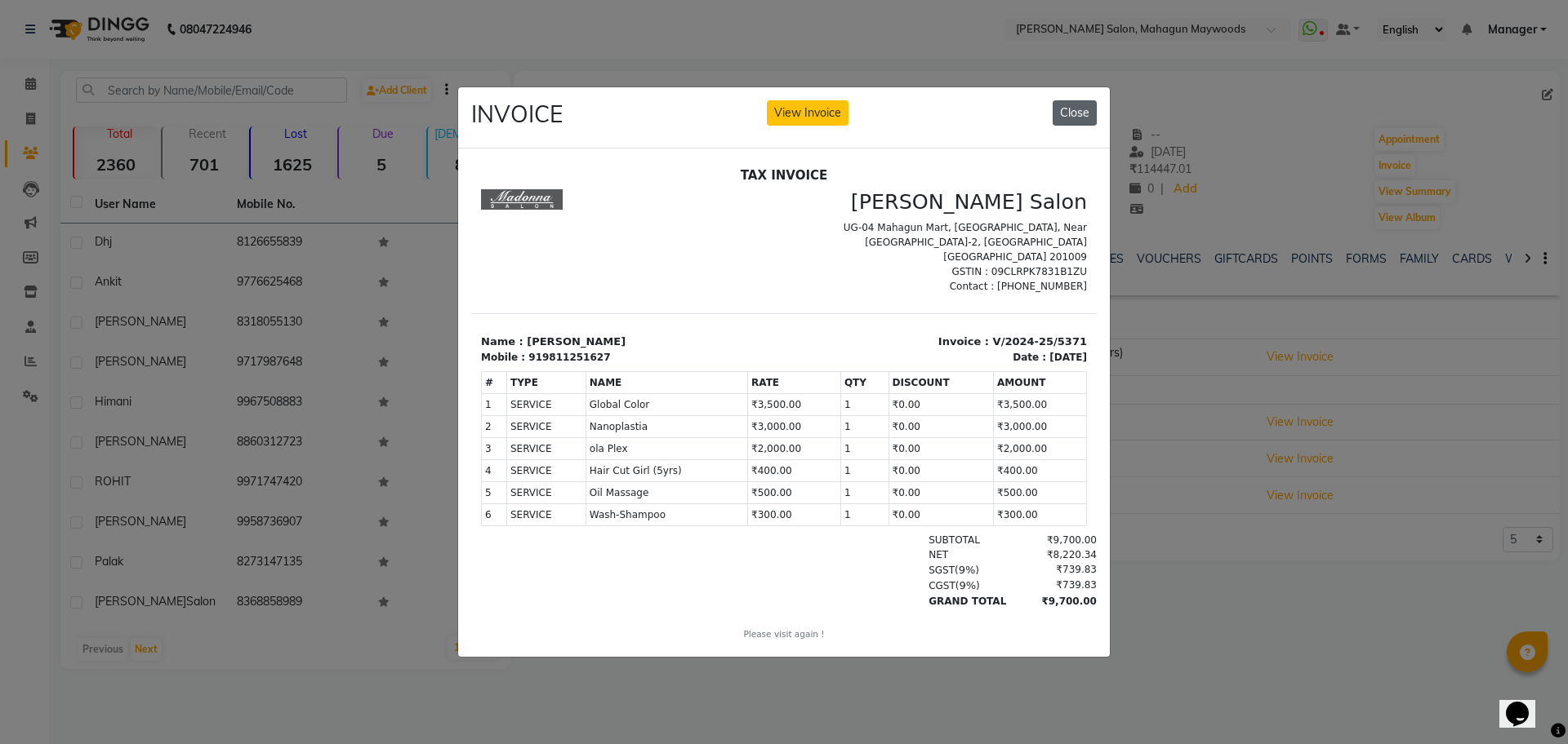
click at [1066, 103] on button "Close" at bounding box center [1074, 113] width 44 height 25
